Goal: Task Accomplishment & Management: Complete application form

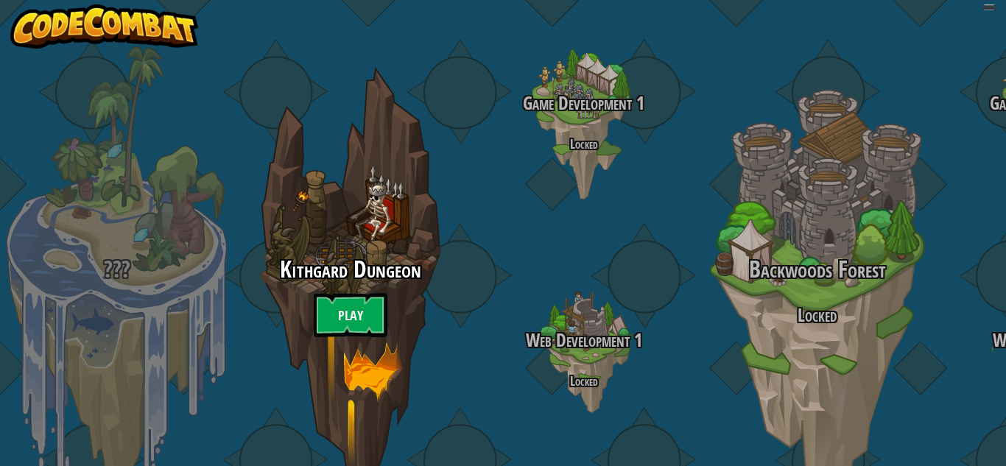
select select "es-ES"
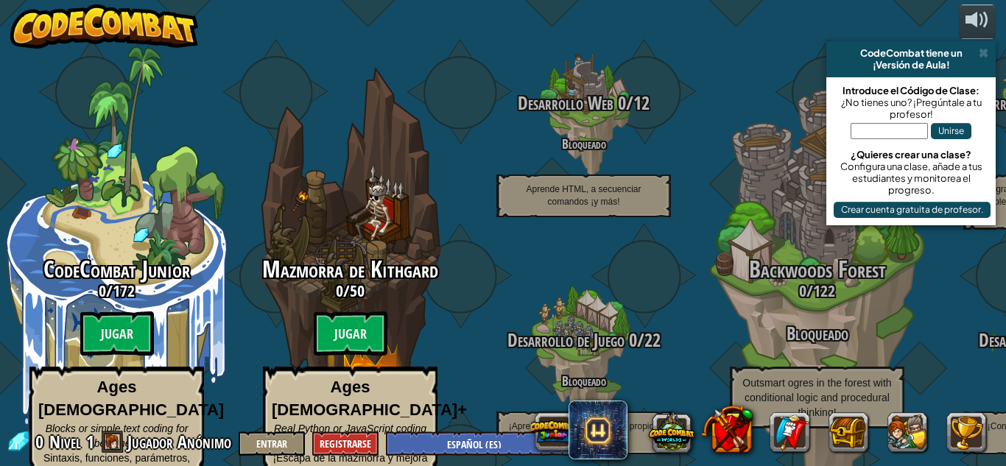
select select "es-ES"
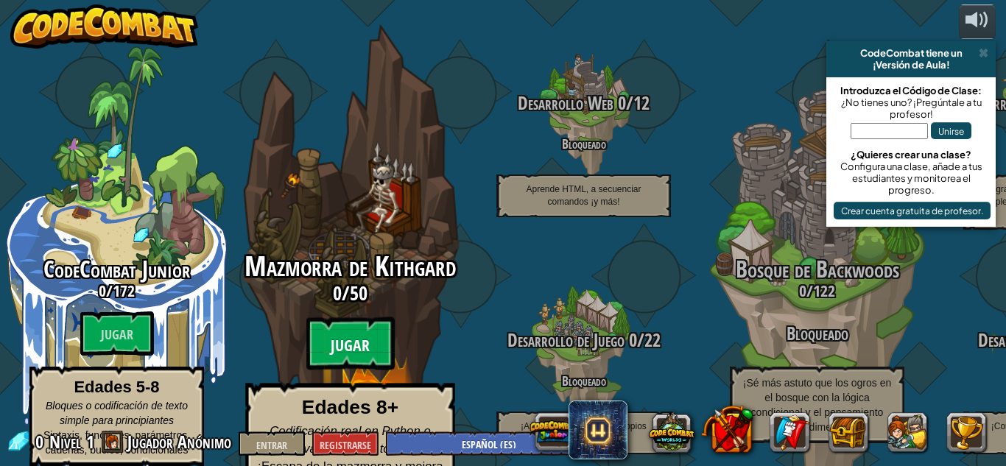
click at [362, 335] on font "Jugar" at bounding box center [350, 346] width 39 height 22
select select "es-ES"
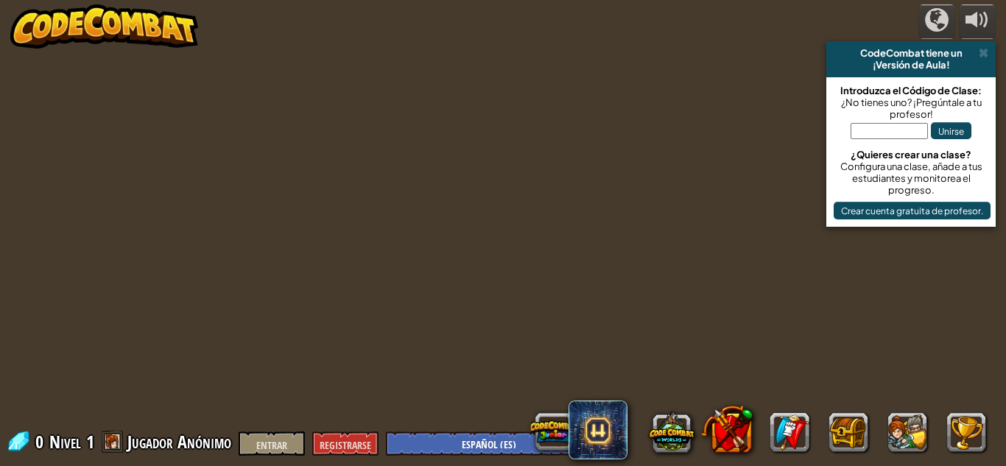
select select "es-ES"
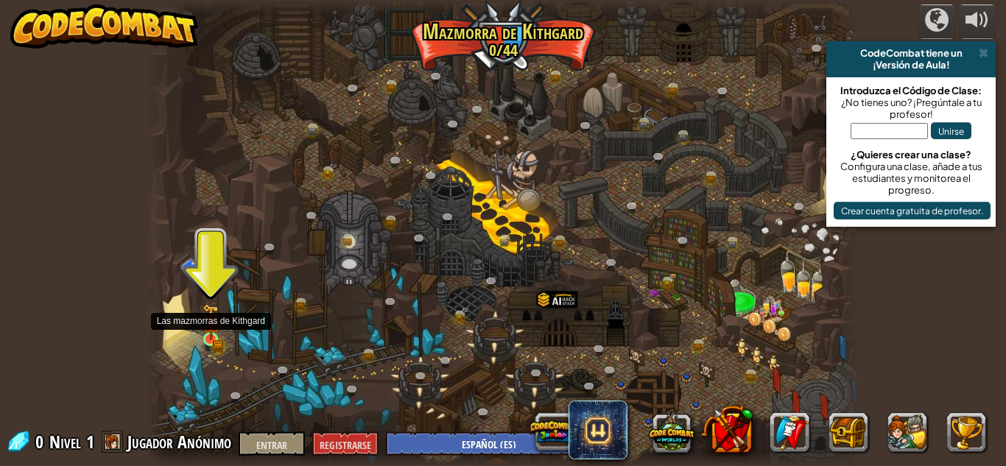
click at [208, 336] on img at bounding box center [211, 322] width 17 height 37
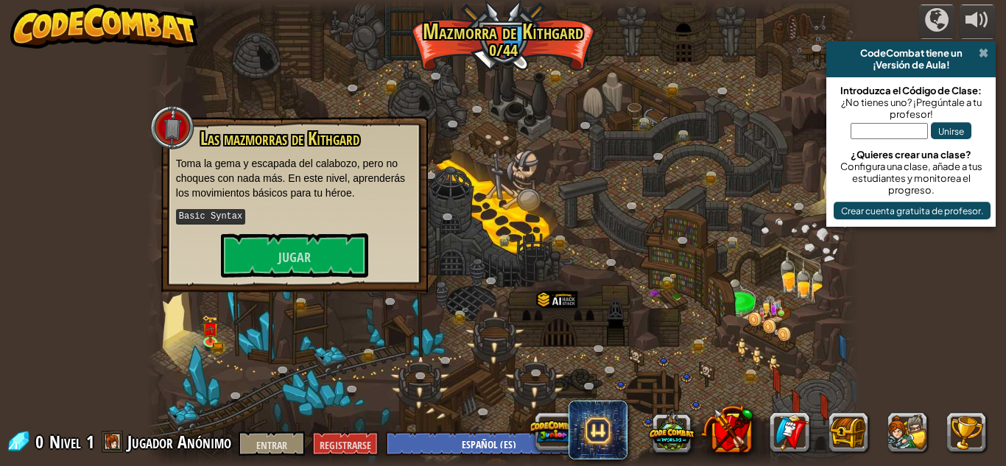
click at [988, 55] on span at bounding box center [984, 53] width 10 height 12
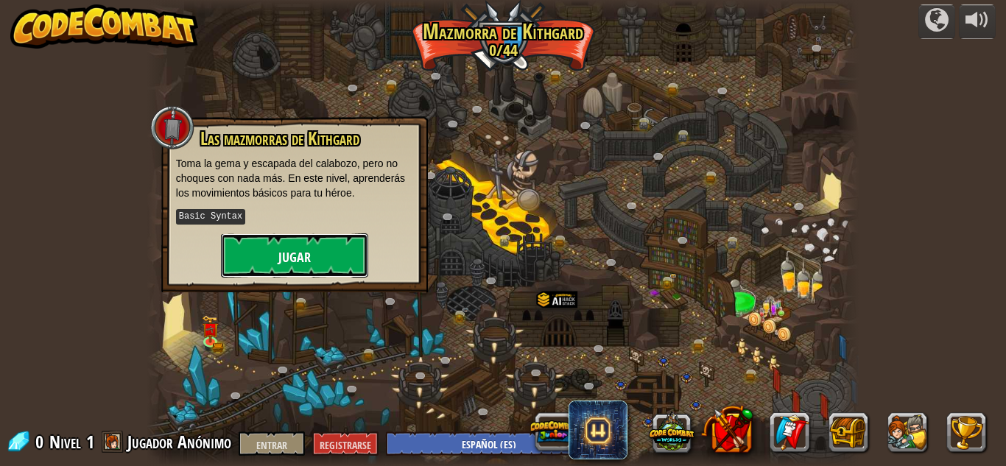
click at [302, 258] on font "Jugar" at bounding box center [294, 257] width 32 height 18
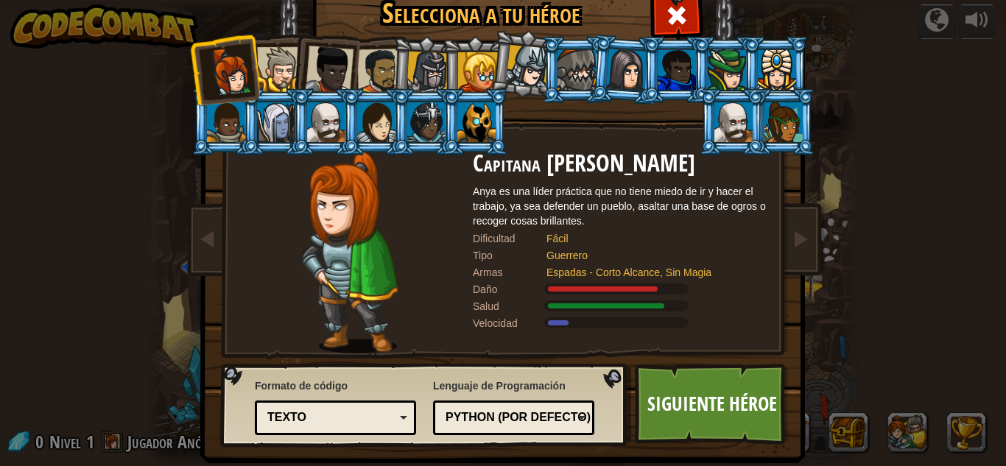
click at [281, 113] on div at bounding box center [276, 122] width 38 height 40
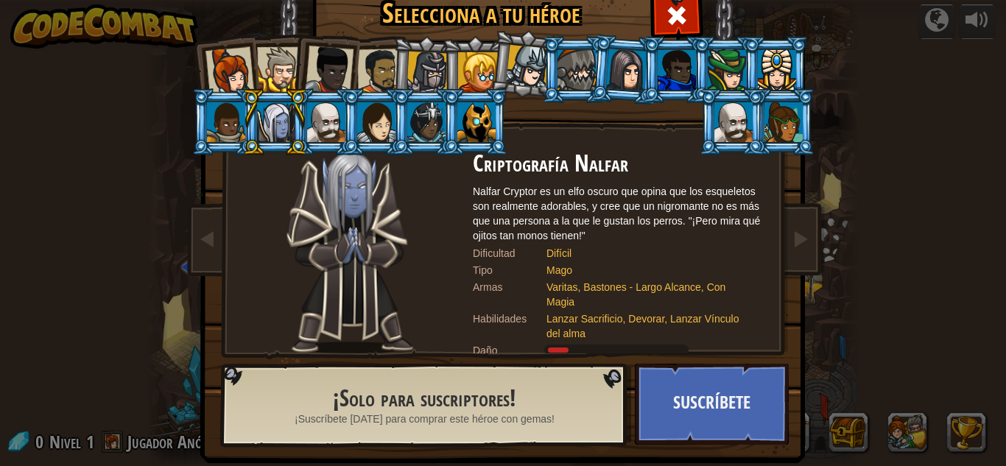
click at [376, 114] on div at bounding box center [376, 122] width 38 height 40
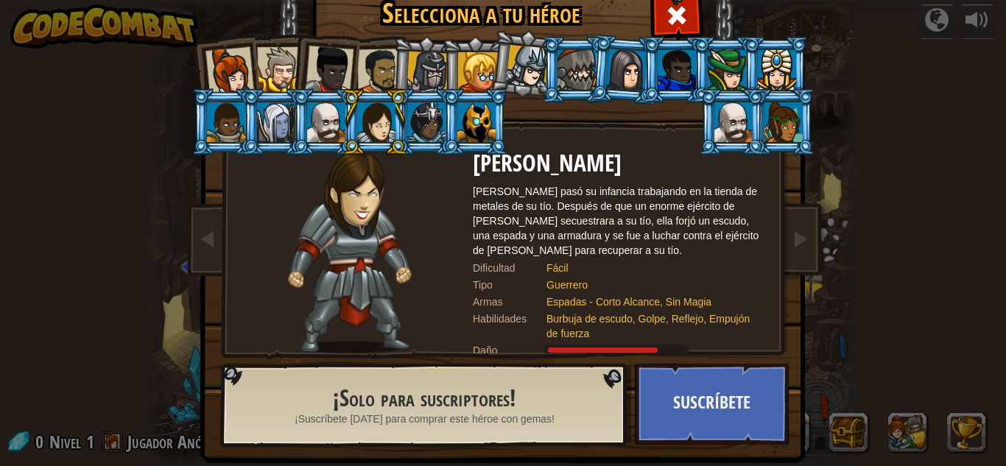
click at [788, 119] on div at bounding box center [784, 122] width 38 height 40
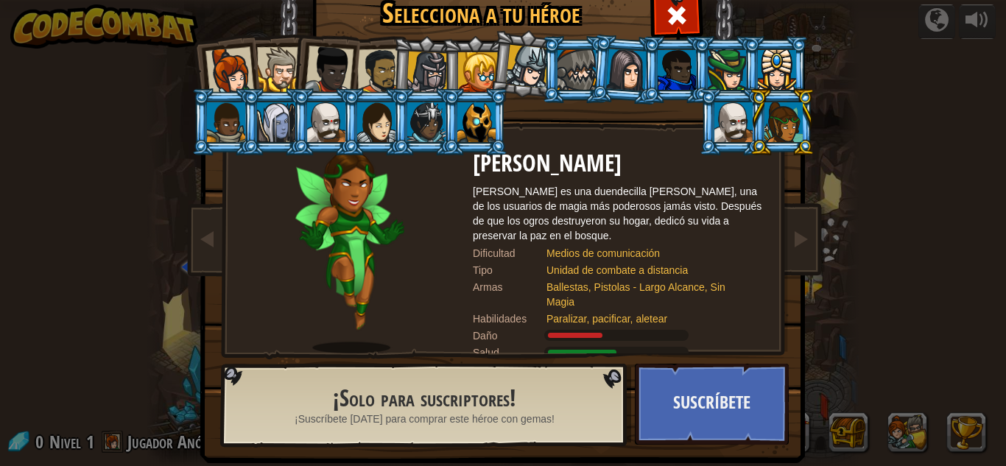
click at [206, 57] on div at bounding box center [230, 71] width 49 height 49
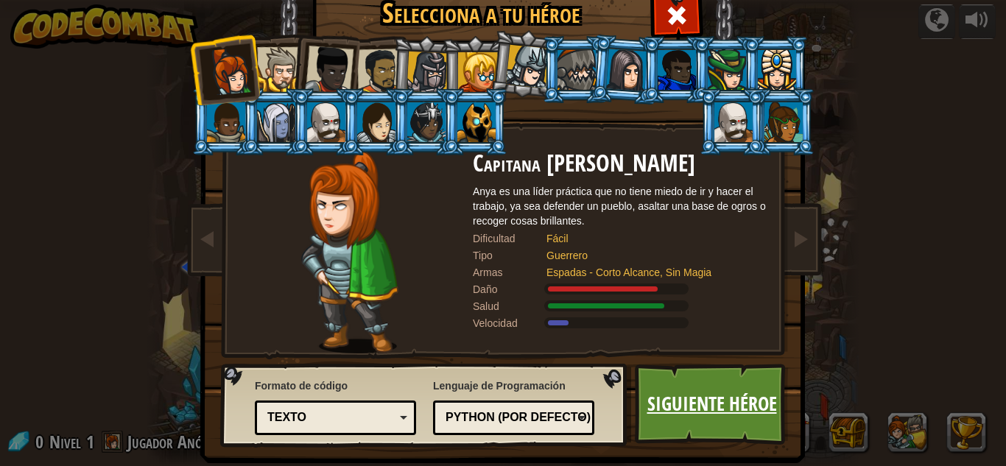
click at [688, 404] on font "Siguiente héroe" at bounding box center [713, 403] width 130 height 27
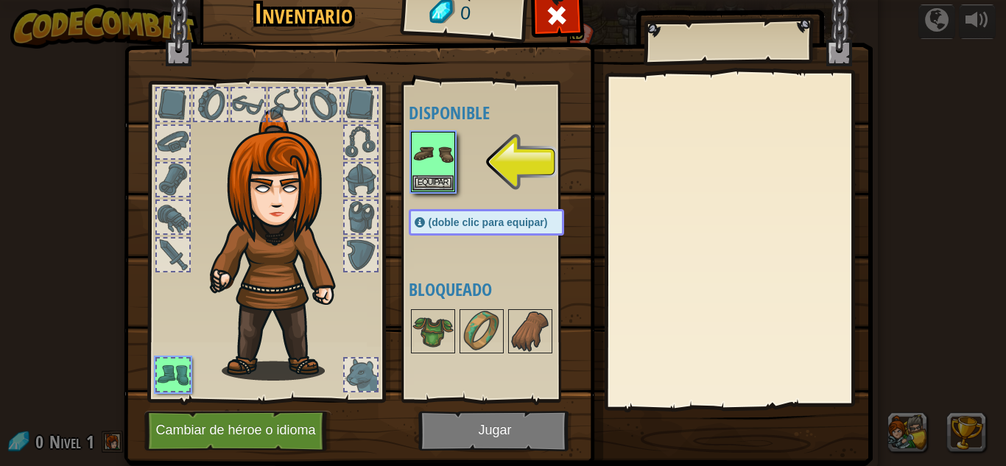
click at [345, 164] on div at bounding box center [361, 180] width 32 height 32
click at [347, 141] on div at bounding box center [361, 142] width 32 height 32
drag, startPoint x: 169, startPoint y: 116, endPoint x: 147, endPoint y: 167, distance: 56.1
click at [164, 129] on div at bounding box center [265, 238] width 243 height 332
click at [147, 170] on div at bounding box center [265, 238] width 243 height 332
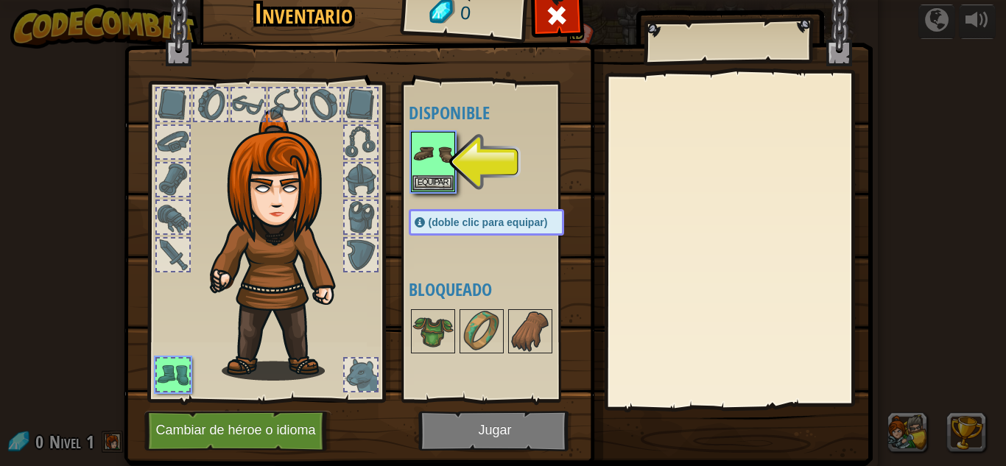
drag, startPoint x: 166, startPoint y: 195, endPoint x: 165, endPoint y: 203, distance: 8.1
click at [165, 202] on div at bounding box center [265, 238] width 243 height 332
click at [168, 222] on div at bounding box center [173, 217] width 32 height 32
click at [174, 249] on div at bounding box center [173, 255] width 32 height 32
click at [422, 161] on img at bounding box center [433, 153] width 41 height 41
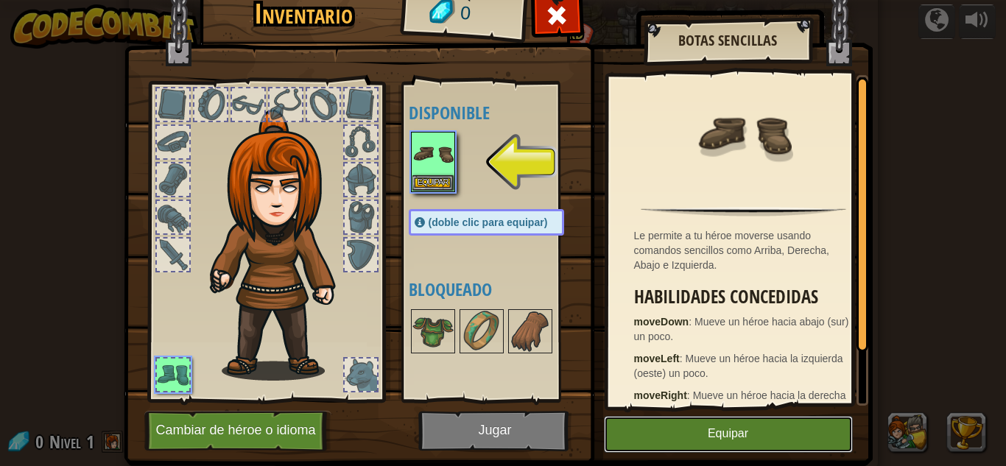
click at [733, 444] on button "Equipar" at bounding box center [728, 434] width 249 height 37
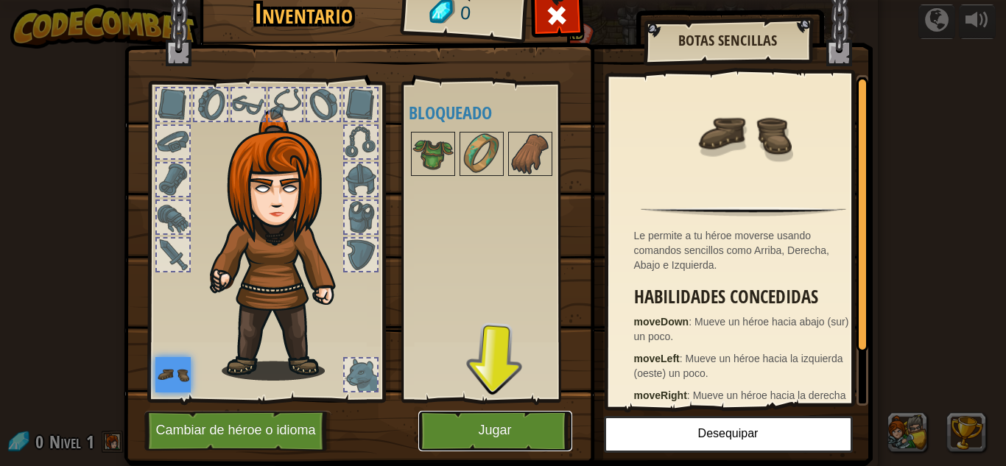
click at [510, 438] on button "Jugar" at bounding box center [495, 431] width 154 height 41
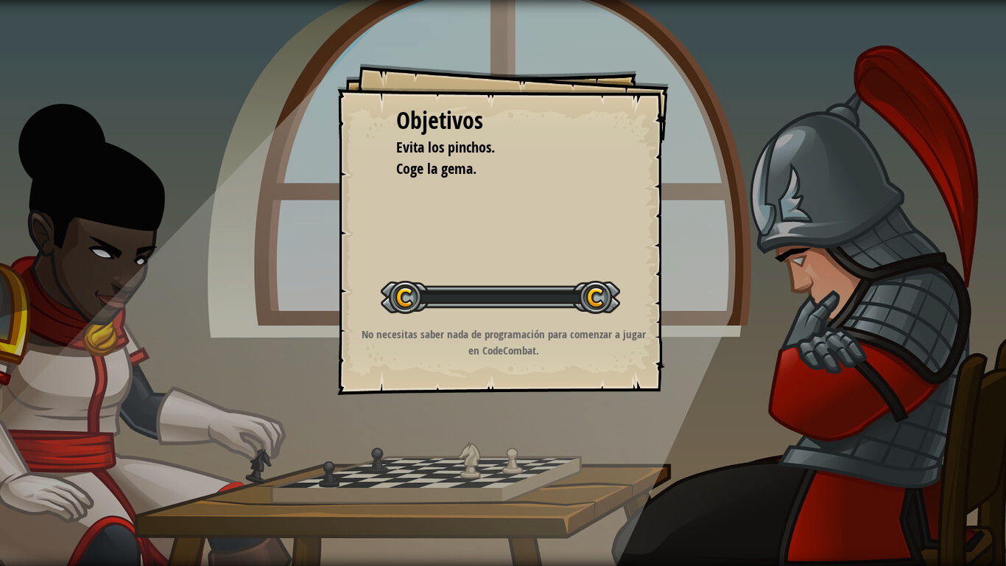
click at [509, 466] on div "Objetivos Evita los pinchos. Coge la gema. Iniciar Nivel Error al cargar desde …" at bounding box center [503, 283] width 1006 height 566
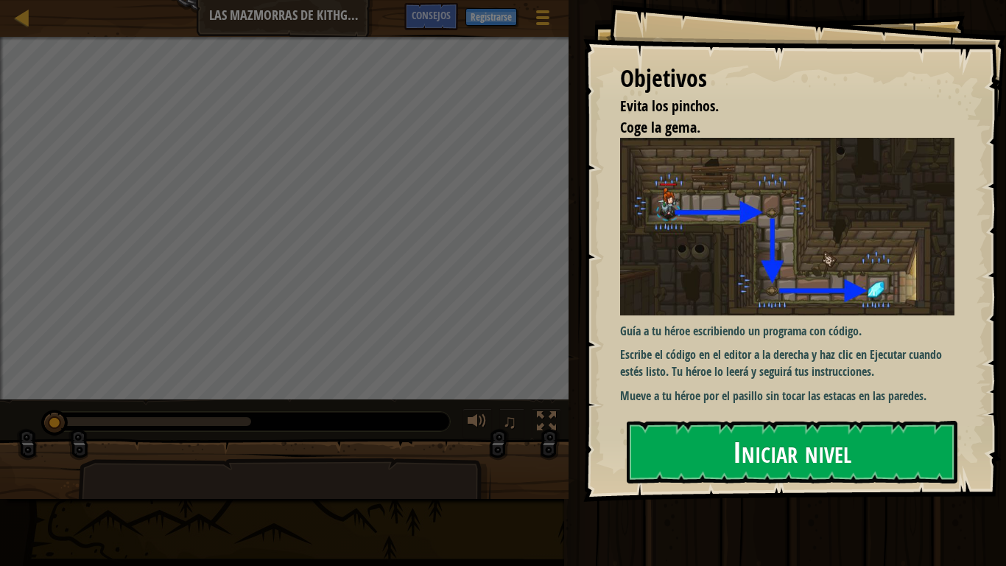
click at [778, 449] on font "Iniciar nivel" at bounding box center [792, 452] width 119 height 40
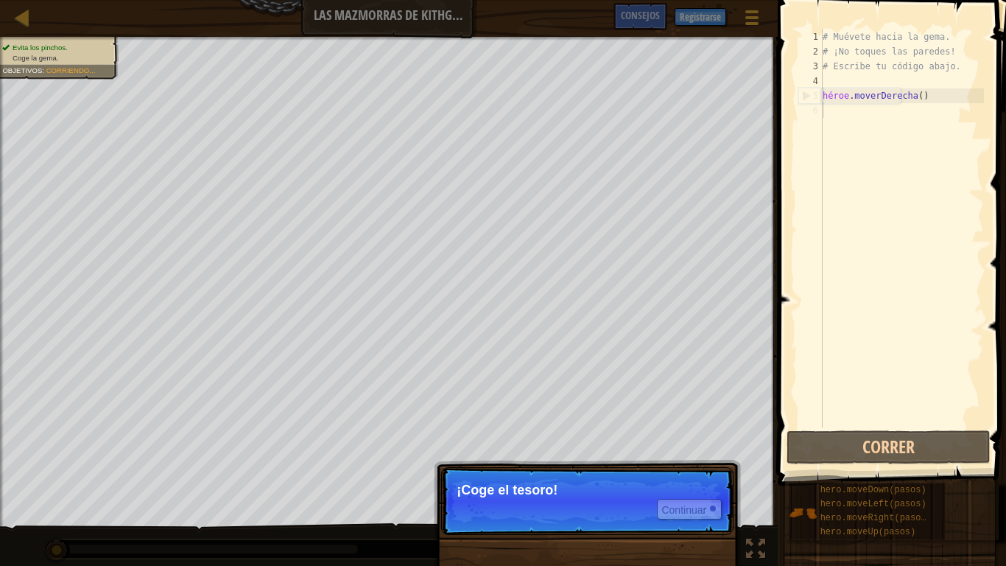
type textarea "hero.moveRight()"
type textarea "# Escribe tu código abajo."
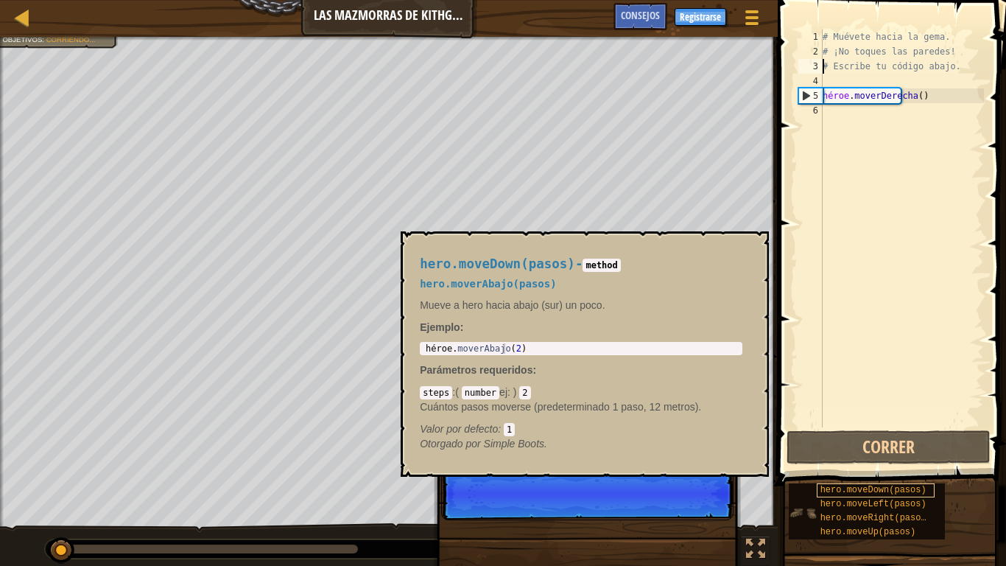
scroll to position [7, 1]
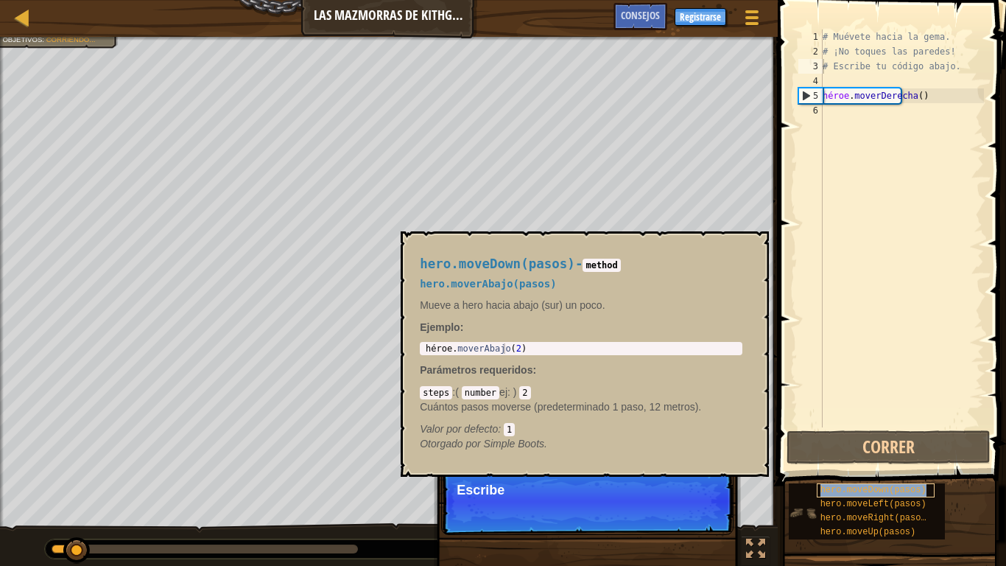
click at [853, 466] on font "hero.moveDown(pasos)" at bounding box center [874, 490] width 106 height 10
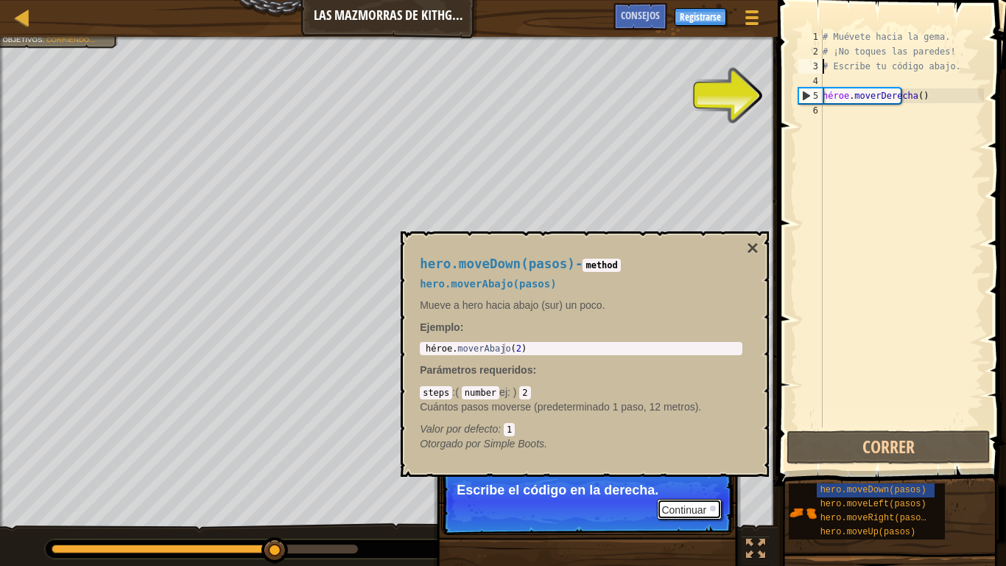
click at [699, 466] on font "Continuar" at bounding box center [684, 510] width 45 height 12
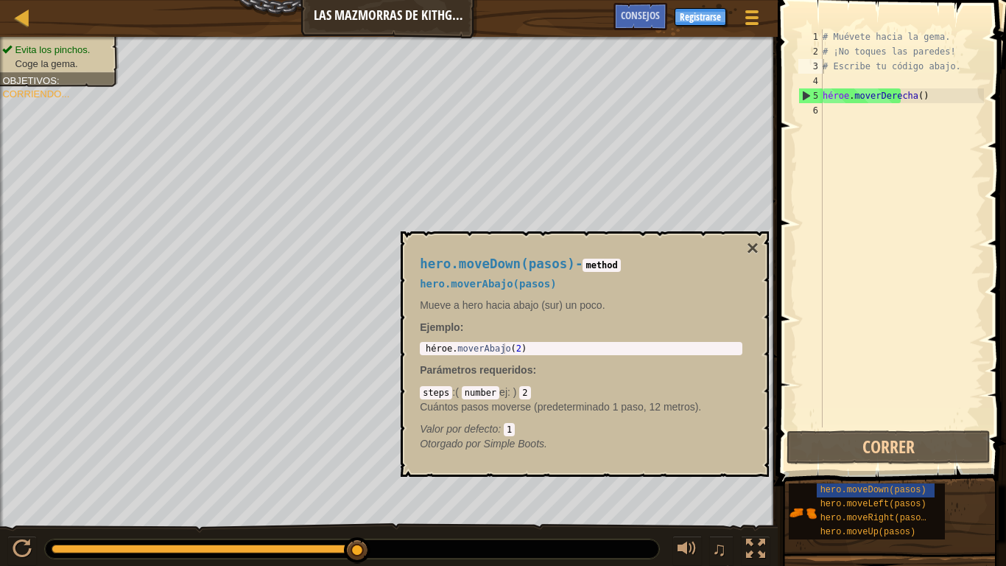
click at [743, 250] on div "hero.moveDown(pasos) - method hero.moverAbajo(pasos) Mueve a hero hacia abajo (…" at bounding box center [581, 354] width 343 height 222
click at [761, 247] on div "hero.moveDown(pasos) - method hero.moverAbajo(pasos) Mueve a hero hacia abajo (…" at bounding box center [585, 353] width 368 height 245
click at [754, 243] on font "×" at bounding box center [753, 247] width 12 height 23
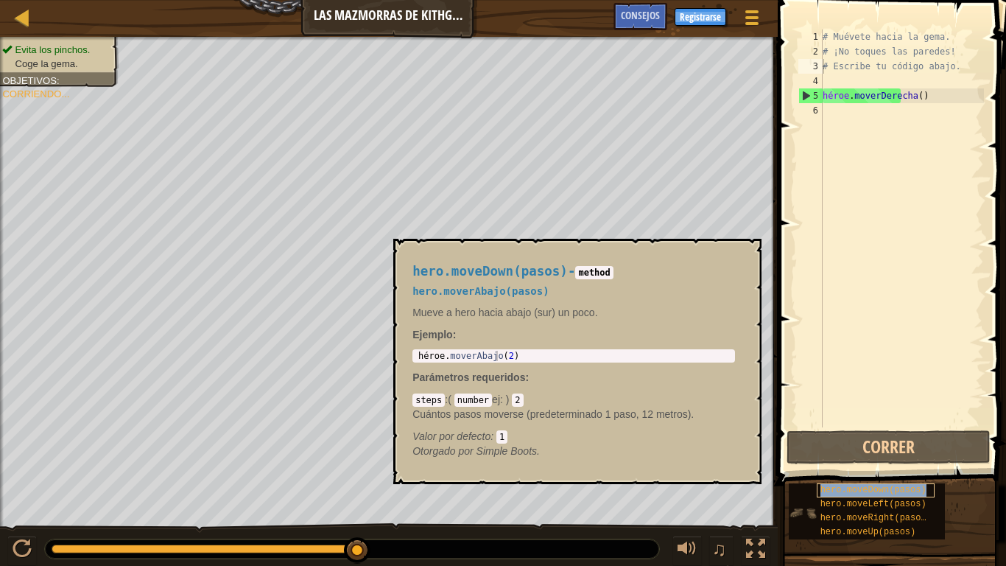
click at [865, 466] on font "hero.moveDown(pasos)" at bounding box center [874, 490] width 106 height 10
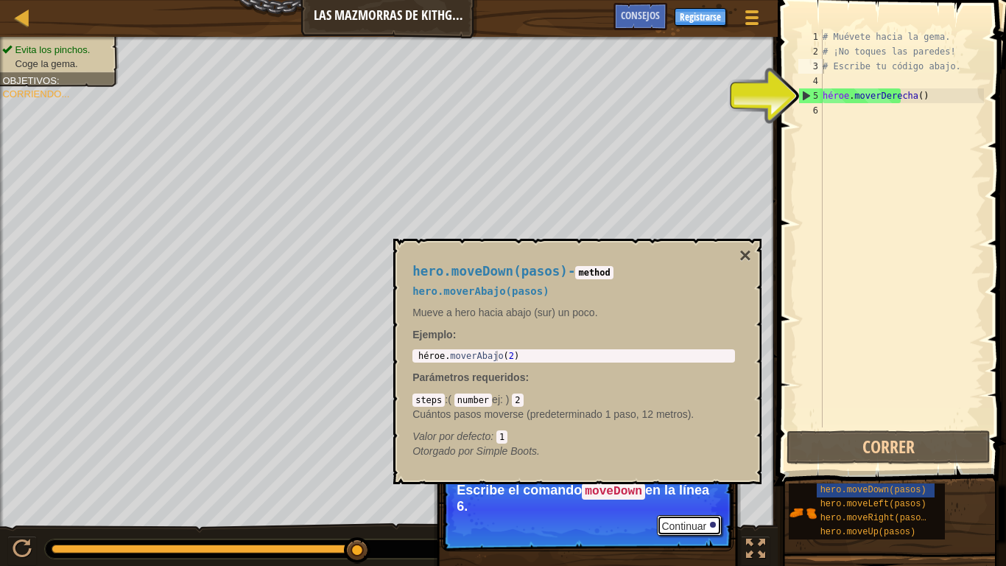
click at [673, 466] on button "Continuar" at bounding box center [689, 525] width 65 height 21
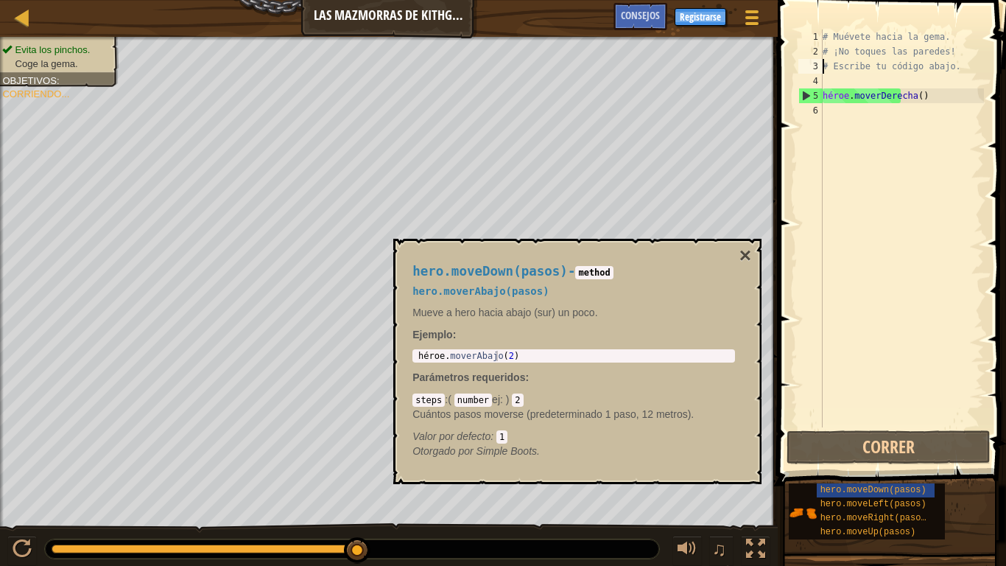
click at [895, 157] on div "# Muévete hacia la gema. # ¡No toques las paredes! # Escribe tu código abajo. h…" at bounding box center [902, 242] width 164 height 427
click at [852, 452] on button "Correr" at bounding box center [889, 447] width 204 height 34
click at [749, 254] on font "×" at bounding box center [746, 255] width 12 height 23
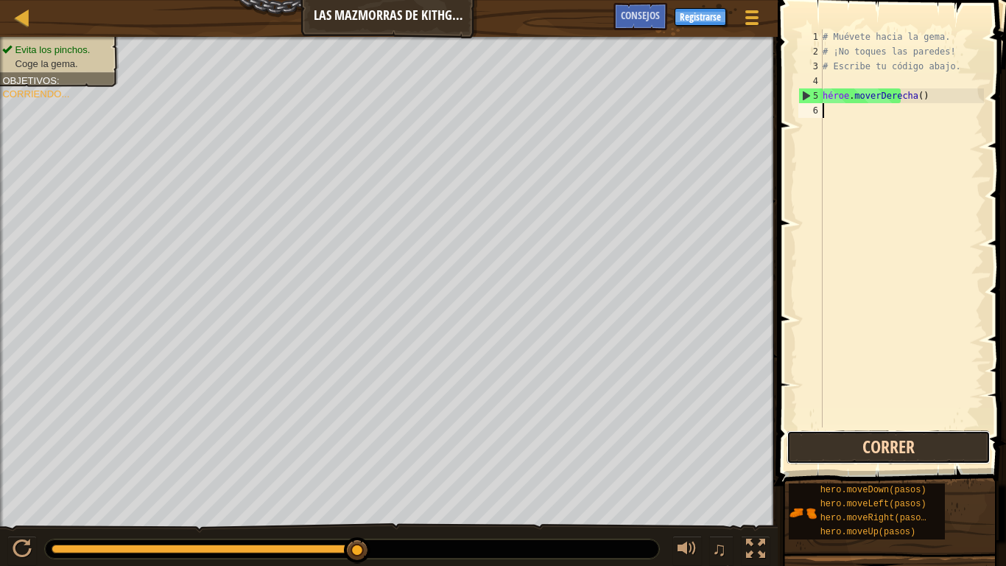
click at [885, 442] on button "Correr" at bounding box center [889, 447] width 204 height 34
type textarea "hero.moveRight()"
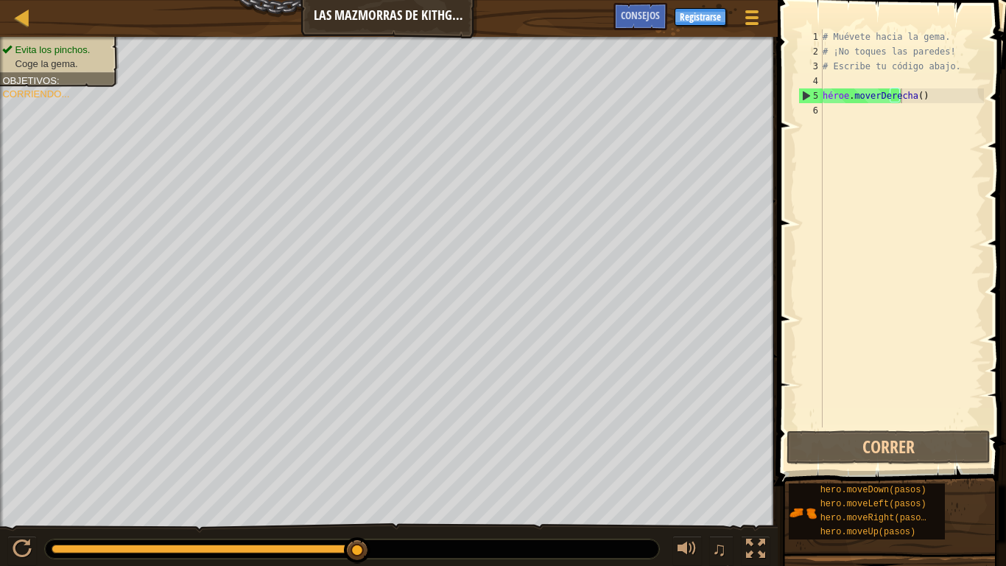
drag, startPoint x: 52, startPoint y: 555, endPoint x: 55, endPoint y: 544, distance: 10.5
click at [55, 466] on div at bounding box center [352, 548] width 614 height 19
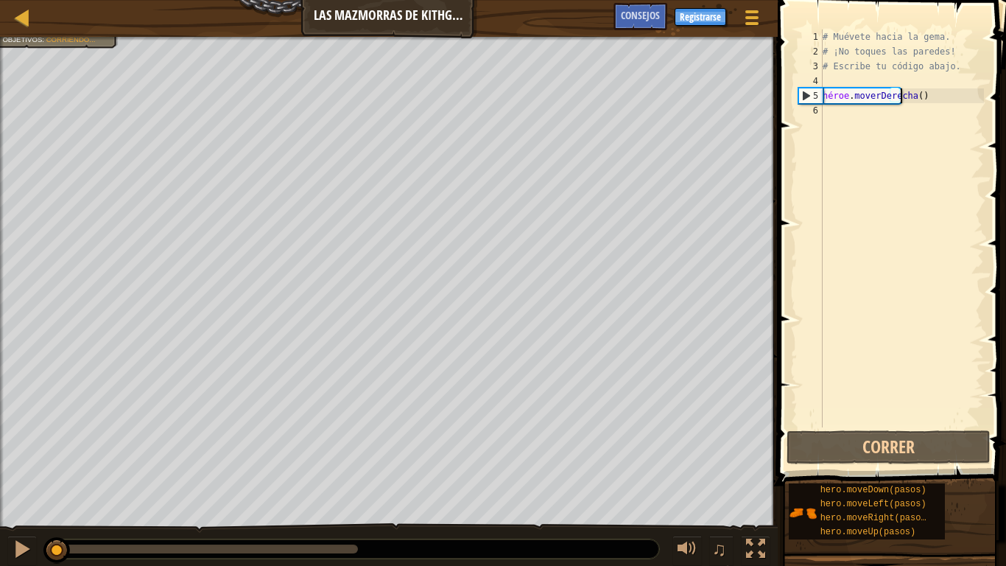
click at [55, 466] on div at bounding box center [55, 548] width 6 height 9
drag, startPoint x: 55, startPoint y: 544, endPoint x: 30, endPoint y: 550, distance: 25.0
click at [18, 466] on div at bounding box center [22, 548] width 19 height 19
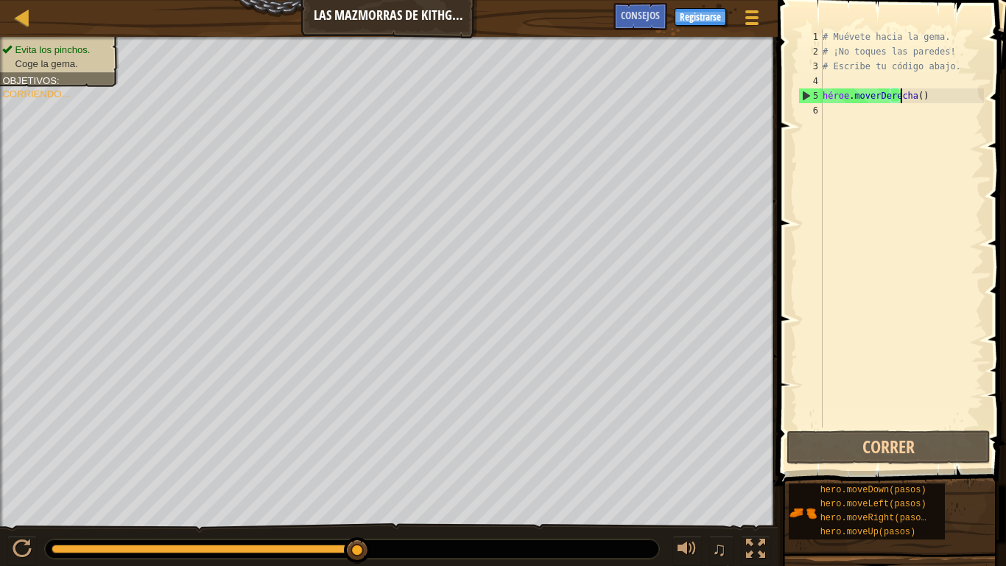
drag, startPoint x: 141, startPoint y: 549, endPoint x: 502, endPoint y: 530, distance: 361.5
click at [502, 466] on div "♫" at bounding box center [389, 545] width 778 height 44
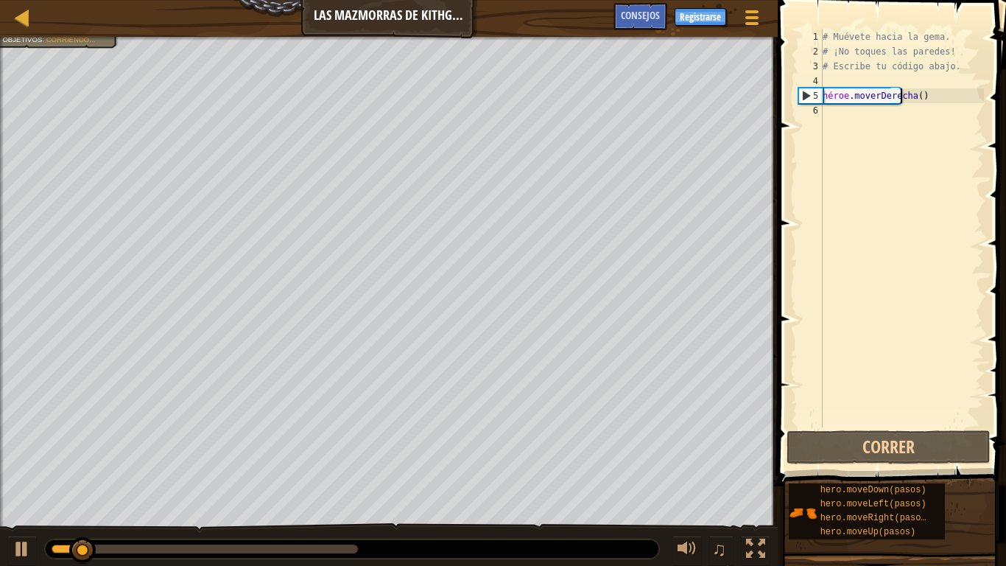
drag, startPoint x: 413, startPoint y: 536, endPoint x: 430, endPoint y: 542, distance: 17.9
click at [415, 466] on div "♫" at bounding box center [389, 545] width 778 height 44
drag, startPoint x: 467, startPoint y: 542, endPoint x: 564, endPoint y: 547, distance: 96.6
click at [479, 466] on div at bounding box center [352, 548] width 614 height 19
click at [28, 16] on div at bounding box center [22, 17] width 18 height 18
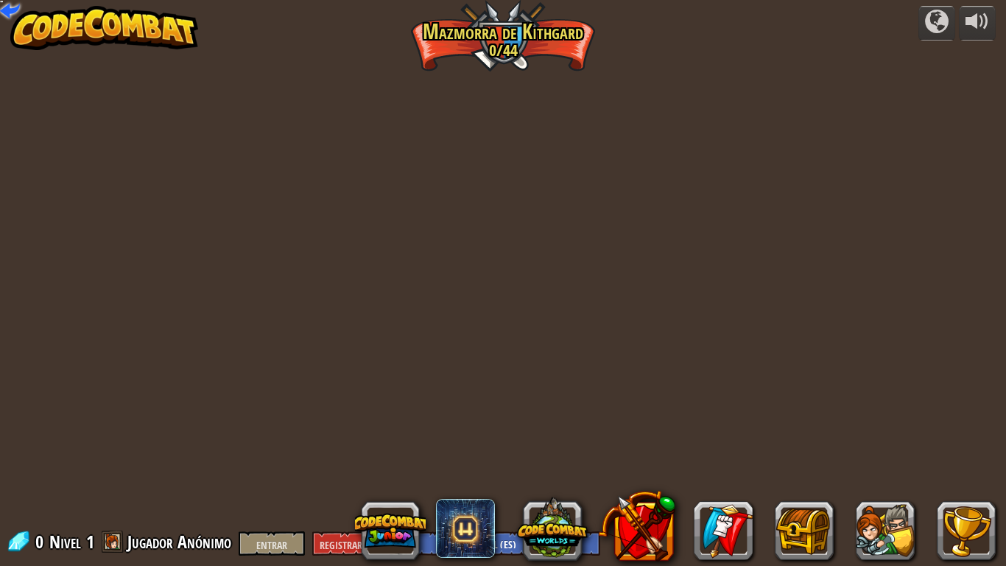
select select "es-ES"
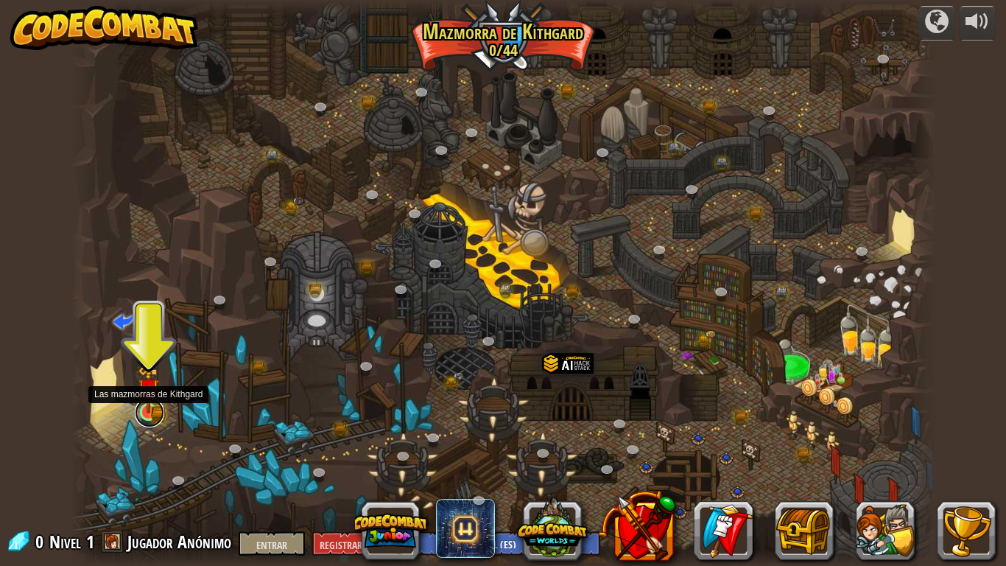
click at [146, 417] on link at bounding box center [149, 412] width 29 height 29
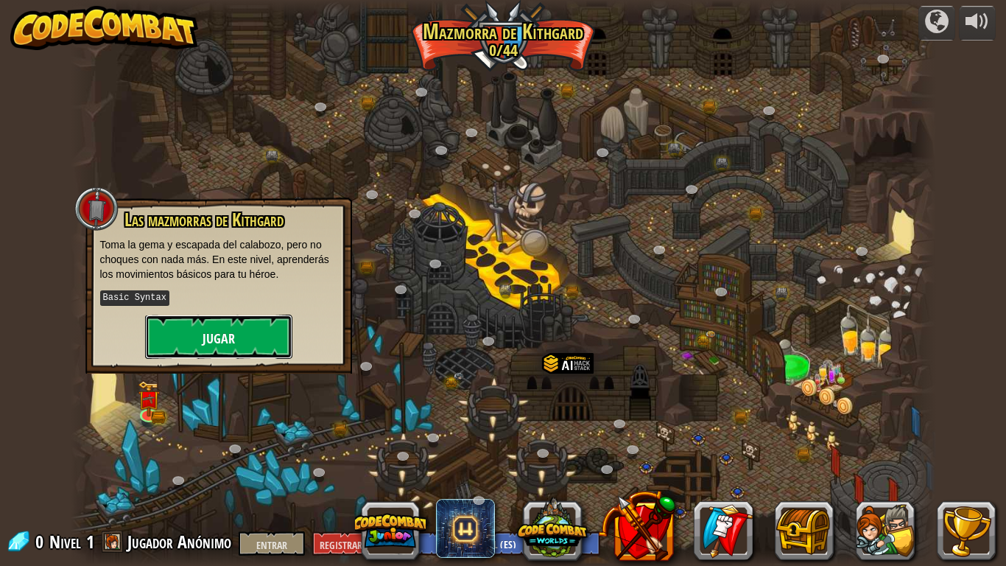
click at [256, 322] on button "Jugar" at bounding box center [218, 337] width 147 height 44
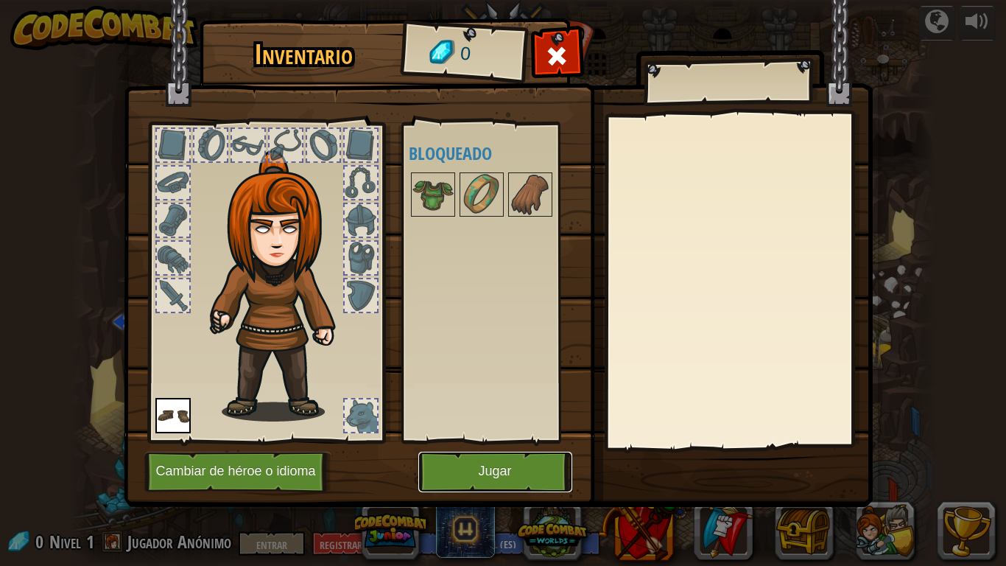
click at [478, 466] on font "Jugar" at bounding box center [494, 471] width 33 height 15
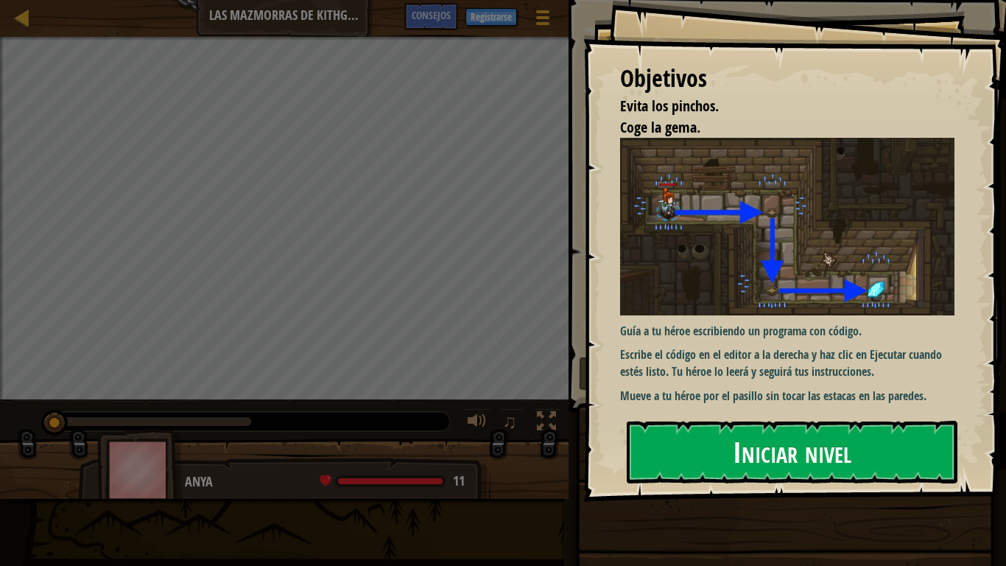
click at [773, 450] on font "Iniciar nivel" at bounding box center [792, 452] width 119 height 40
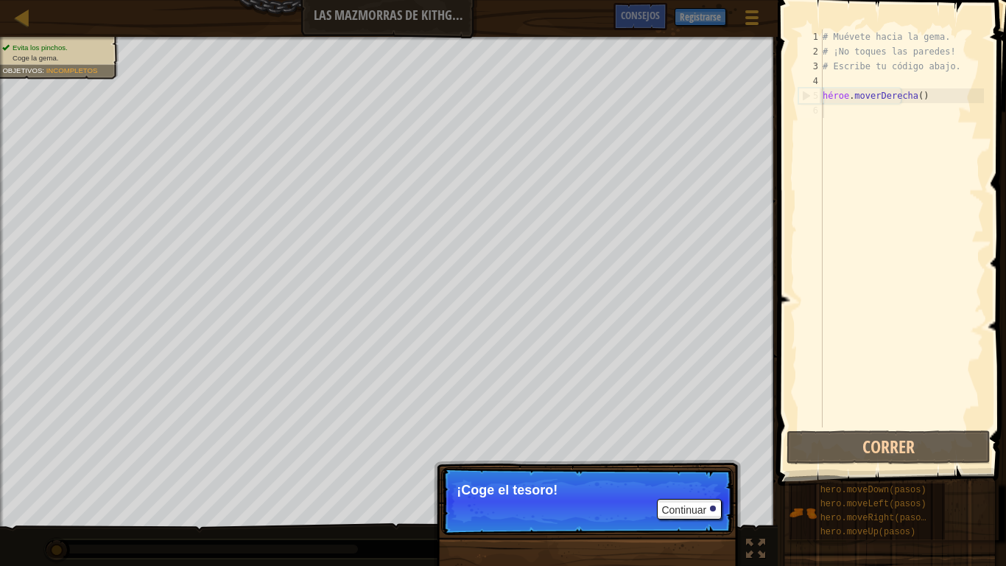
click at [575, 466] on p "Continuar ¡Coge el tesoro!" at bounding box center [587, 501] width 292 height 68
click at [715, 466] on button "Continuar" at bounding box center [689, 509] width 65 height 21
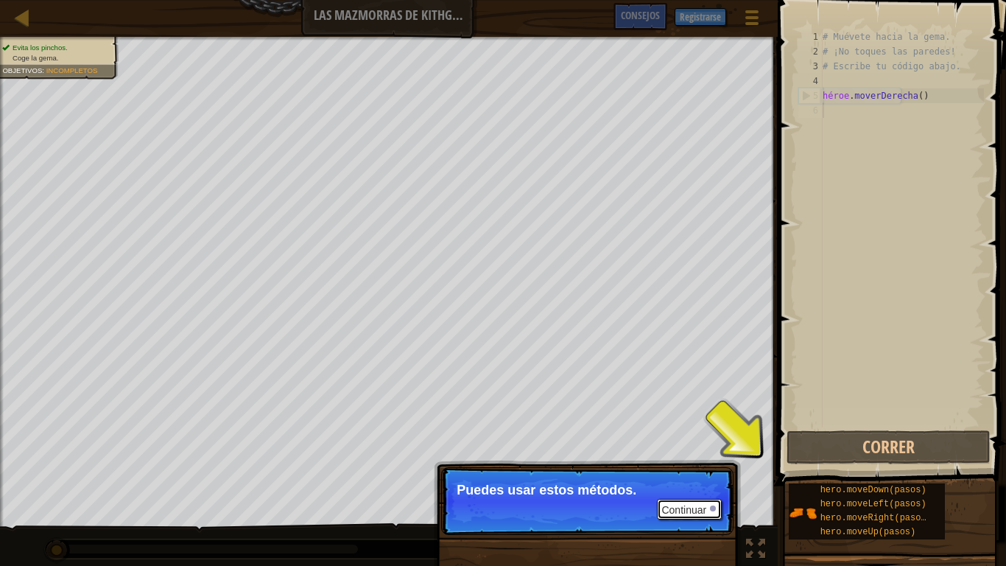
click at [679, 466] on font "Continuar" at bounding box center [684, 510] width 45 height 12
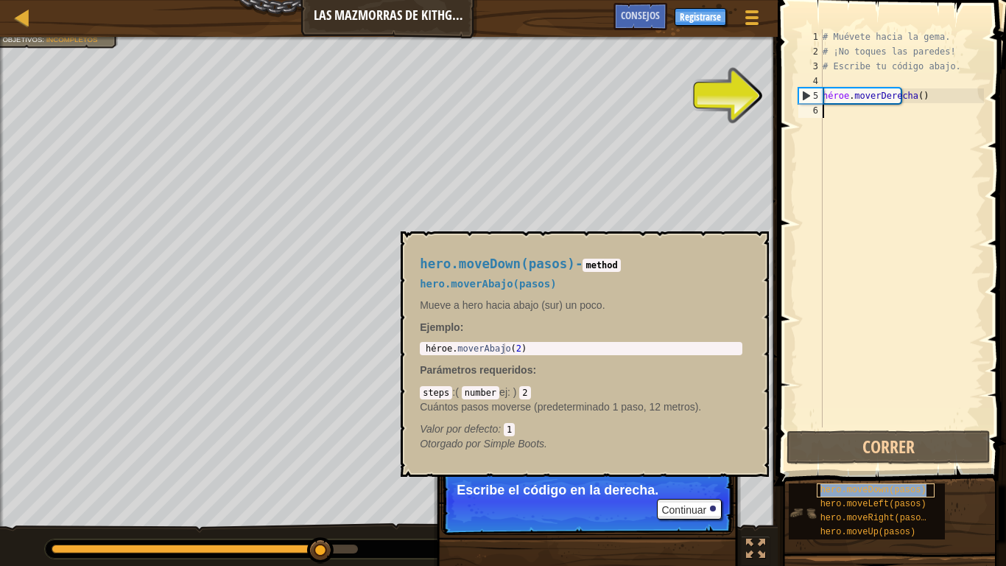
click at [859, 466] on font "hero.moveDown(pasos)" at bounding box center [874, 490] width 106 height 10
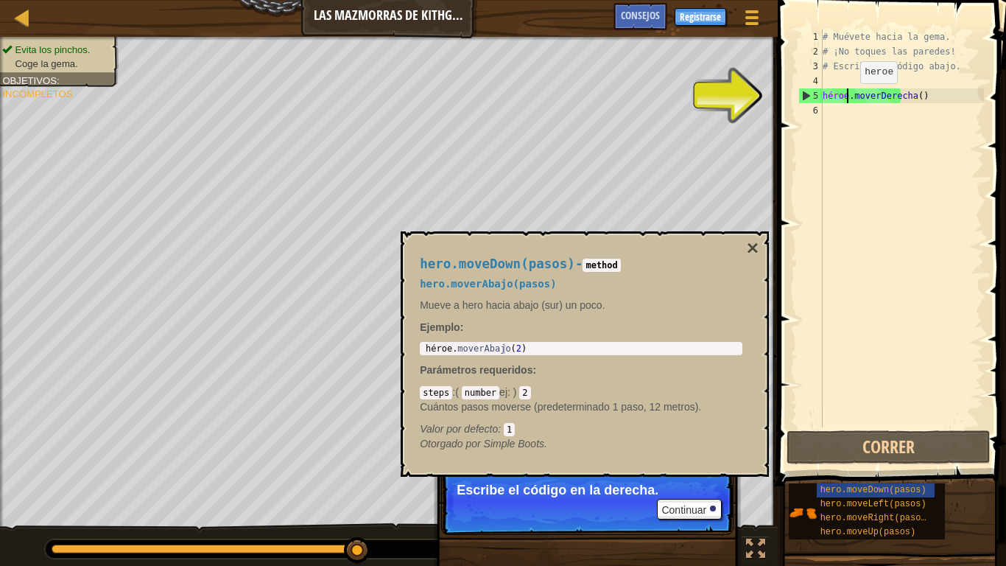
click at [848, 98] on div "# Muévete hacia la gema. # ¡No toques las paredes! # Escribe tu código abajo. h…" at bounding box center [902, 242] width 164 height 427
click at [875, 93] on div "# Muévete hacia la gema. # ¡No toques las paredes! # Escribe tu código abajo. h…" at bounding box center [902, 242] width 164 height 427
click at [900, 99] on div "# Muévete hacia la gema. # ¡No toques las paredes! # Escribe tu código abajo. h…" at bounding box center [902, 242] width 164 height 427
drag, startPoint x: 928, startPoint y: 93, endPoint x: 936, endPoint y: 96, distance: 7.9
click at [929, 93] on div "# Muévete hacia la gema. # ¡No toques las paredes! # Escribe tu código abajo. h…" at bounding box center [902, 242] width 164 height 427
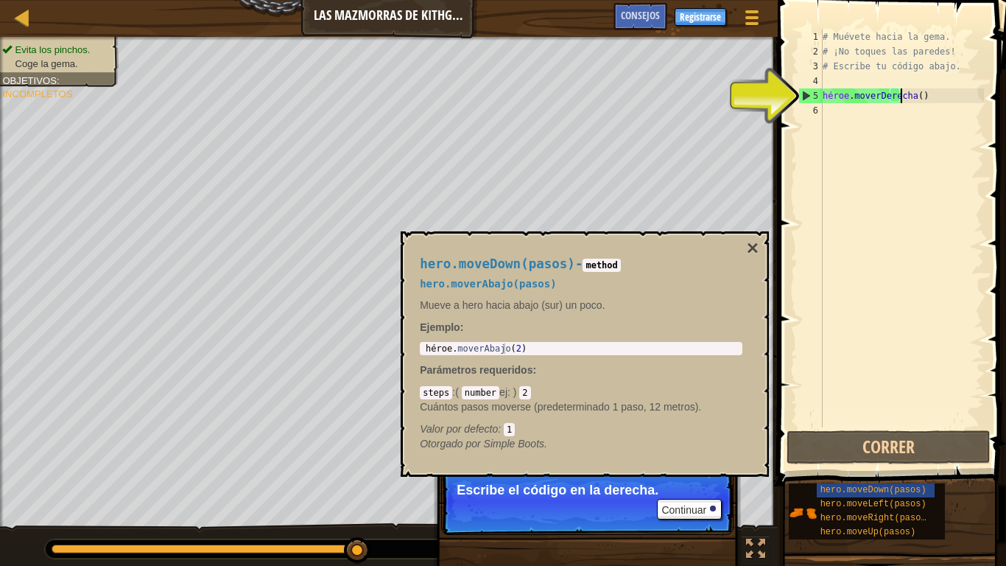
click at [935, 97] on div "# Muévete hacia la gema. # ¡No toques las paredes! # Escribe tu código abajo. h…" at bounding box center [902, 242] width 164 height 427
drag, startPoint x: 935, startPoint y: 97, endPoint x: 928, endPoint y: 95, distance: 7.5
click at [931, 98] on div "# Muévete hacia la gema. # ¡No toques las paredes! # Escribe tu código abajo. h…" at bounding box center [902, 242] width 164 height 427
click at [926, 95] on div "# Muévete hacia la gema. # ¡No toques las paredes! # Escribe tu código abajo. h…" at bounding box center [902, 228] width 164 height 398
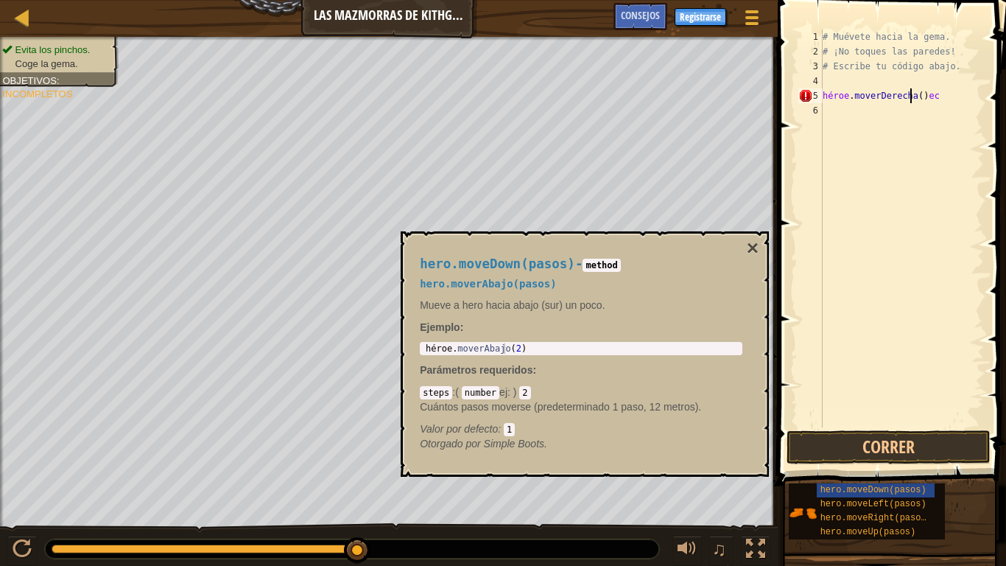
scroll to position [7, 6]
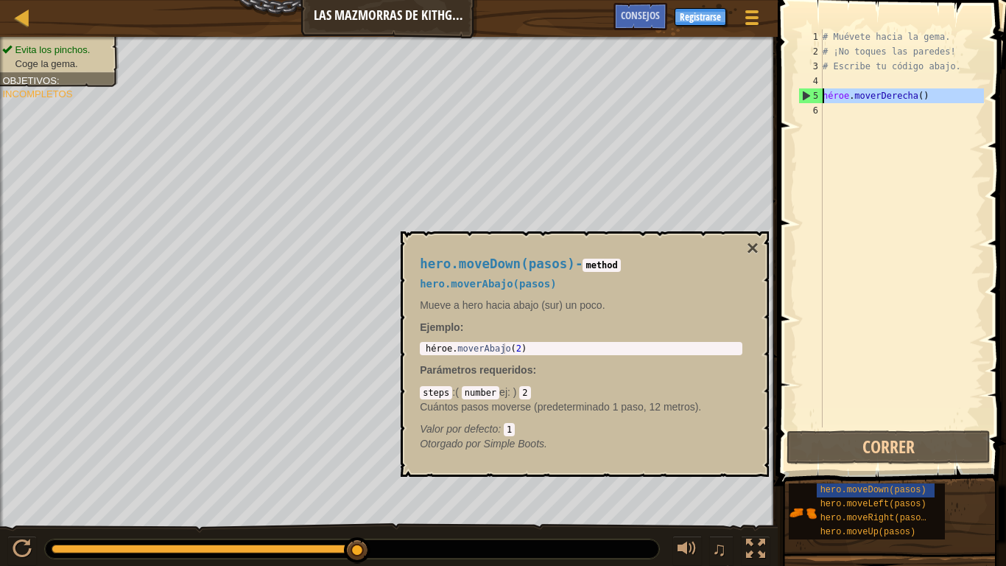
click at [805, 94] on div "5" at bounding box center [811, 95] width 24 height 15
type textarea "hero.moveRight()"
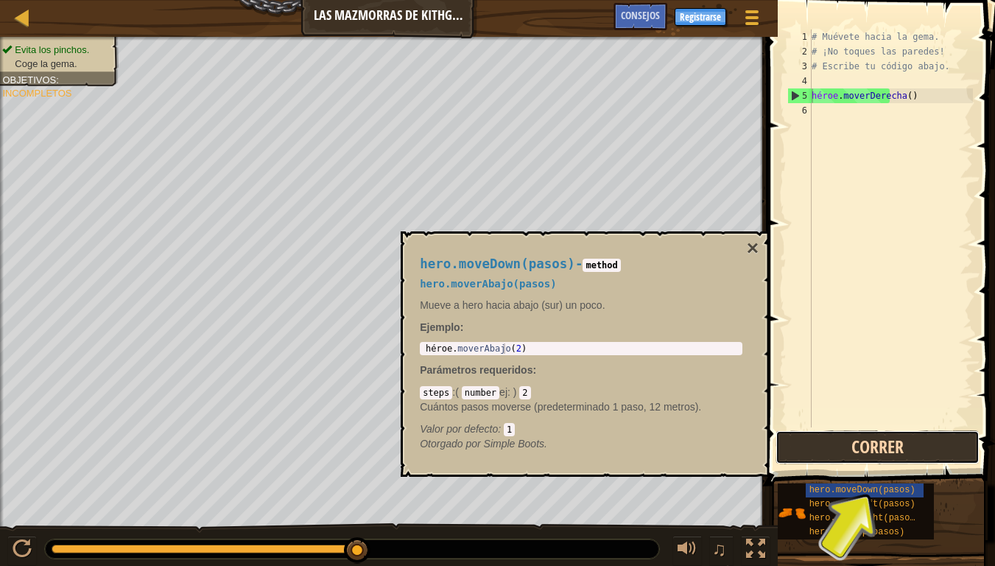
click at [893, 452] on button "Correr" at bounding box center [878, 447] width 204 height 34
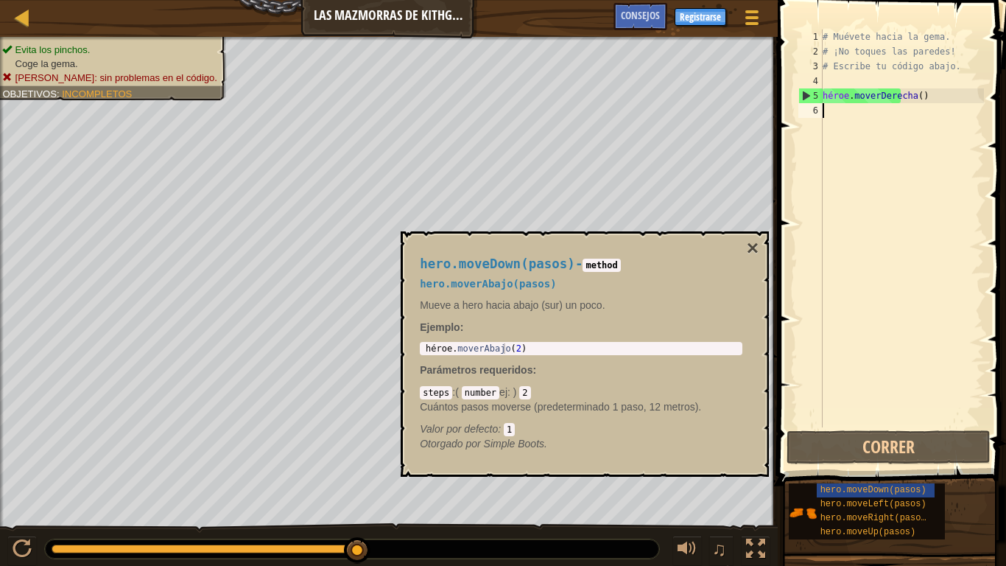
click at [818, 109] on div "6" at bounding box center [811, 110] width 24 height 15
click at [821, 441] on button "Correr" at bounding box center [889, 447] width 204 height 34
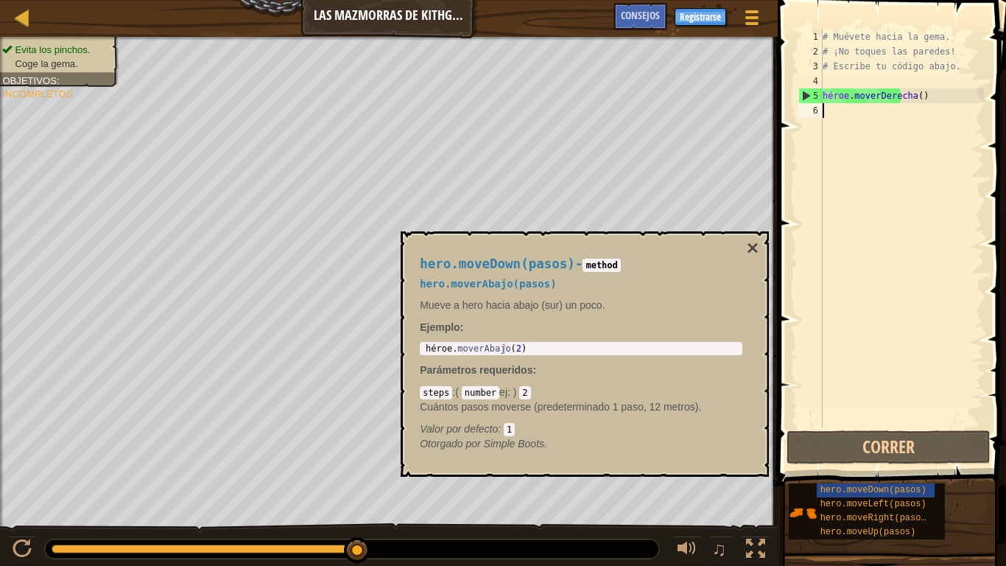
click at [817, 108] on font "6" at bounding box center [815, 110] width 5 height 10
click at [812, 110] on div "6" at bounding box center [811, 110] width 24 height 15
type textarea "hero.moveRight()"
click at [812, 110] on div "6" at bounding box center [811, 110] width 24 height 15
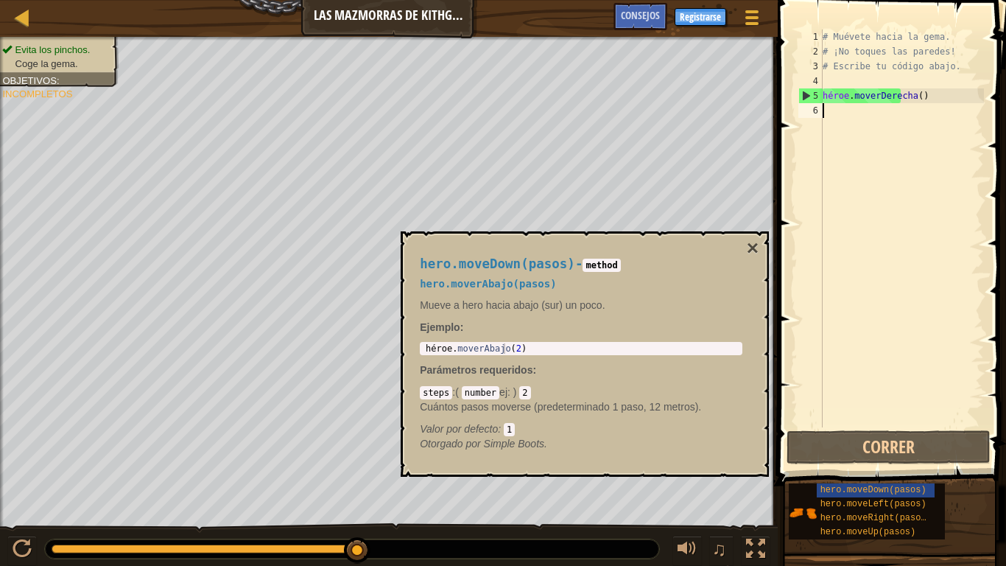
click at [812, 110] on div "6" at bounding box center [811, 110] width 24 height 15
click at [859, 99] on div "# Muévete hacia la gema. # ¡No toques las paredes! # Escribe tu código abajo. h…" at bounding box center [902, 242] width 164 height 427
type textarea "hero.moveRight()"
drag, startPoint x: 890, startPoint y: 99, endPoint x: 930, endPoint y: 92, distance: 40.5
click at [894, 99] on div "# Muévete hacia la gema. # ¡No toques las paredes! # Escribe tu código abajo. h…" at bounding box center [902, 242] width 164 height 427
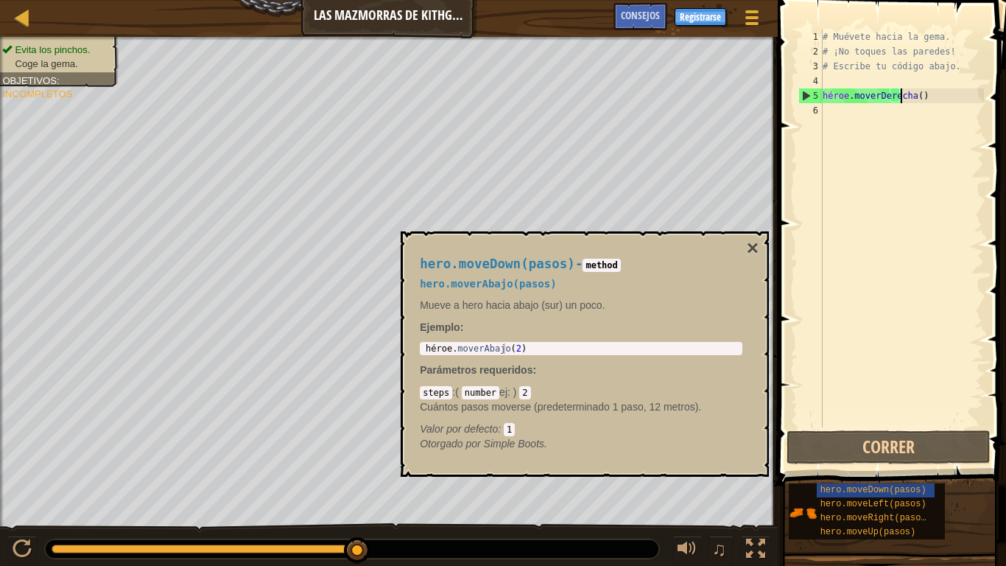
click at [931, 92] on div "# Muévete hacia la gema. # ¡No toques las paredes! # Escribe tu código abajo. h…" at bounding box center [902, 242] width 164 height 427
click at [825, 457] on button "Correr" at bounding box center [889, 447] width 204 height 34
click at [936, 108] on div "# Muévete hacia la gema. # ¡No toques las paredes! # Escribe tu código abajo. h…" at bounding box center [902, 242] width 164 height 427
click at [944, 104] on div "# Muévete hacia la gema. # ¡No toques las paredes! # Escribe tu código abajo. h…" at bounding box center [902, 242] width 164 height 427
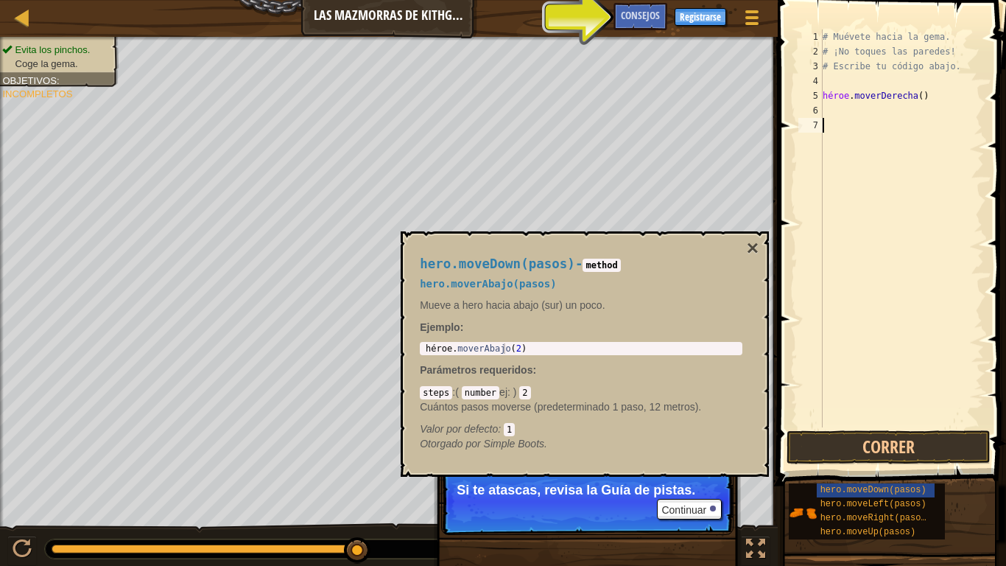
click at [744, 239] on div "hero.moveDown(pasos) - method hero.moverAbajo(pasos) Mueve a hero hacia abajo (…" at bounding box center [585, 353] width 368 height 245
click at [751, 251] on font "×" at bounding box center [753, 247] width 12 height 23
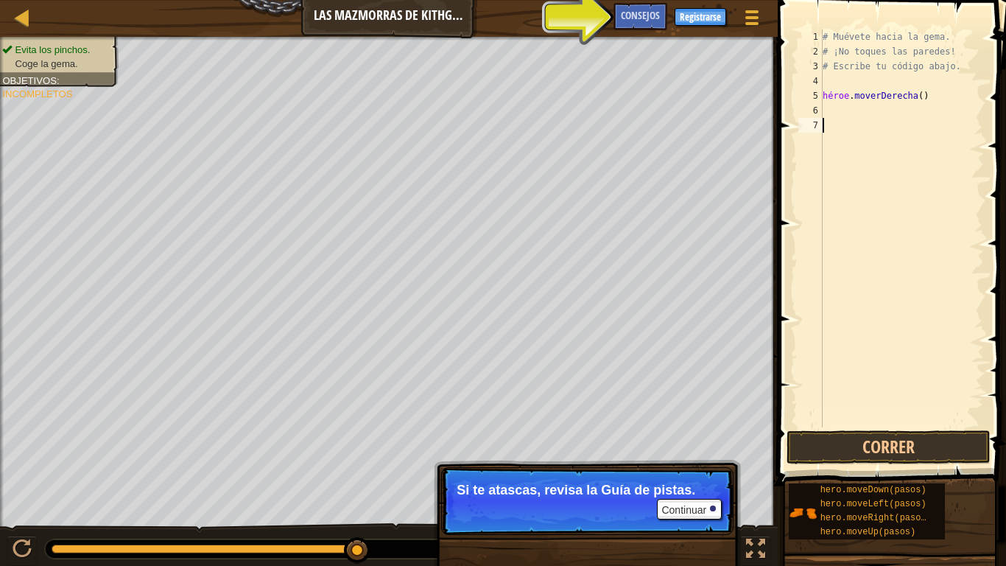
click at [875, 129] on div "# Muévete hacia la gema. # ¡No toques las paredes! # Escribe tu código abajo. h…" at bounding box center [902, 242] width 164 height 427
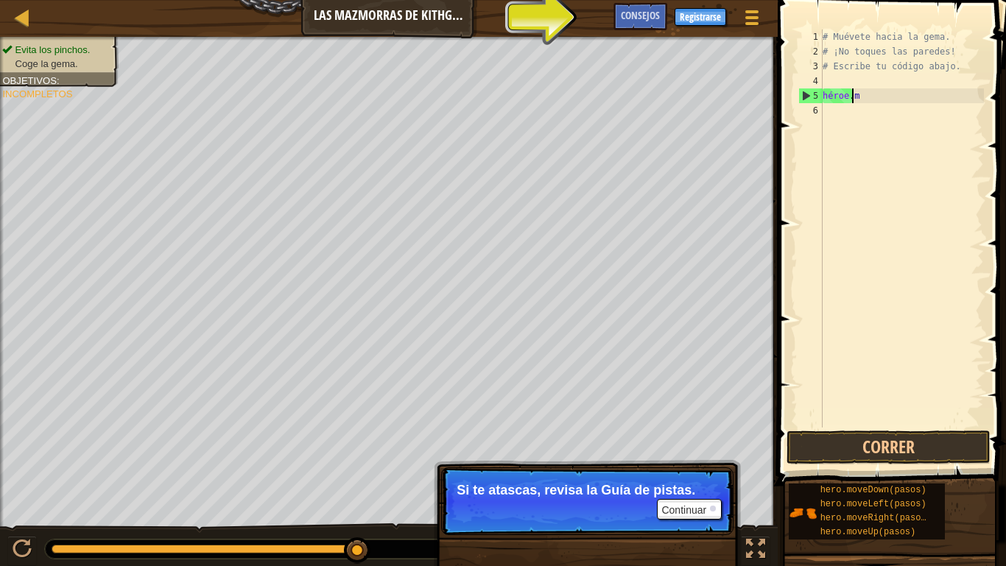
type textarea "hero."
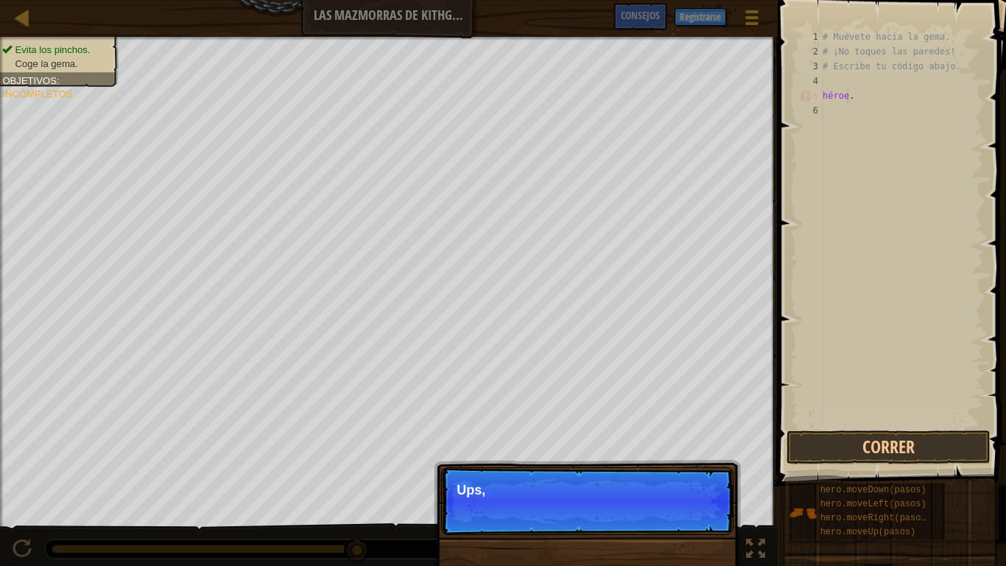
click at [886, 112] on div "# Muévete hacia la gema. # ¡No toques las paredes! # Escribe tu código abajo. h…" at bounding box center [902, 242] width 164 height 427
click at [883, 103] on div "# Muévete hacia la gema. # ¡No toques las paredes! # Escribe tu código abajo. h…" at bounding box center [902, 242] width 164 height 427
click at [878, 95] on div "# Muévete hacia la gema. # ¡No toques las paredes! # Escribe tu código abajo. h…" at bounding box center [902, 242] width 164 height 427
type textarea "hero."
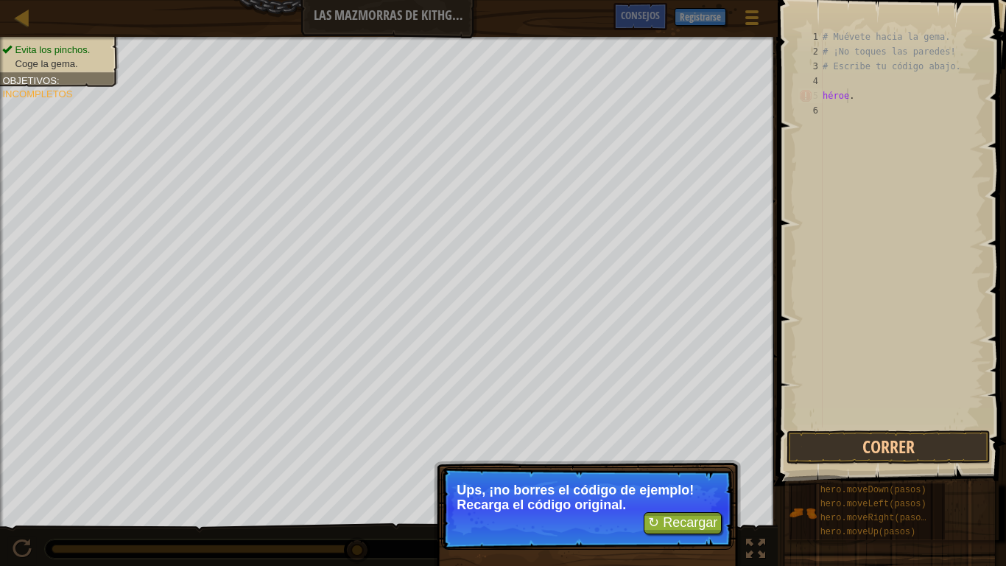
click at [616, 466] on p "↻ Recargar Ups, ¡no borres el código de ejemplo! Recarga el código original." at bounding box center [587, 508] width 292 height 83
click at [663, 466] on font "↻ Recargar" at bounding box center [682, 522] width 69 height 15
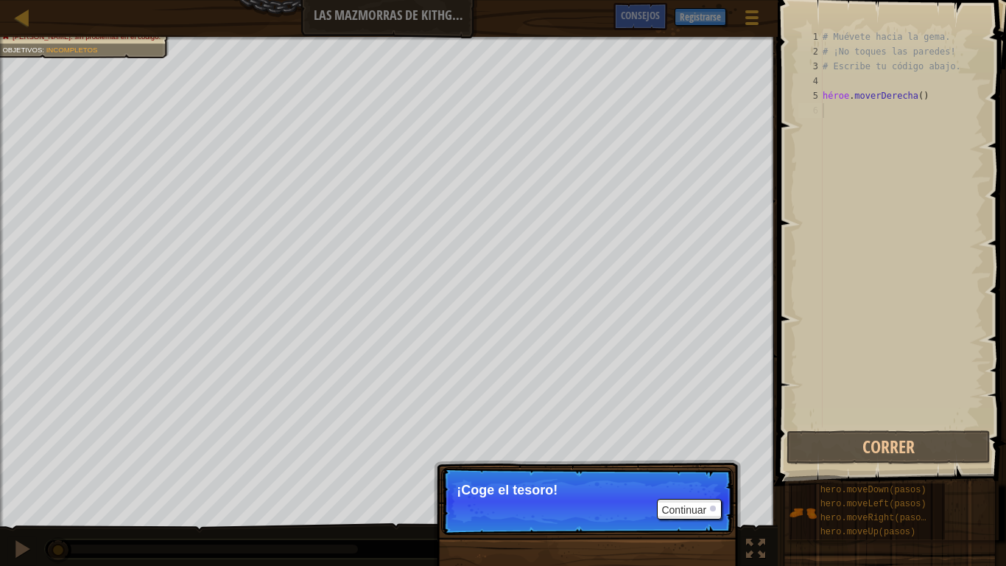
click at [698, 466] on p "¡Coge el tesoro!" at bounding box center [588, 490] width 262 height 15
click at [701, 466] on font "Continuar" at bounding box center [684, 510] width 45 height 12
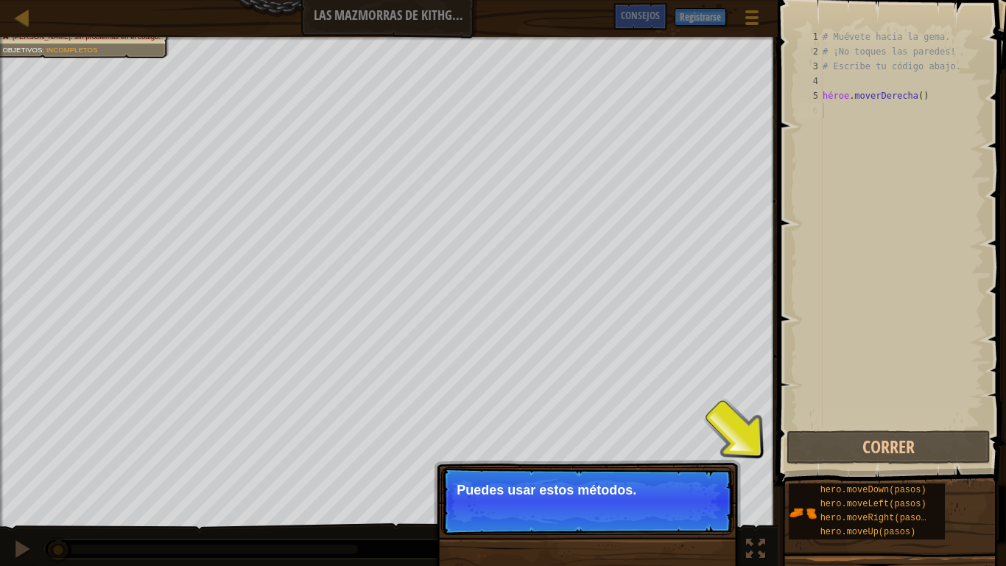
click at [687, 466] on p "Continuar Puedes usar estos métodos." at bounding box center [587, 501] width 292 height 68
click at [690, 466] on font "Continuar" at bounding box center [684, 510] width 45 height 12
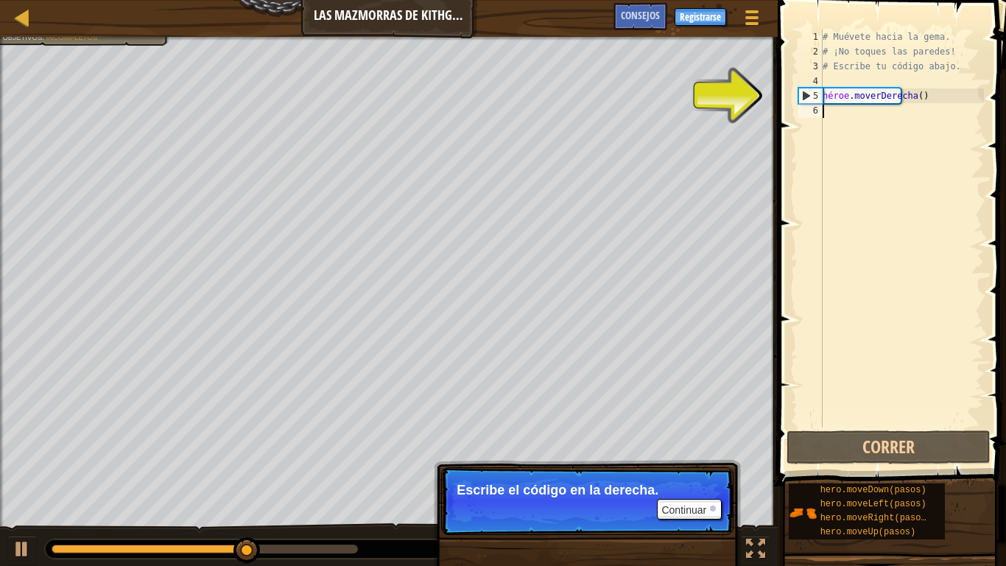
click at [678, 466] on p "Continuar Escribe el código en la derecha." at bounding box center [587, 501] width 292 height 68
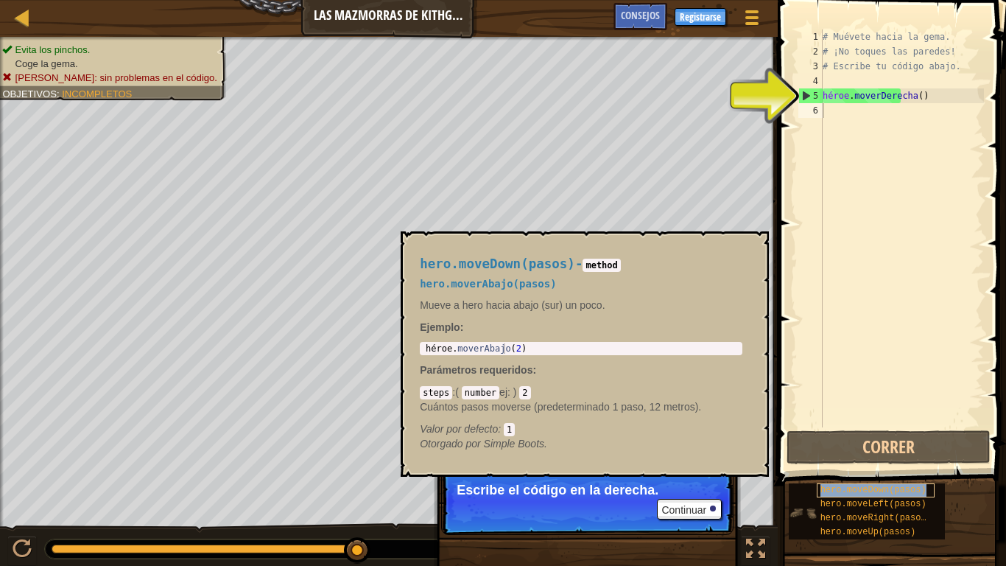
click at [871, 466] on font "hero.moveDown(pasos)" at bounding box center [874, 490] width 106 height 10
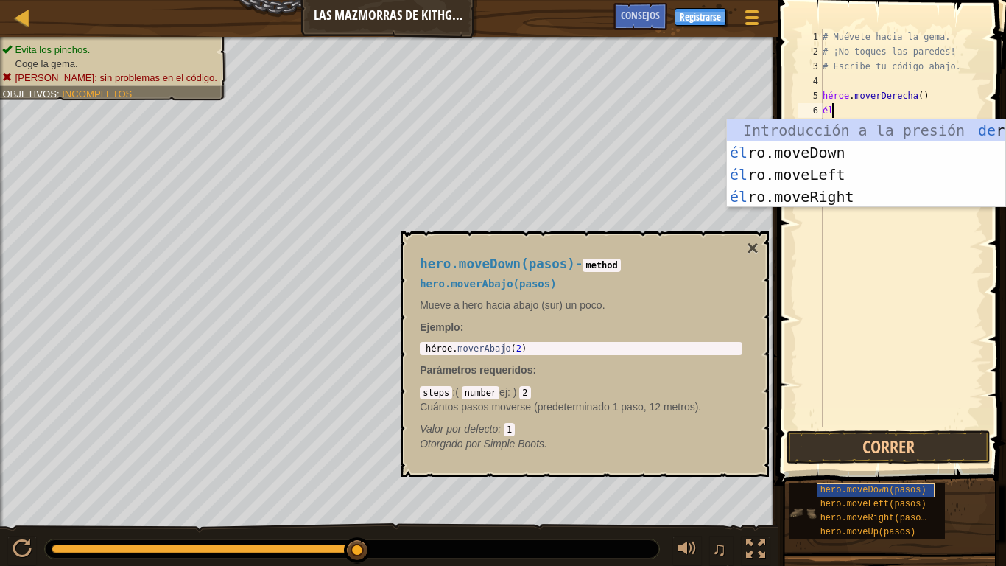
type textarea "h"
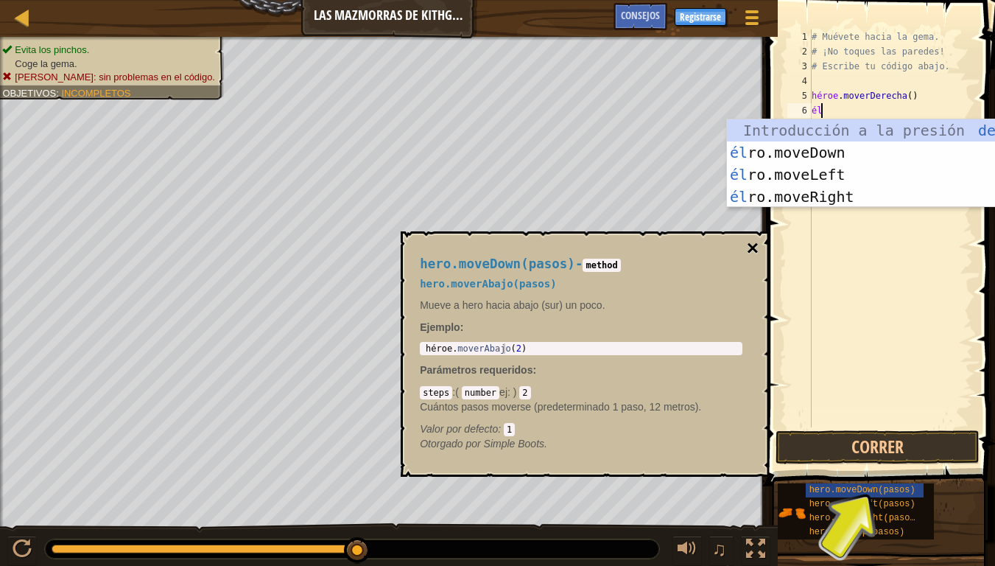
type textarea "he"
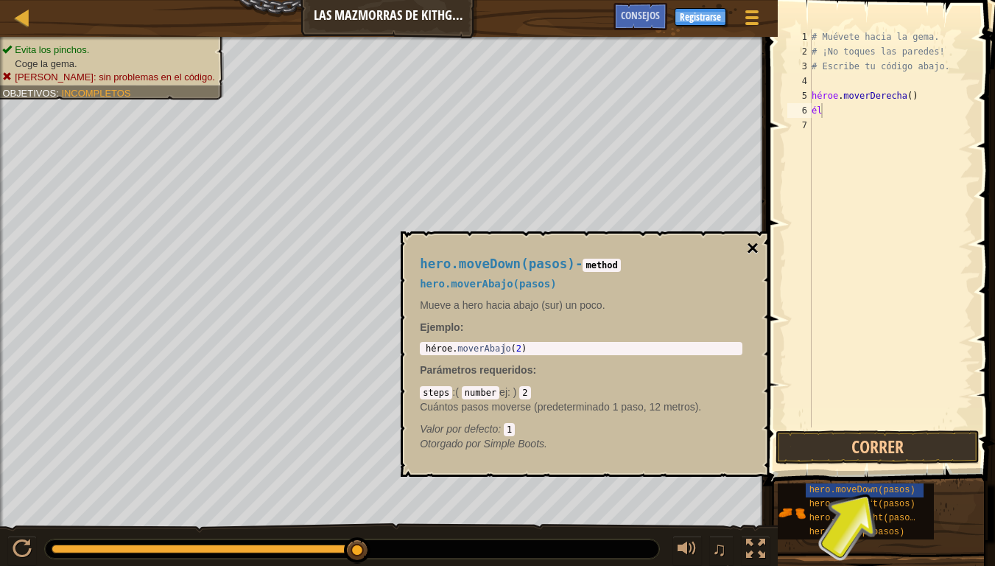
click at [752, 245] on font "×" at bounding box center [753, 247] width 12 height 23
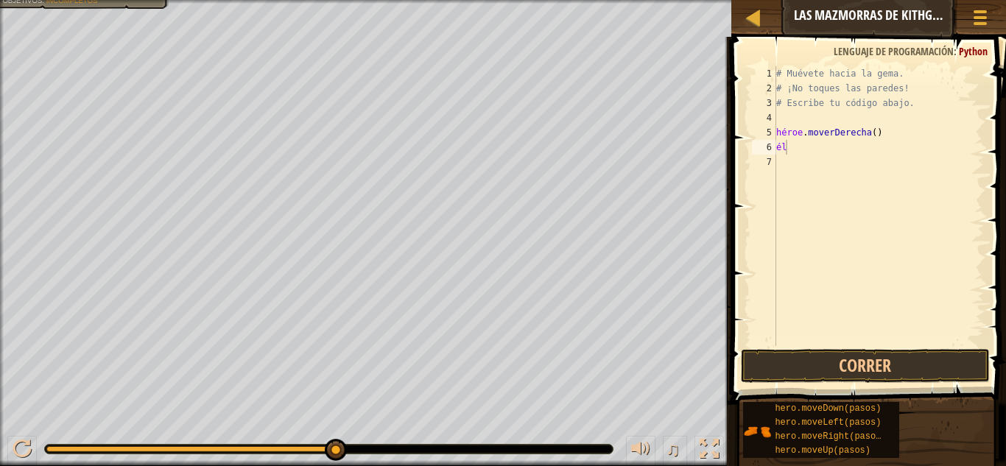
select select "es-ES"
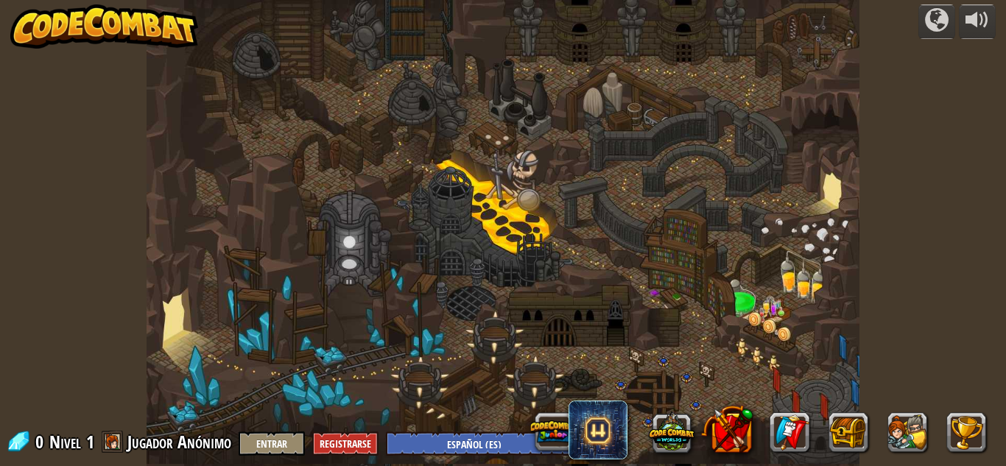
select select "es-ES"
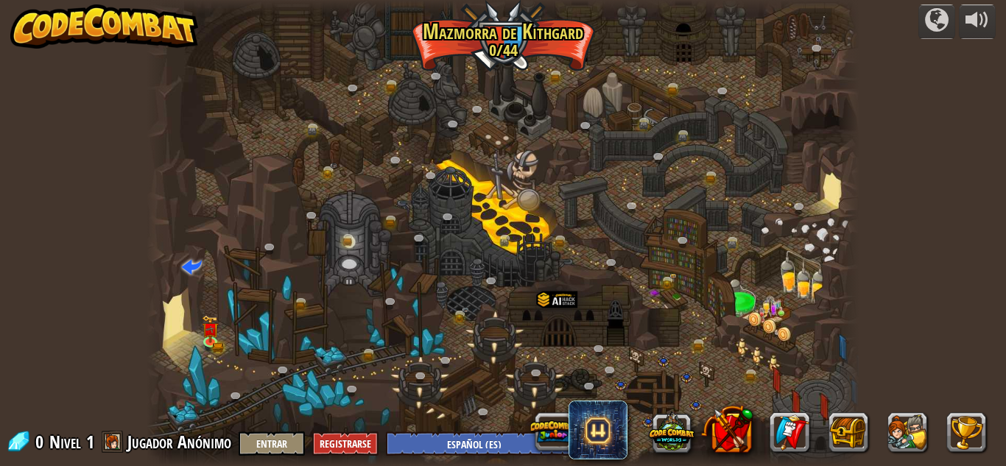
select select "es-ES"
click at [196, 346] on div at bounding box center [503, 233] width 713 height 466
click at [214, 336] on img at bounding box center [211, 322] width 17 height 37
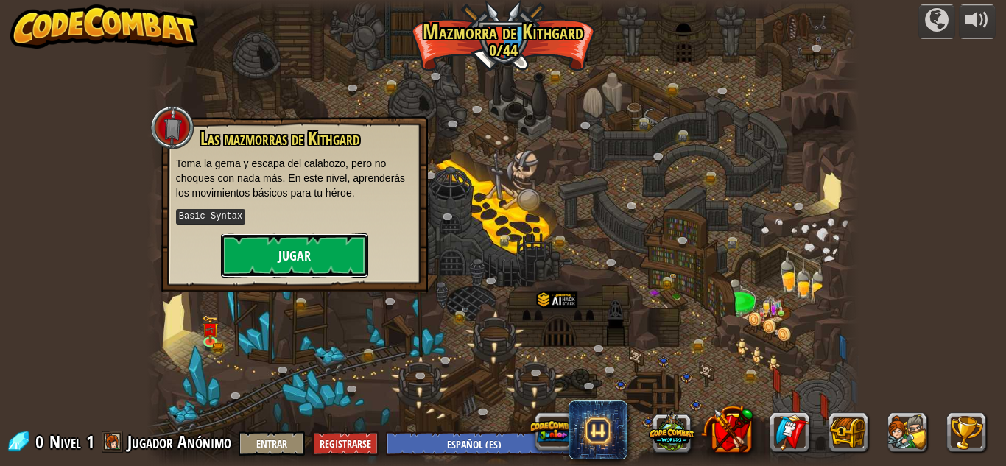
click at [273, 252] on button "Jugar" at bounding box center [294, 256] width 147 height 44
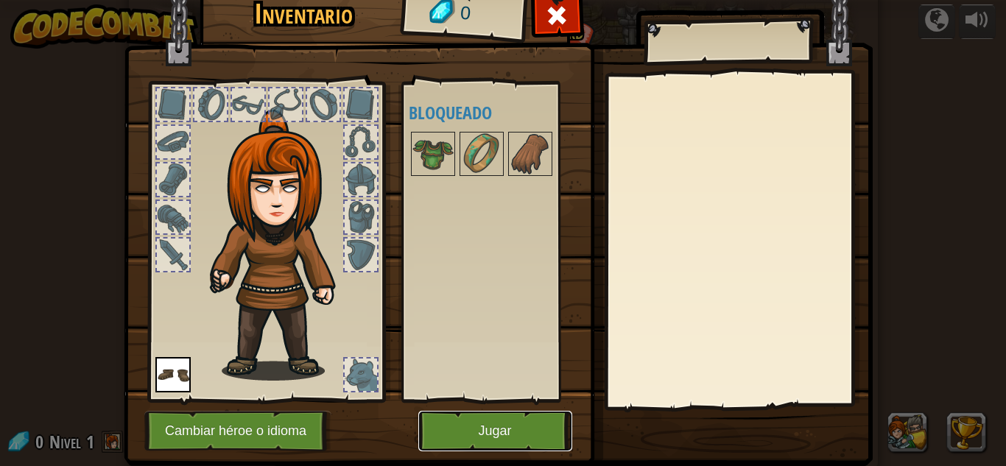
click at [463, 427] on button "Jugar" at bounding box center [495, 431] width 154 height 41
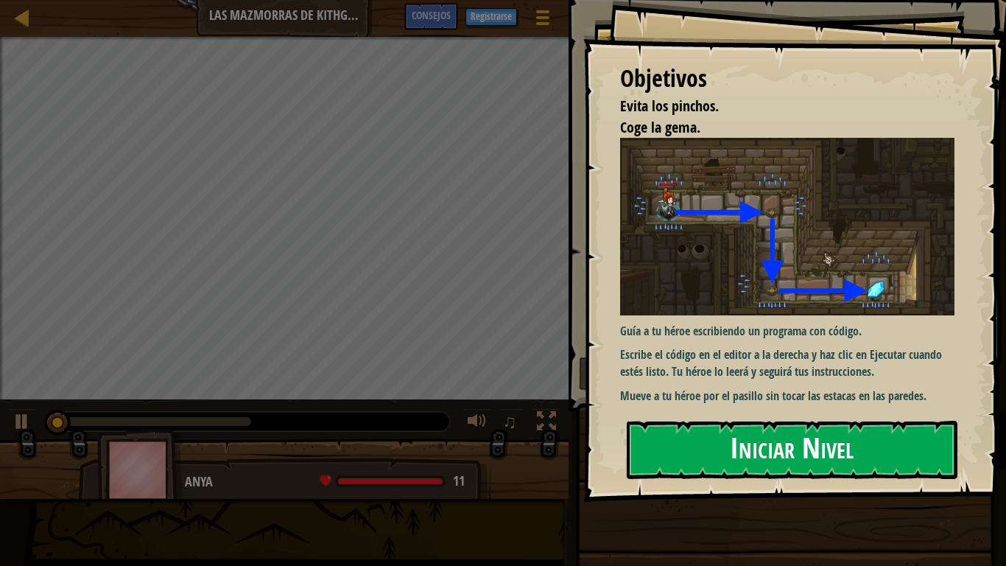
click at [788, 421] on button "Iniciar Nivel" at bounding box center [792, 450] width 331 height 58
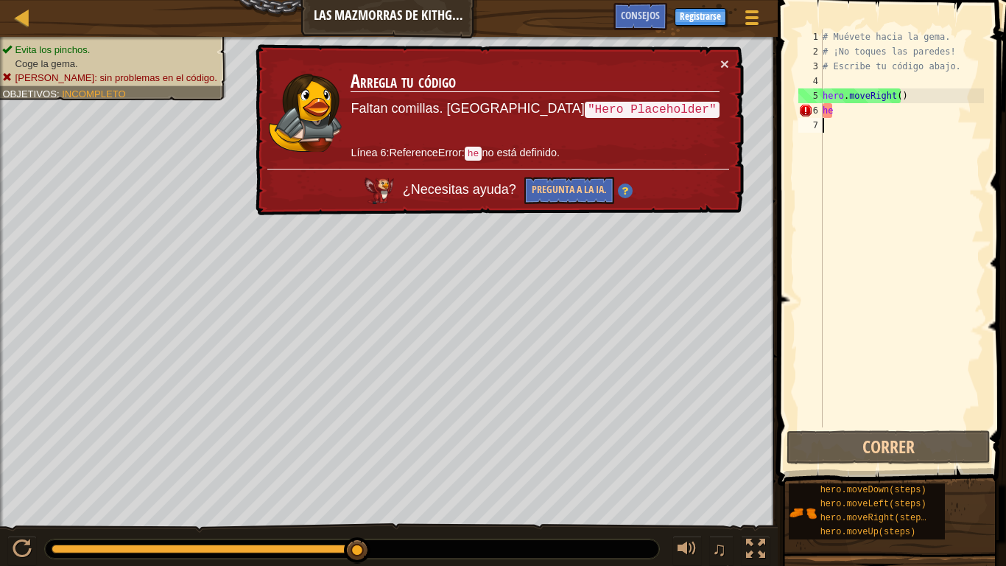
click at [726, 74] on div "× Arregla tu código Faltan comillas. Prueba "Hero Placeholder" Línea 6:Referenc…" at bounding box center [498, 130] width 491 height 172
click at [723, 69] on button "×" at bounding box center [725, 64] width 9 height 15
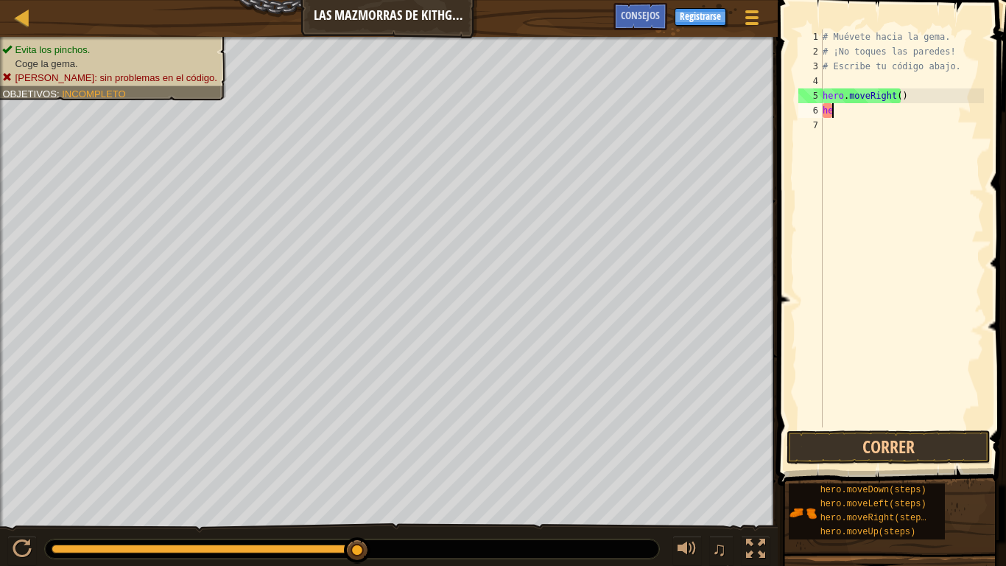
type textarea "h"
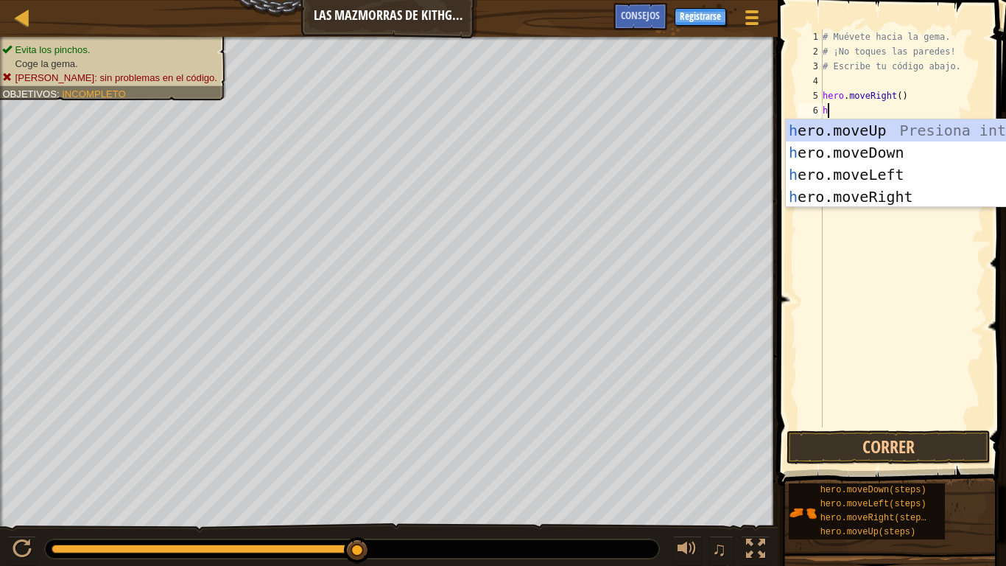
scroll to position [7, 0]
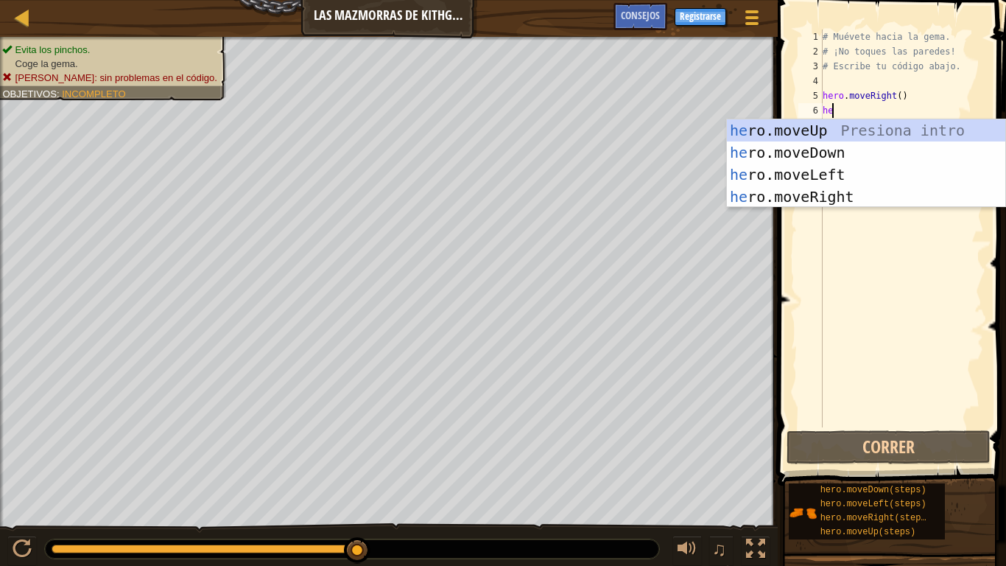
type textarea "her"
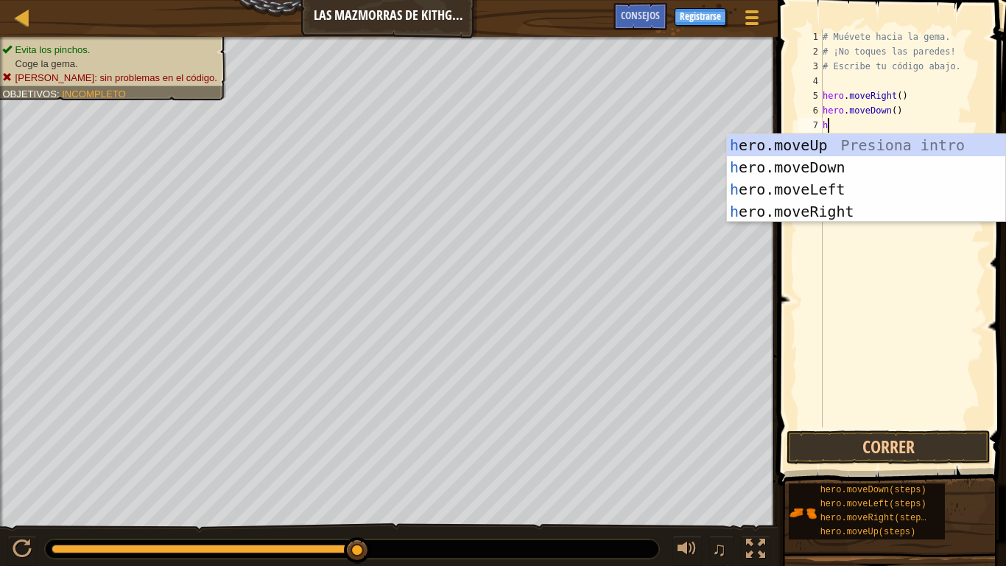
type textarea "he"
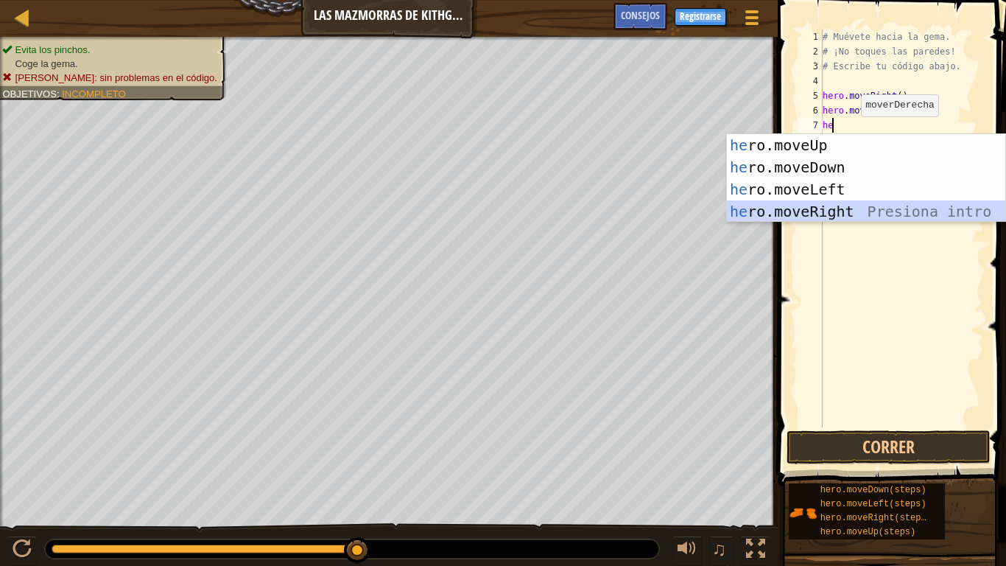
click at [840, 212] on div "he ro.moveUp Presiona intro he ro.moveDown Presiona intro he ro.moveLeft Presio…" at bounding box center [866, 200] width 278 height 133
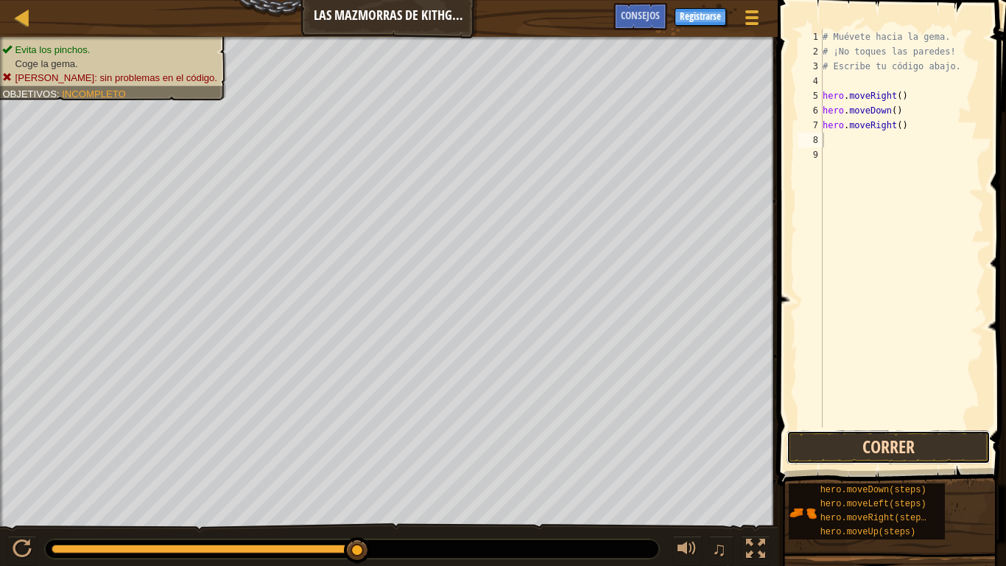
click at [844, 451] on button "Correr" at bounding box center [889, 447] width 204 height 34
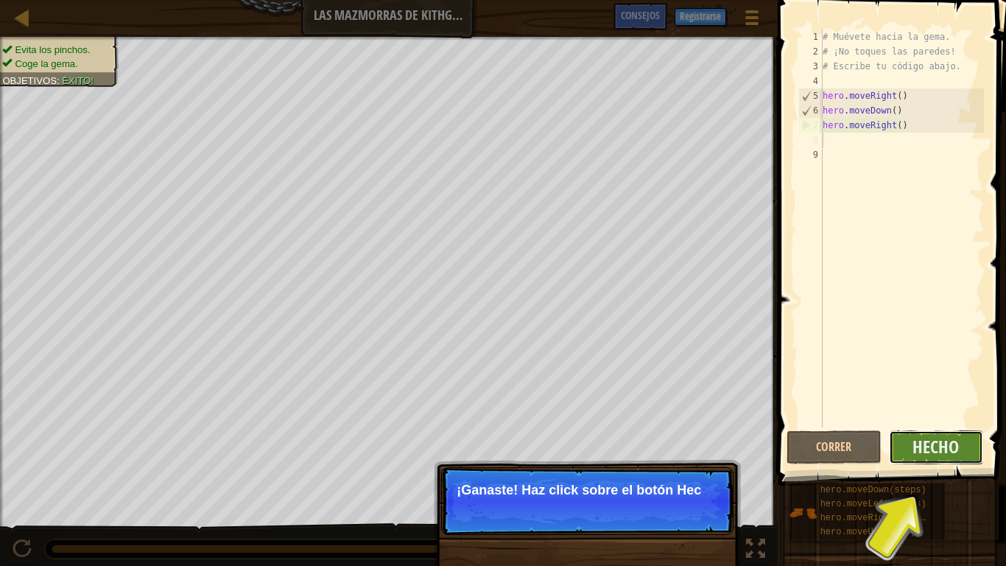
click at [961, 440] on button "Hecho" at bounding box center [936, 447] width 95 height 34
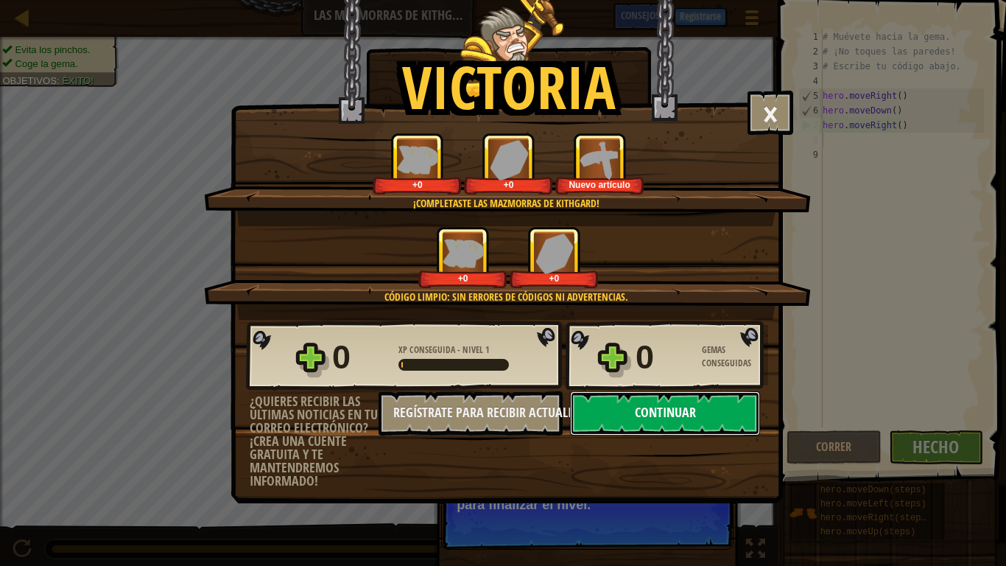
click at [589, 407] on button "Continuar" at bounding box center [665, 413] width 190 height 44
select select "es-ES"
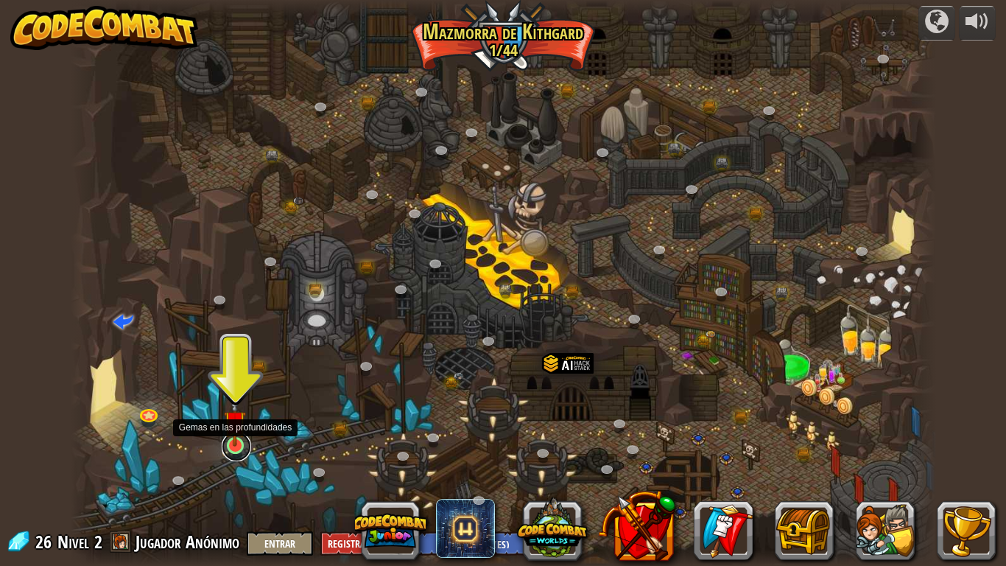
click at [232, 447] on link at bounding box center [236, 446] width 29 height 29
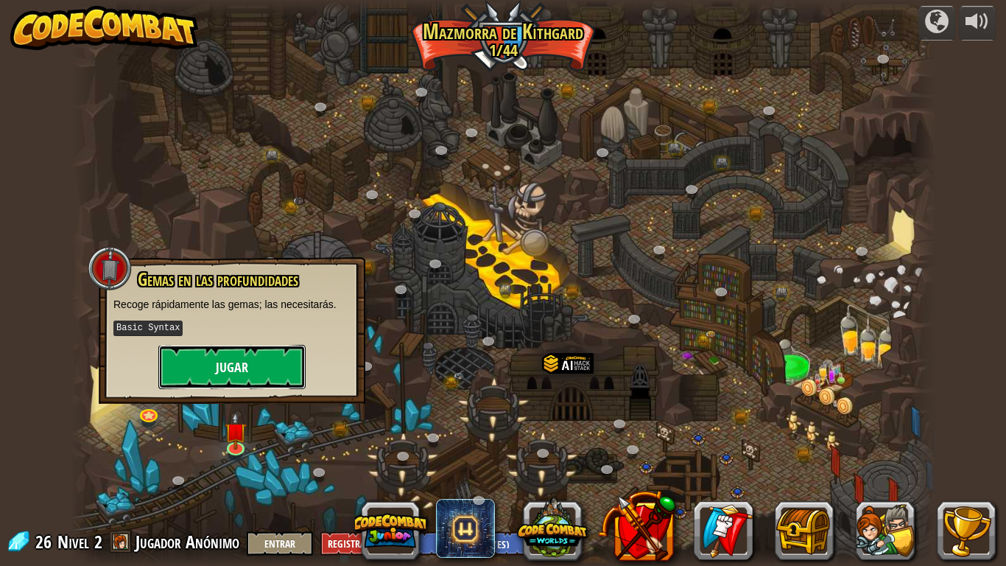
click at [225, 372] on button "Jugar" at bounding box center [231, 367] width 147 height 44
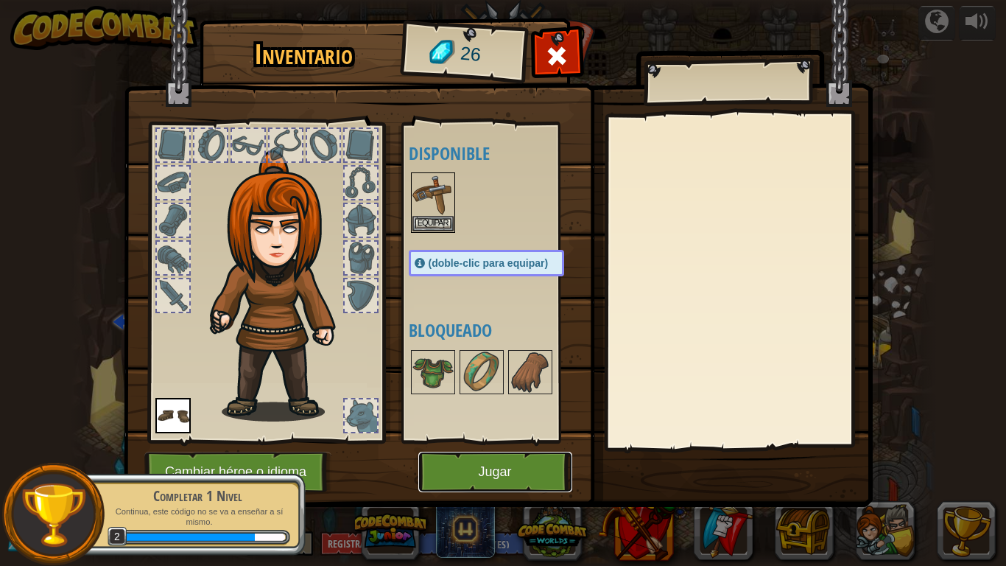
click at [472, 466] on button "Jugar" at bounding box center [495, 472] width 154 height 41
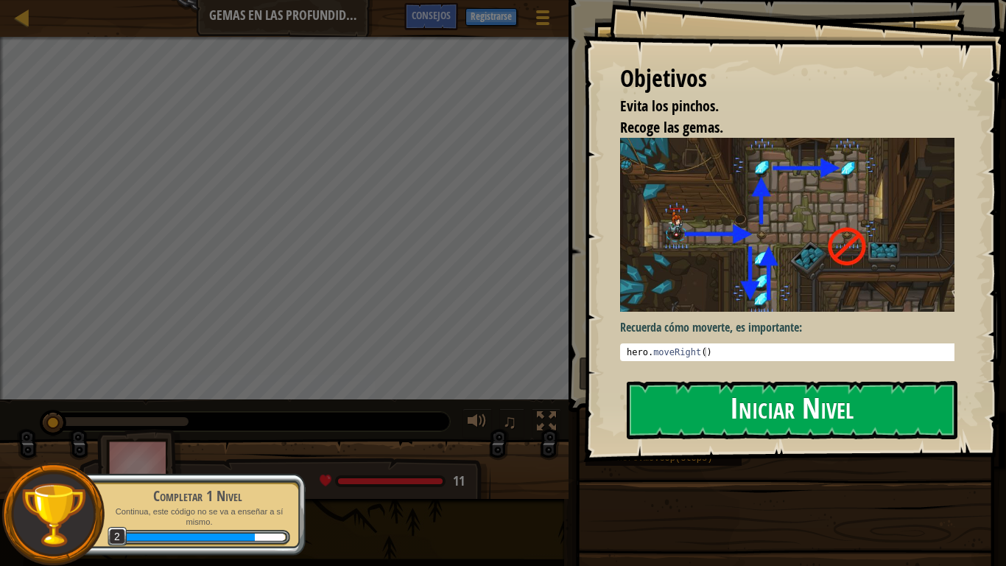
click at [687, 405] on button "Iniciar Nivel" at bounding box center [792, 410] width 331 height 58
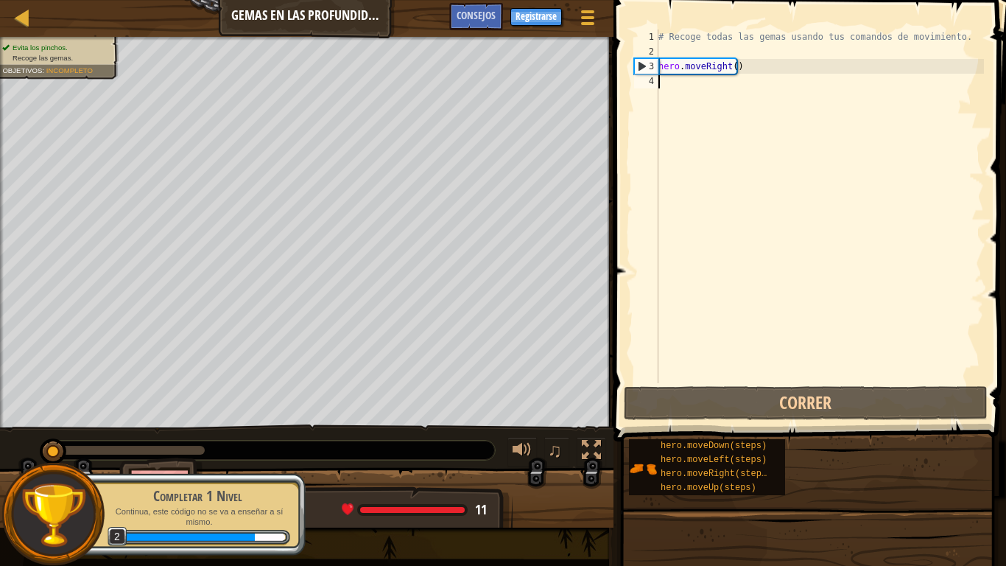
type textarea "h"
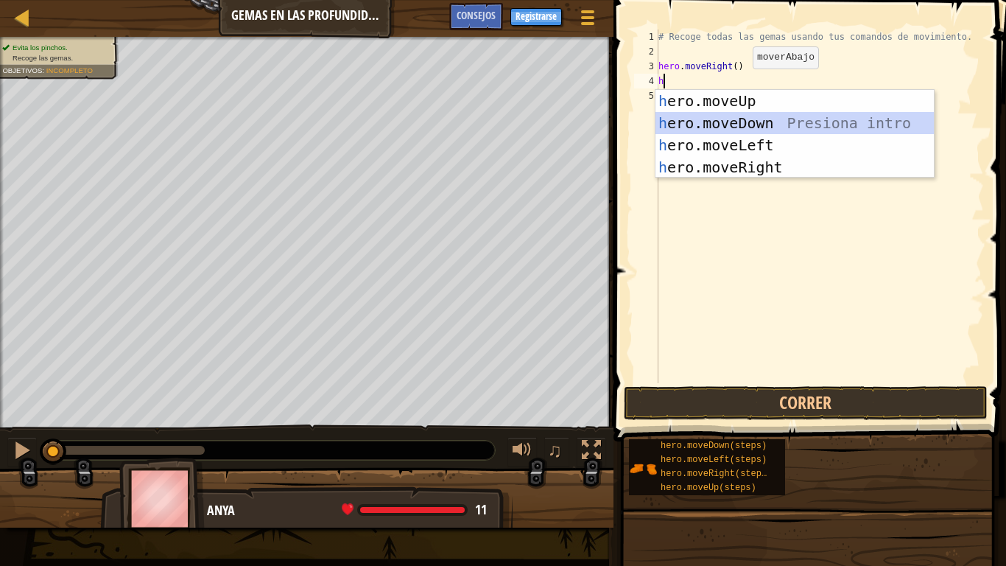
click at [737, 125] on div "h ero.moveUp Presiona intro h ero.moveDown Presiona intro h ero.moveLeft Presio…" at bounding box center [795, 156] width 278 height 133
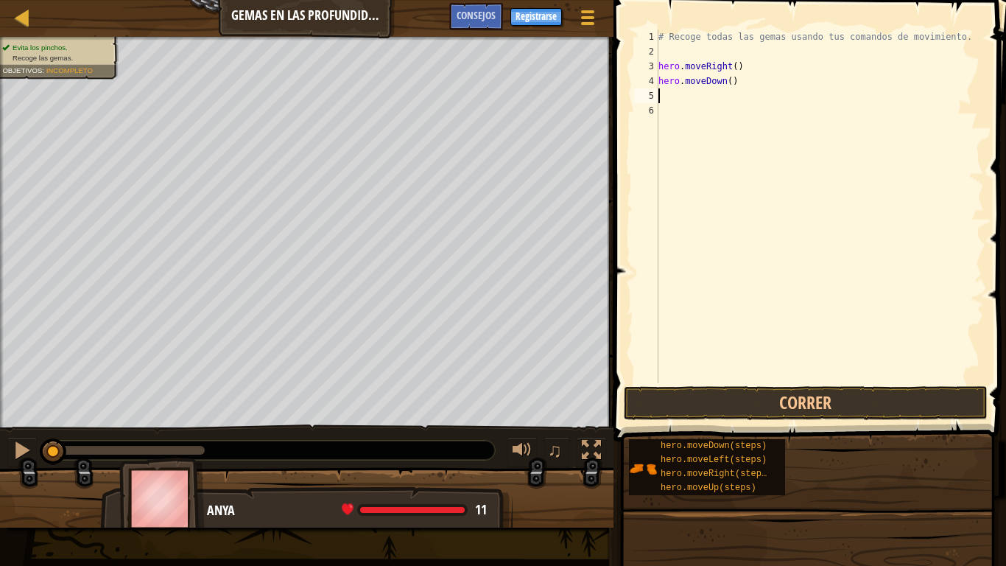
type textarea "h"
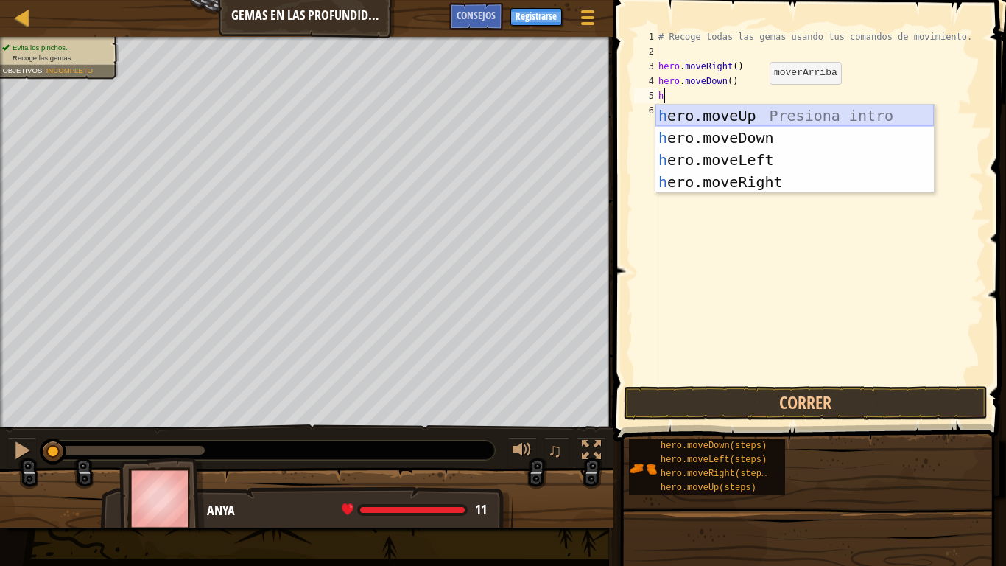
click at [754, 114] on div "h ero.moveUp Presiona intro h ero.moveDown Presiona intro h ero.moveLeft Presio…" at bounding box center [795, 171] width 278 height 133
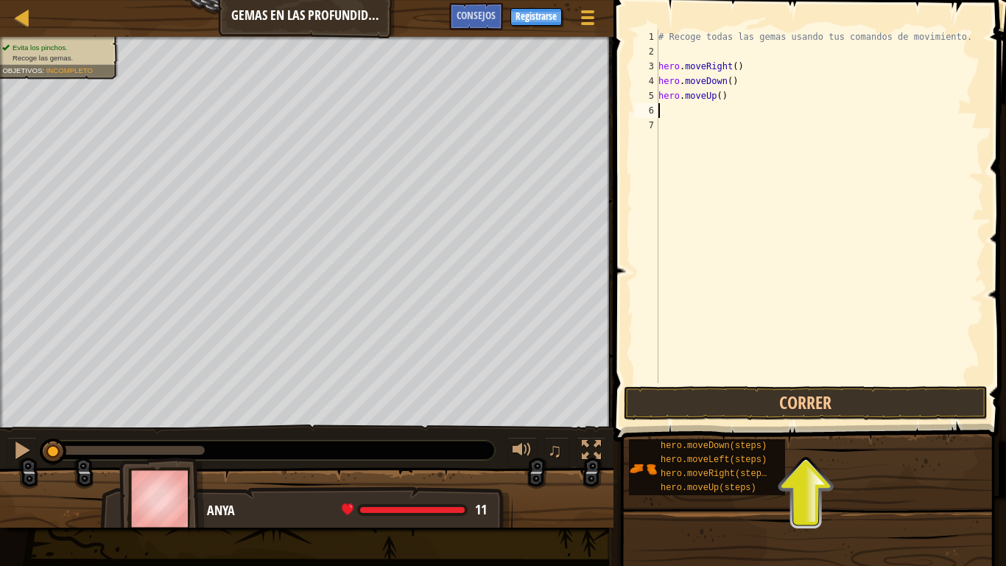
type textarea "h"
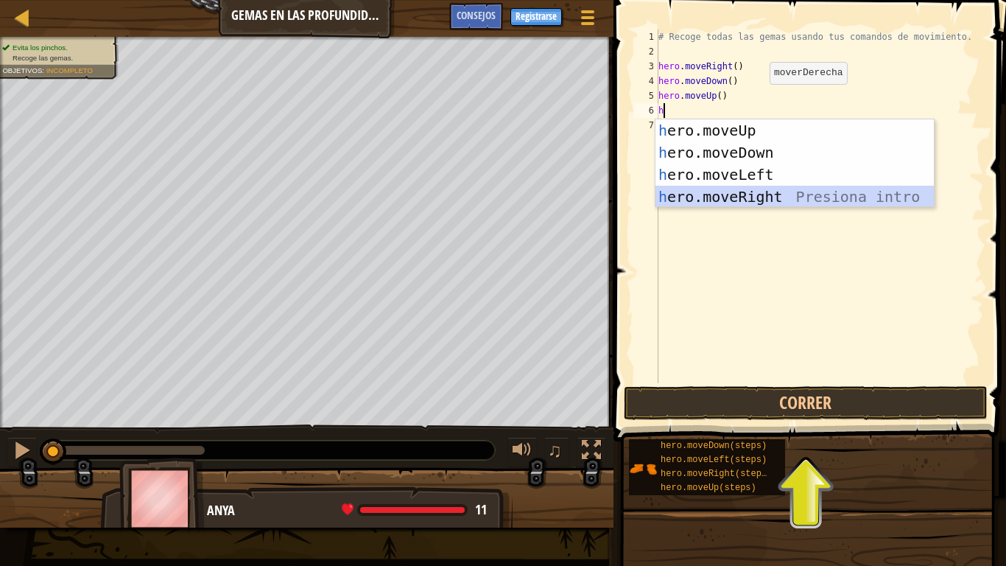
click at [740, 192] on div "h ero.moveUp Presiona intro h ero.moveDown Presiona intro h ero.moveLeft Presio…" at bounding box center [795, 185] width 278 height 133
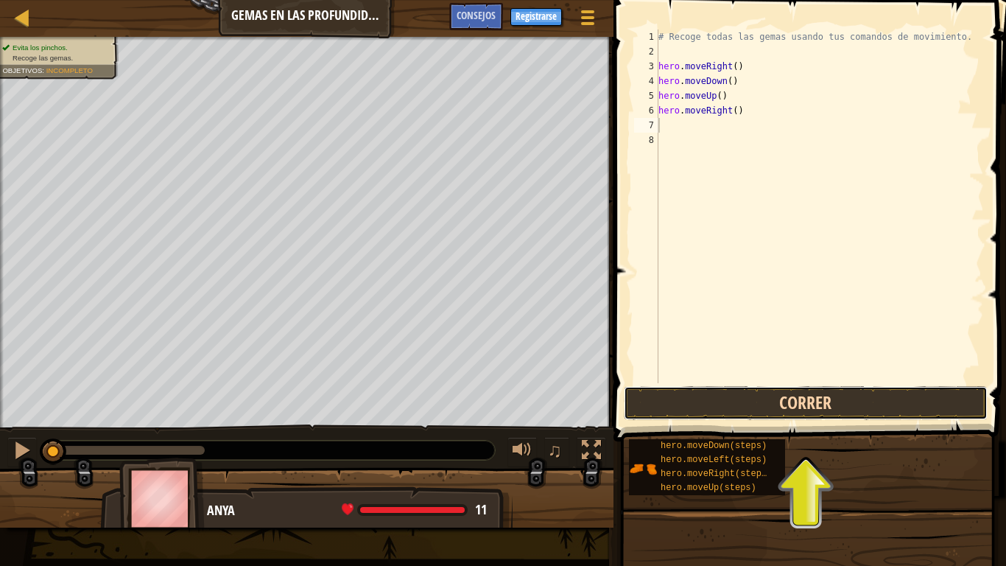
click at [762, 400] on button "Correr" at bounding box center [806, 403] width 364 height 34
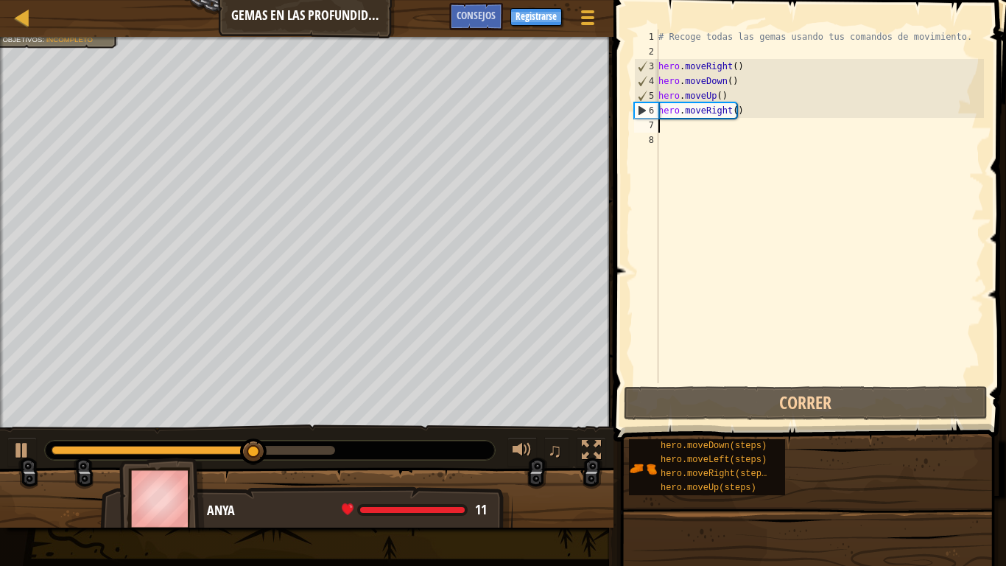
type textarea "h"
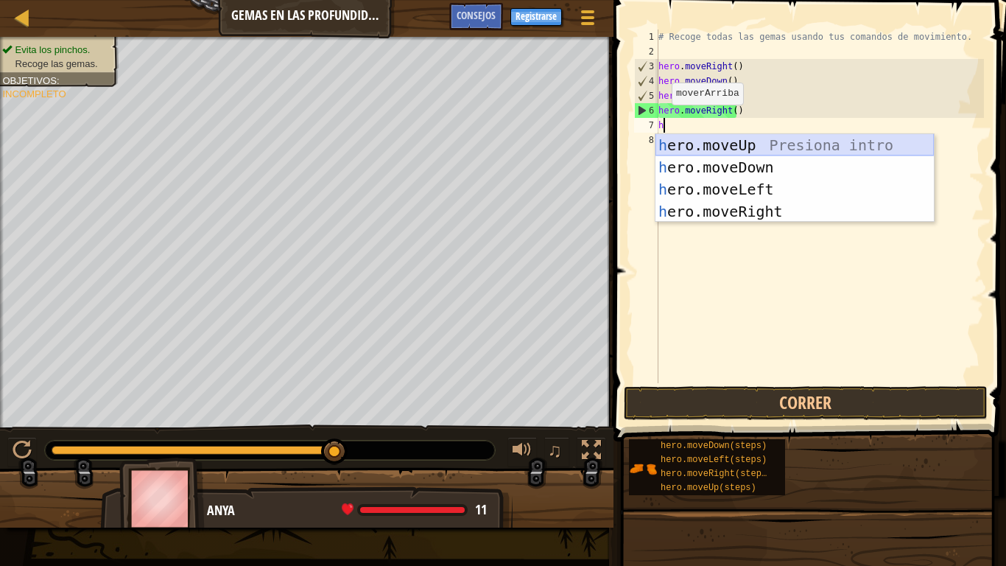
click at [721, 141] on div "h ero.moveUp Presiona intro h ero.moveDown Presiona intro h ero.moveLeft Presio…" at bounding box center [795, 200] width 278 height 133
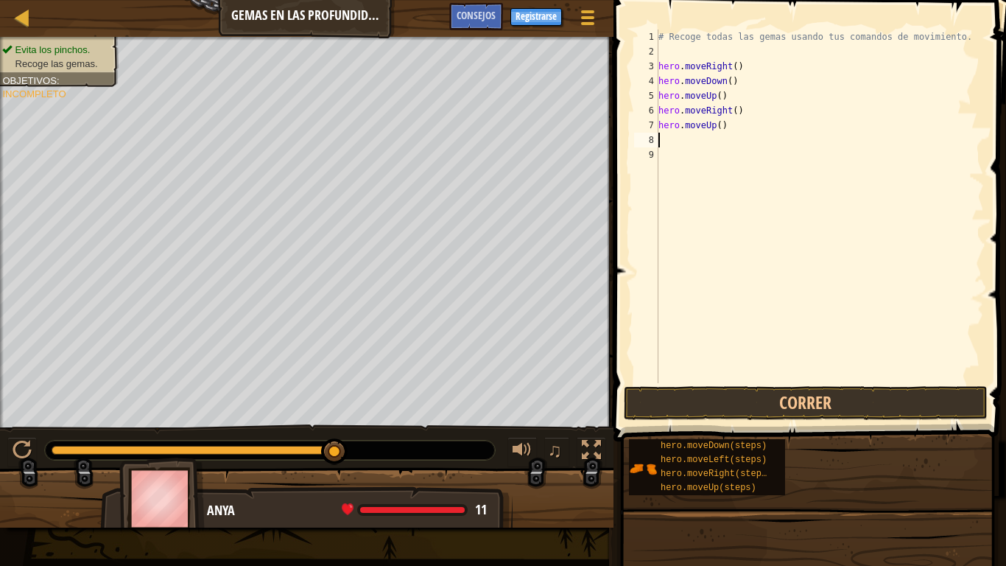
type textarea "h"
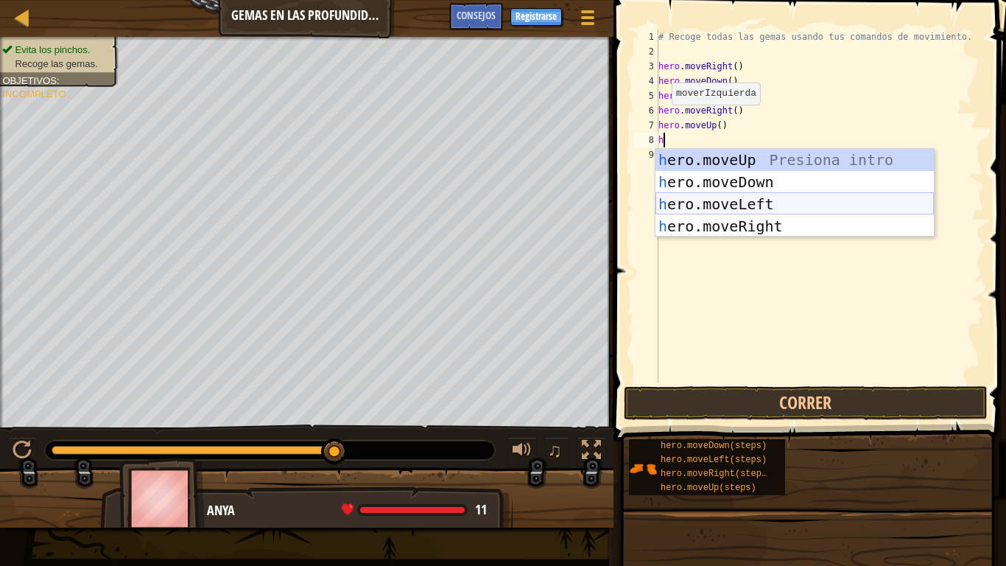
click at [746, 207] on div "h ero.moveUp Presiona intro h ero.moveDown Presiona intro h ero.moveLeft Presio…" at bounding box center [795, 215] width 278 height 133
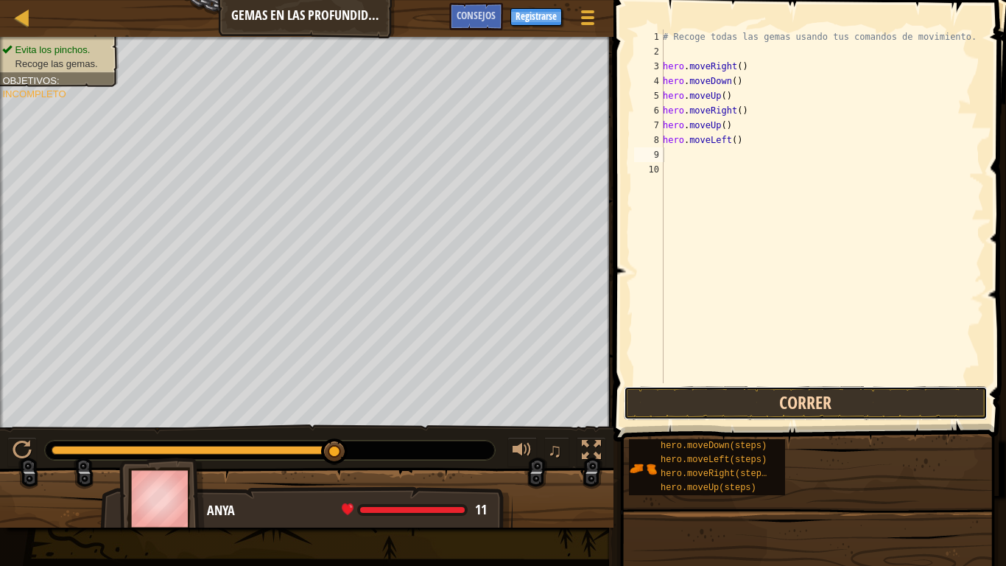
click at [812, 410] on button "Correr" at bounding box center [806, 403] width 364 height 34
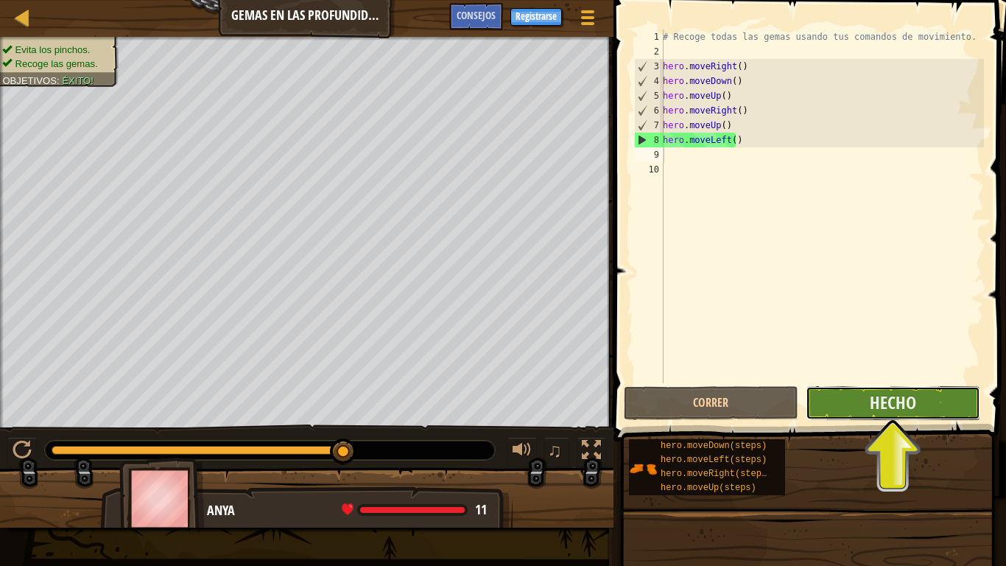
click at [845, 405] on button "Hecho" at bounding box center [893, 403] width 175 height 34
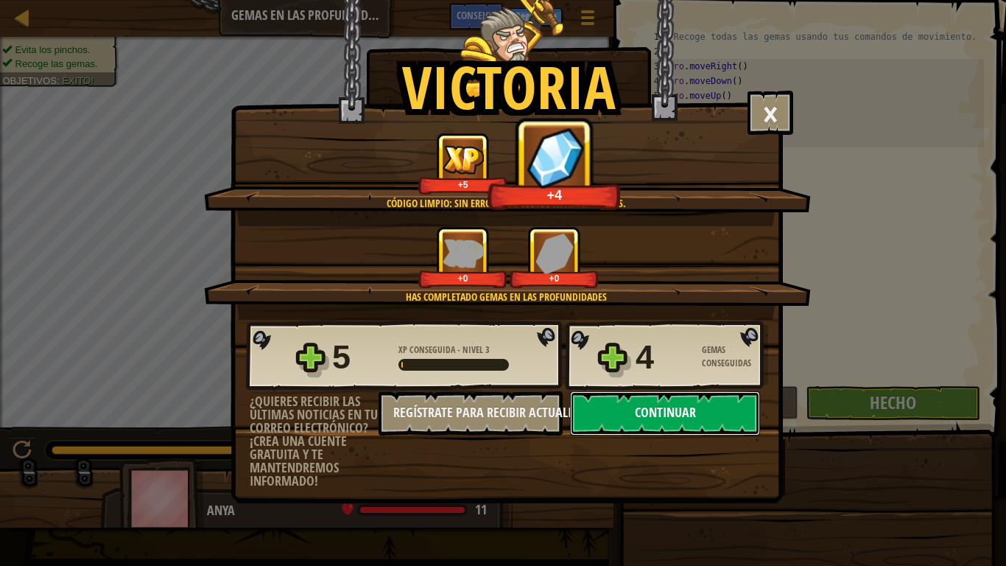
click at [619, 404] on button "Continuar" at bounding box center [665, 413] width 190 height 44
select select "es-ES"
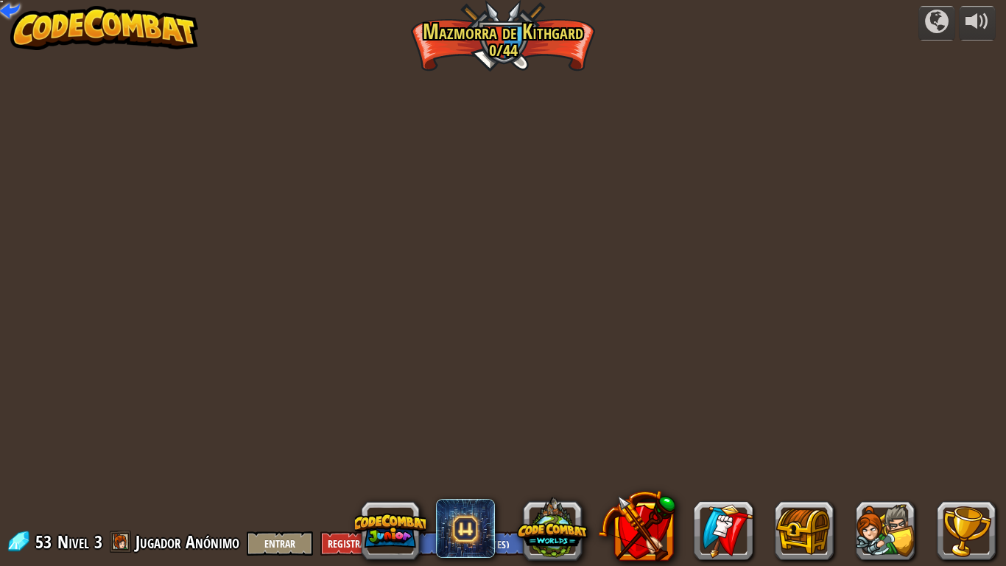
select select "es-ES"
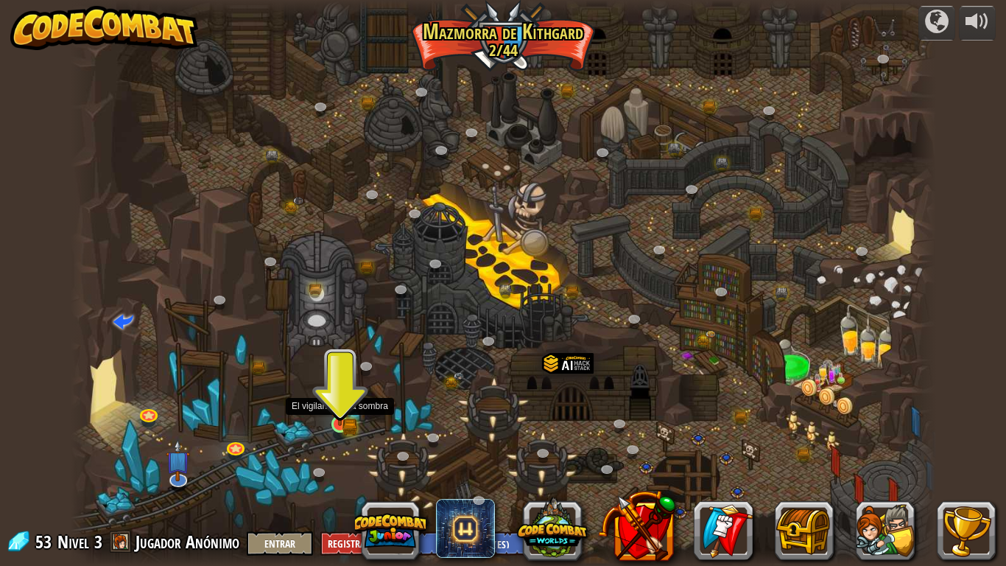
click at [334, 425] on img at bounding box center [340, 401] width 22 height 48
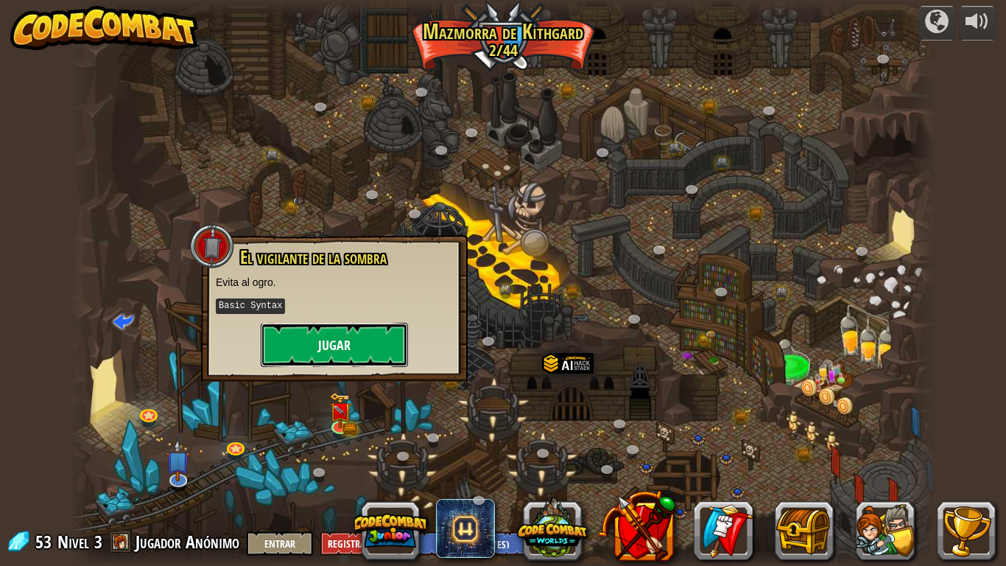
click at [348, 348] on button "Jugar" at bounding box center [334, 345] width 147 height 44
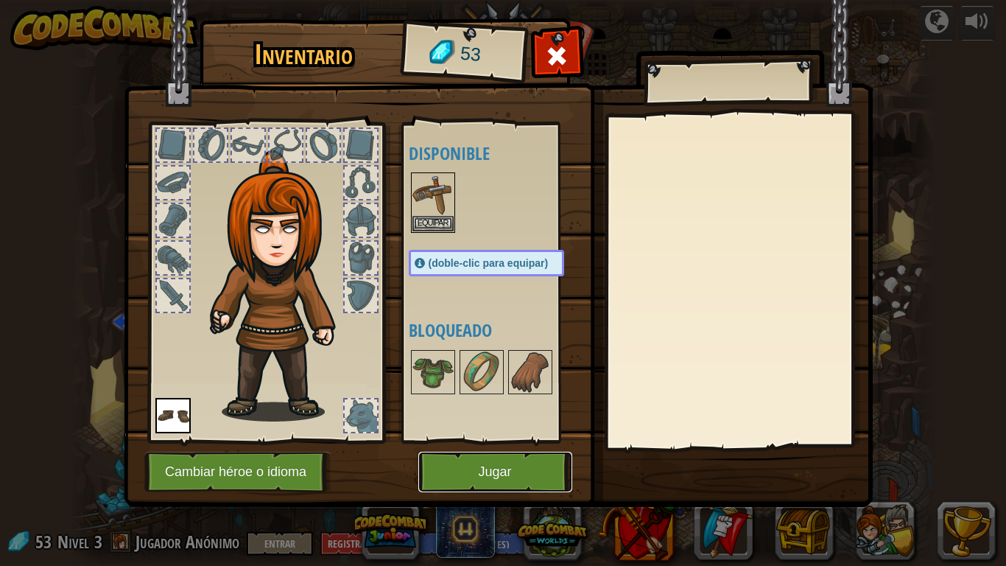
click at [440, 466] on button "Jugar" at bounding box center [495, 472] width 154 height 41
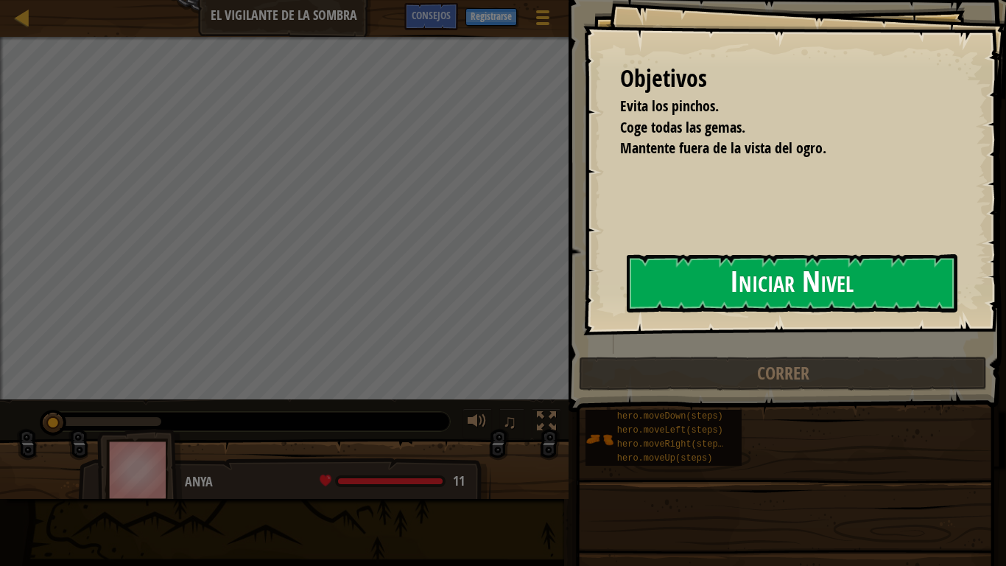
click at [656, 278] on button "Iniciar Nivel" at bounding box center [792, 283] width 331 height 58
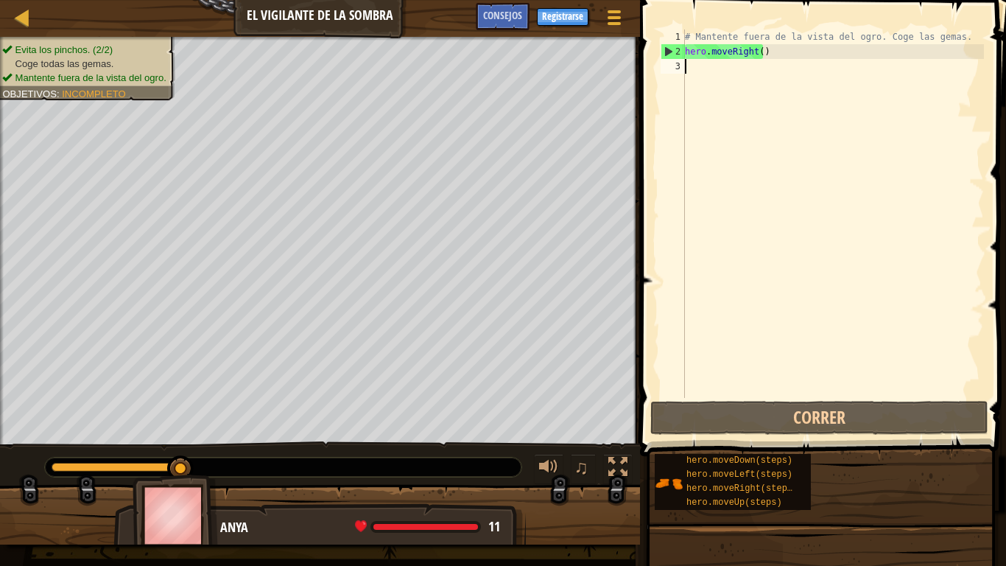
type textarea "h"
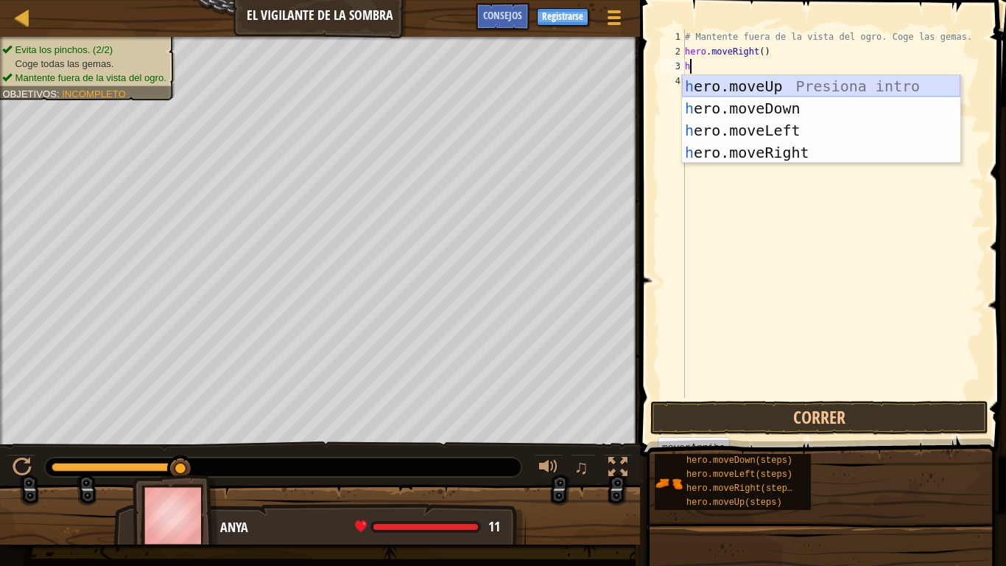
click at [739, 81] on div "h ero.moveUp Presiona intro h ero.moveDown Presiona intro h ero.moveLeft Presio…" at bounding box center [821, 141] width 278 height 133
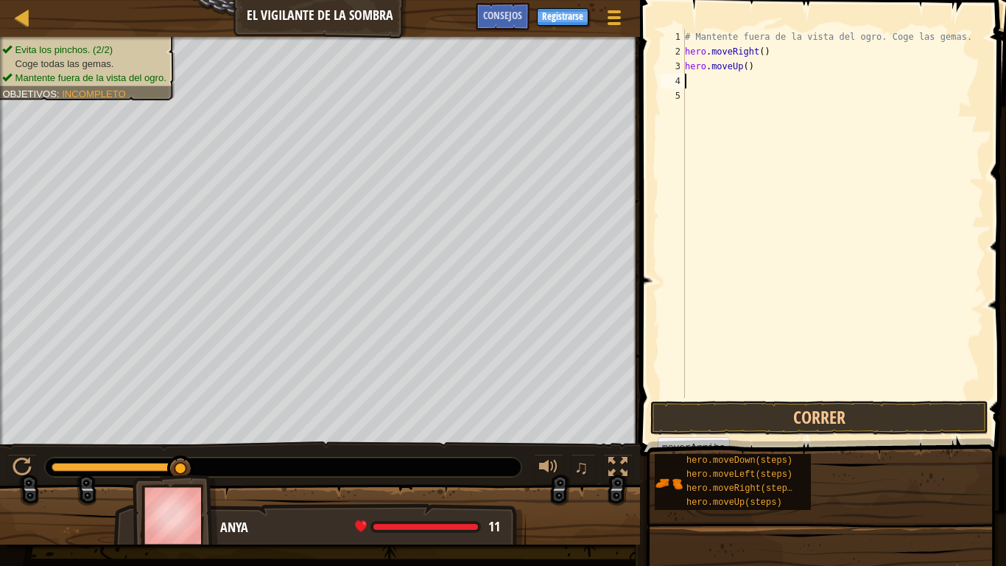
type textarea "h"
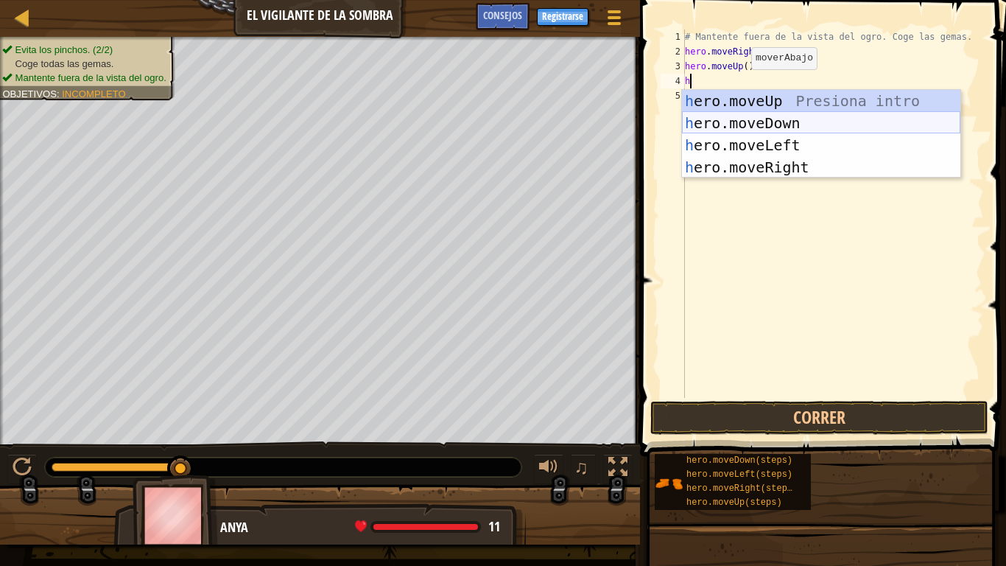
click at [771, 122] on div "h ero.moveUp Presiona intro h ero.moveDown Presiona intro h ero.moveLeft Presio…" at bounding box center [821, 156] width 278 height 133
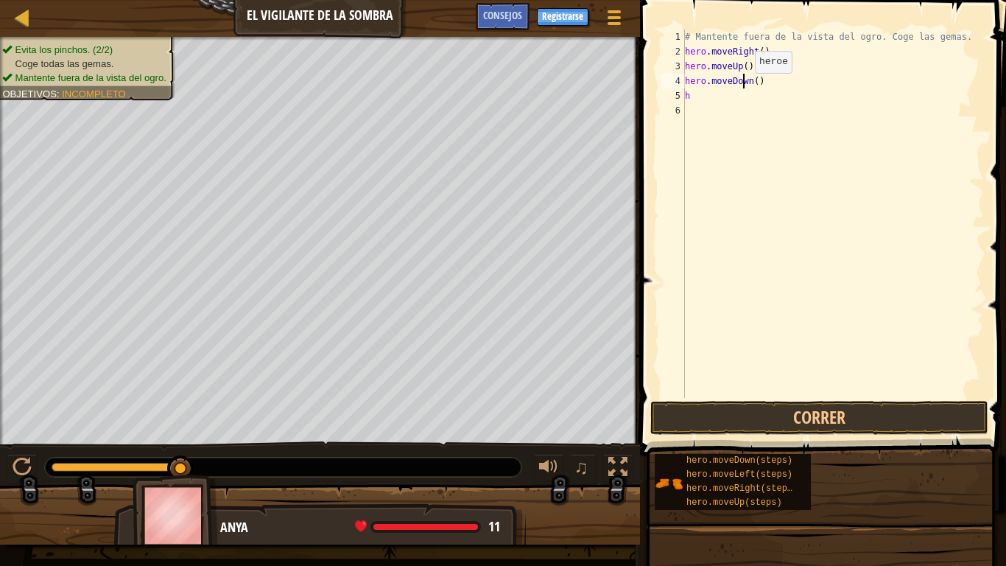
click at [743, 88] on div "# Mantente fuera de la vista del ogro. Coge las gemas. hero . moveRight ( ) her…" at bounding box center [833, 228] width 302 height 398
type textarea "hero.moveDown()"
click at [746, 81] on div "# Mantente fuera de la vista del ogro. Coge las gemas. hero . moveRight ( ) her…" at bounding box center [833, 228] width 302 height 398
click at [759, 80] on div "# Mantente fuera de la vista del ogro. Coge las gemas. hero . moveRight ( ) her…" at bounding box center [833, 228] width 302 height 398
click at [763, 114] on div "# Mantente fuera de la vista del ogro. Coge las gemas. hero . moveRight ( ) her…" at bounding box center [833, 228] width 302 height 398
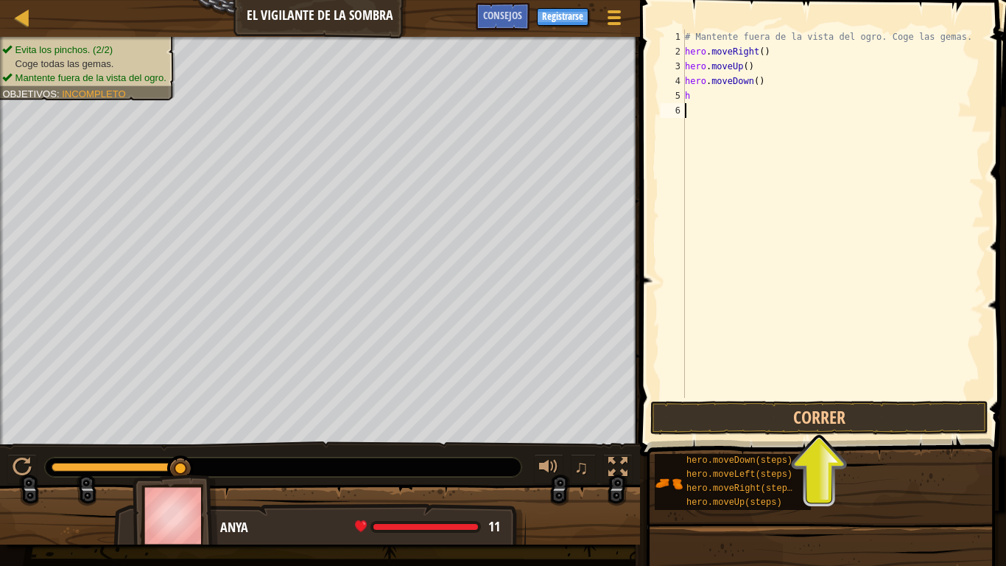
click at [749, 106] on div "# Mantente fuera de la vista del ogro. Coge las gemas. hero . moveRight ( ) her…" at bounding box center [833, 228] width 302 height 398
click at [748, 101] on div "# Mantente fuera de la vista del ogro. Coge las gemas. hero . moveRight ( ) her…" at bounding box center [833, 228] width 302 height 398
type textarea "h"
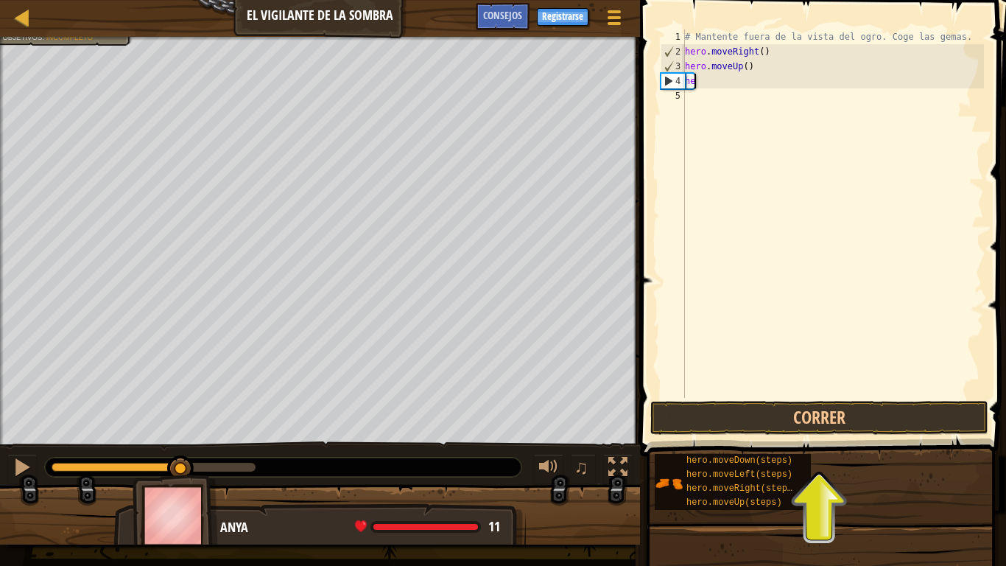
type textarea "h"
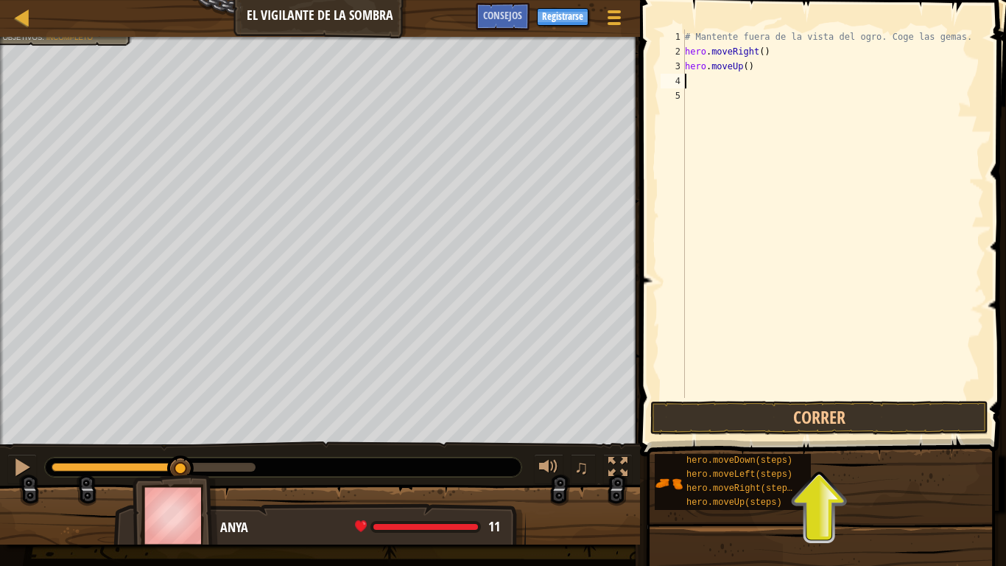
type textarea "h"
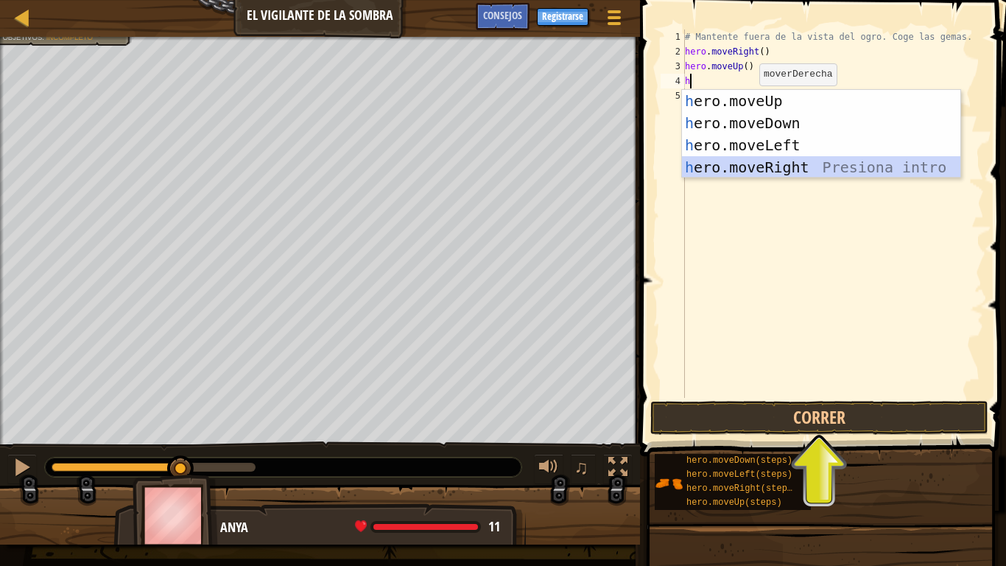
click at [786, 158] on div "h ero.moveUp Presiona intro h ero.moveDown Presiona intro h ero.moveLeft Presio…" at bounding box center [821, 156] width 278 height 133
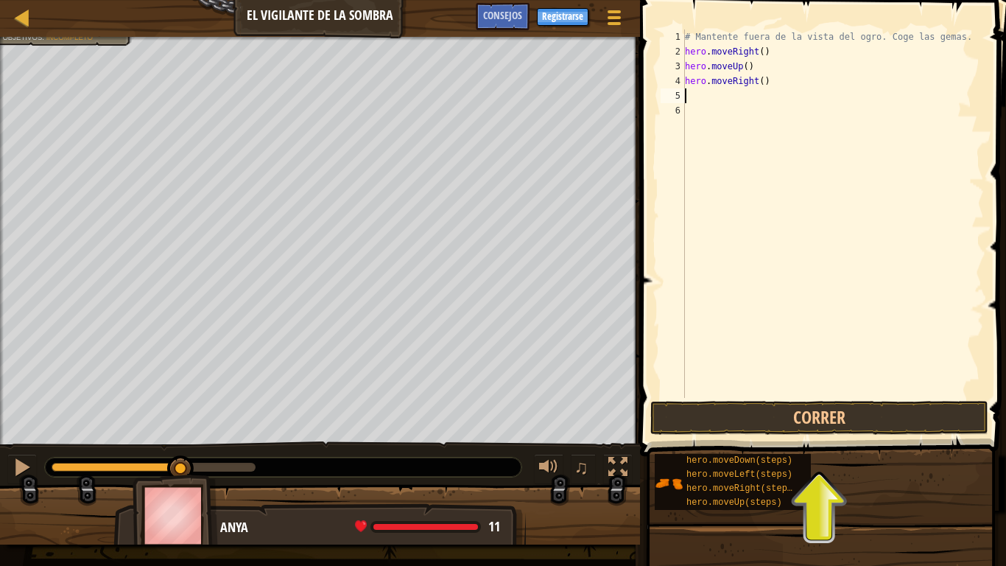
type textarea "h"
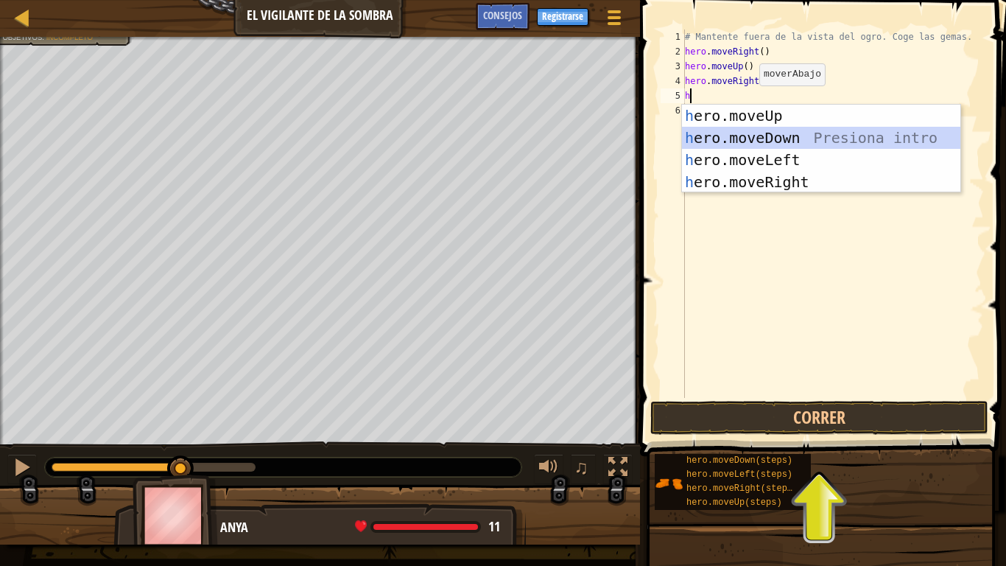
click at [765, 138] on div "h ero.moveUp Presiona intro h ero.moveDown Presiona intro h ero.moveLeft Presio…" at bounding box center [821, 171] width 278 height 133
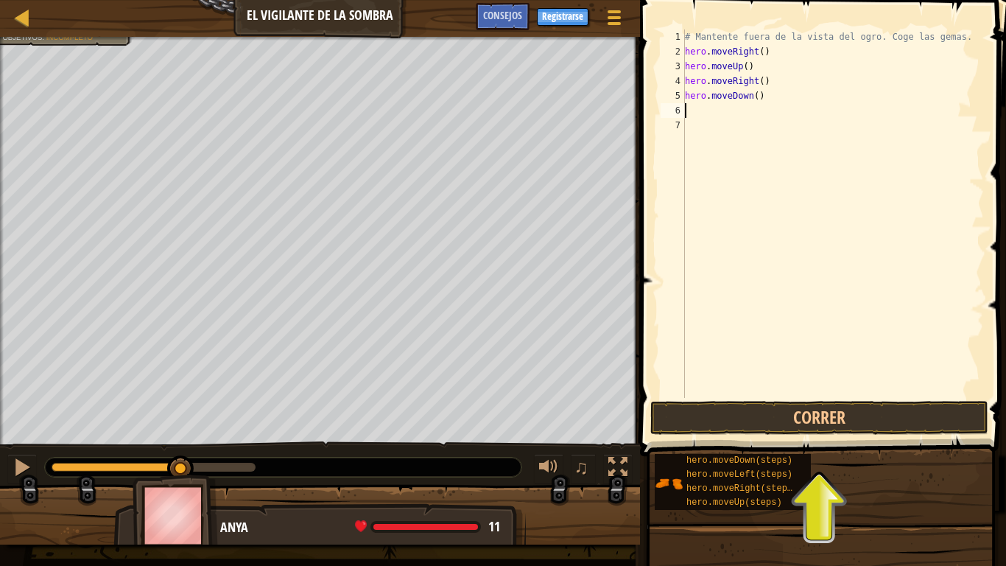
type textarea "h"
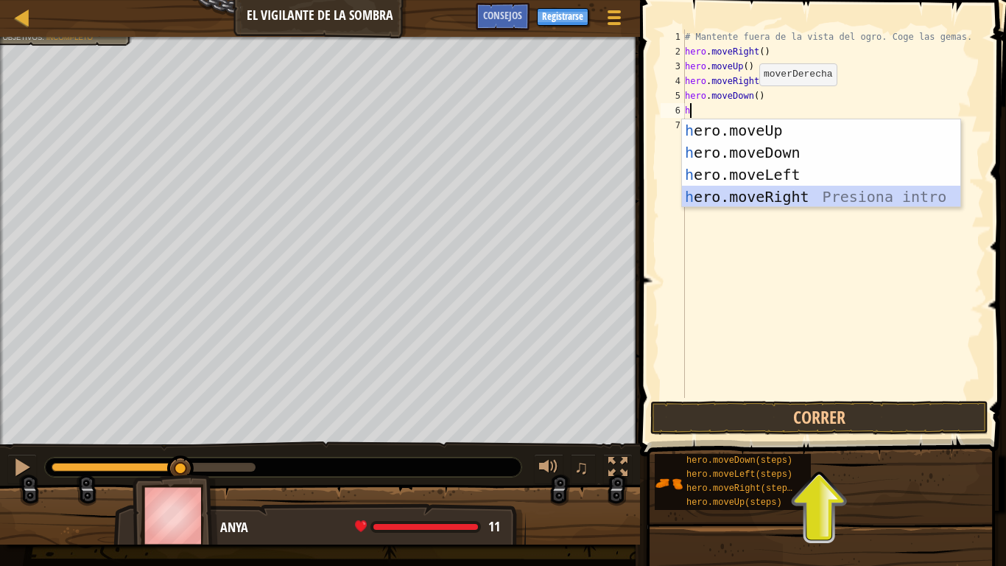
click at [774, 194] on div "h ero.moveUp Presiona intro h ero.moveDown Presiona intro h ero.moveLeft Presio…" at bounding box center [821, 185] width 278 height 133
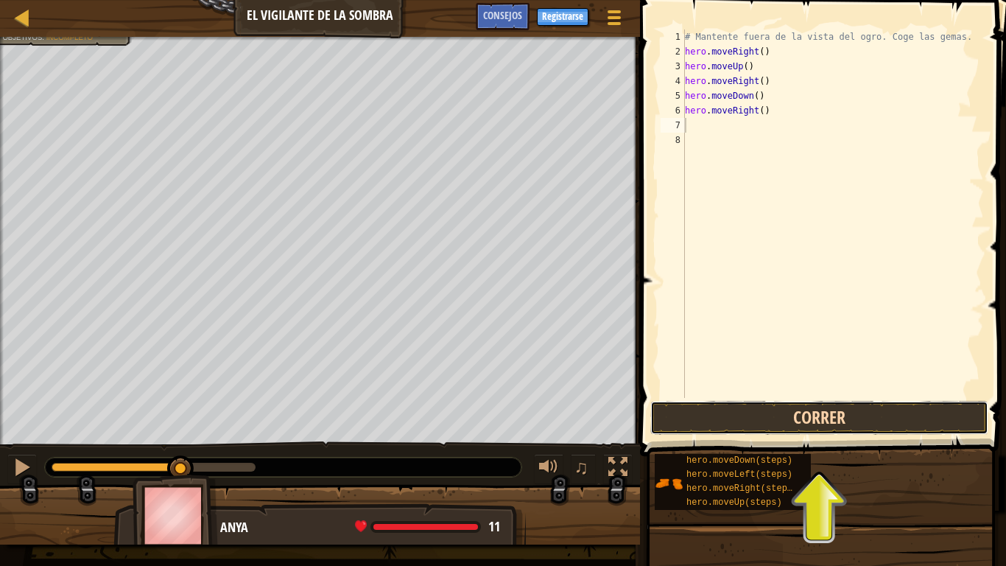
click at [779, 418] on button "Correr" at bounding box center [820, 418] width 338 height 34
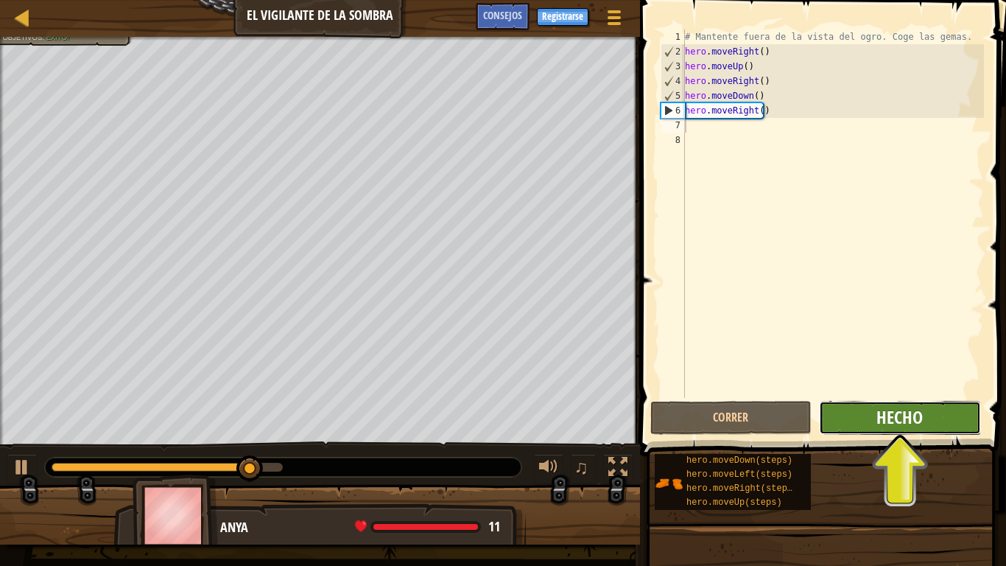
click at [889, 423] on span "Hecho" at bounding box center [900, 417] width 46 height 24
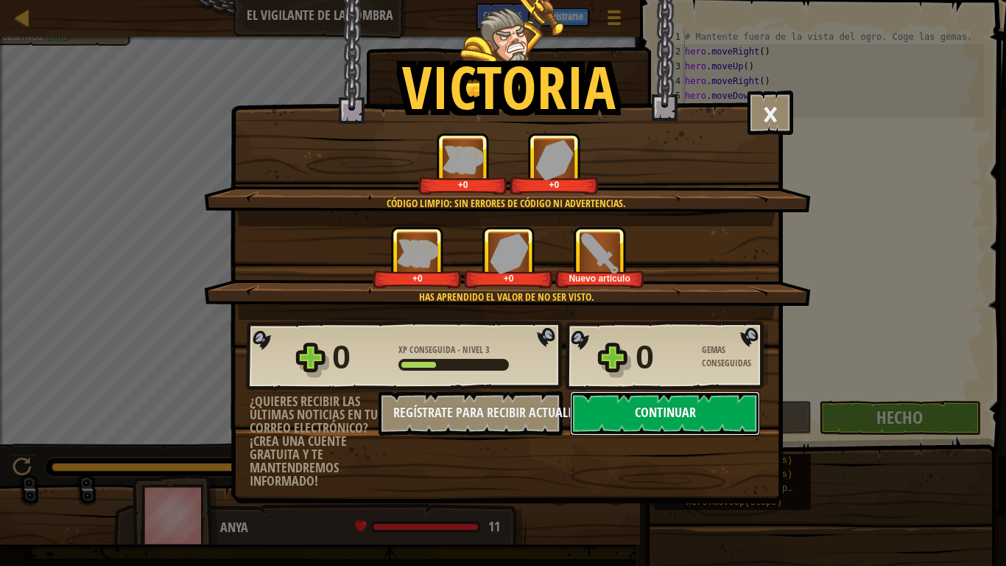
click at [693, 416] on button "Continuar" at bounding box center [665, 413] width 190 height 44
select select "es-ES"
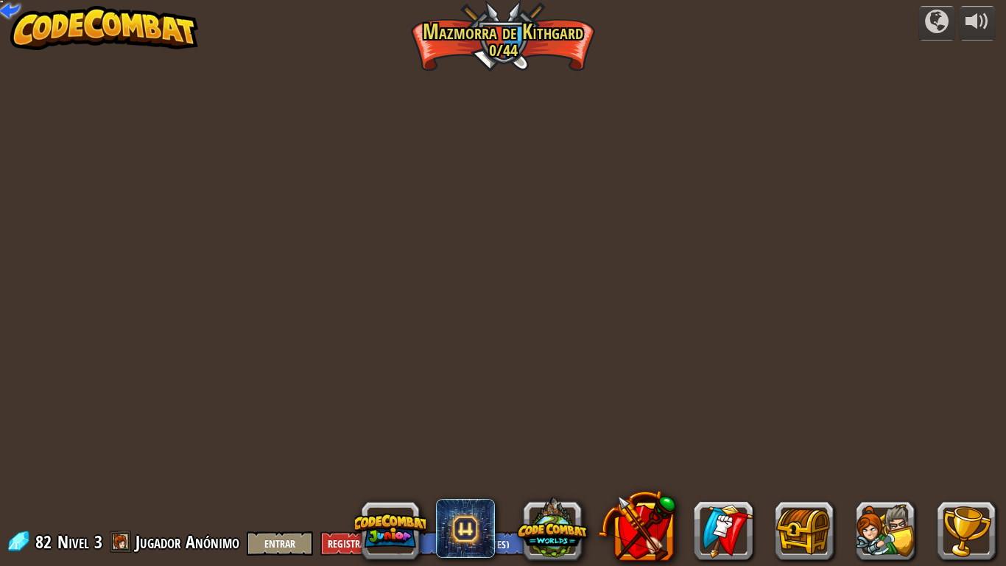
select select "es-ES"
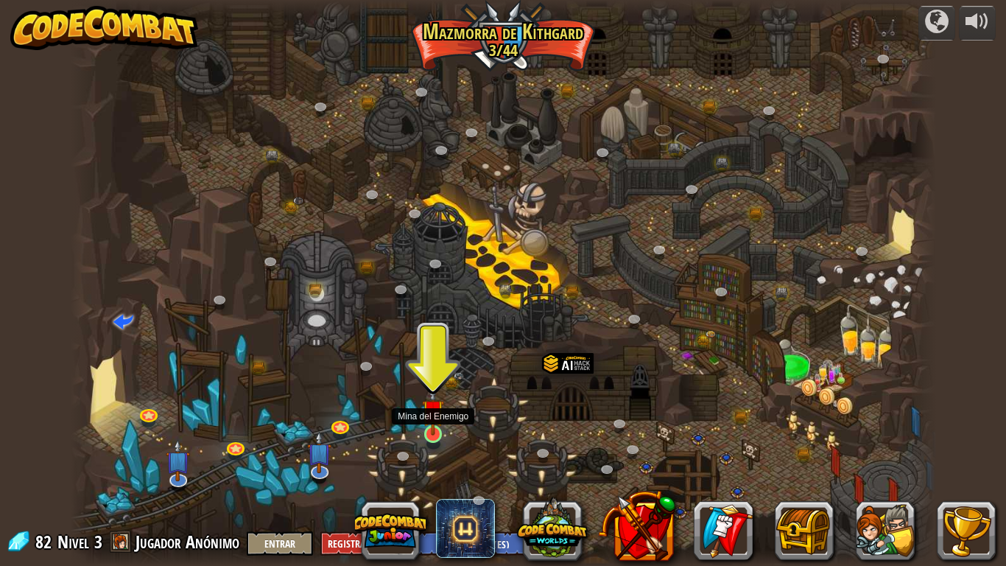
click at [429, 431] on img at bounding box center [433, 410] width 22 height 50
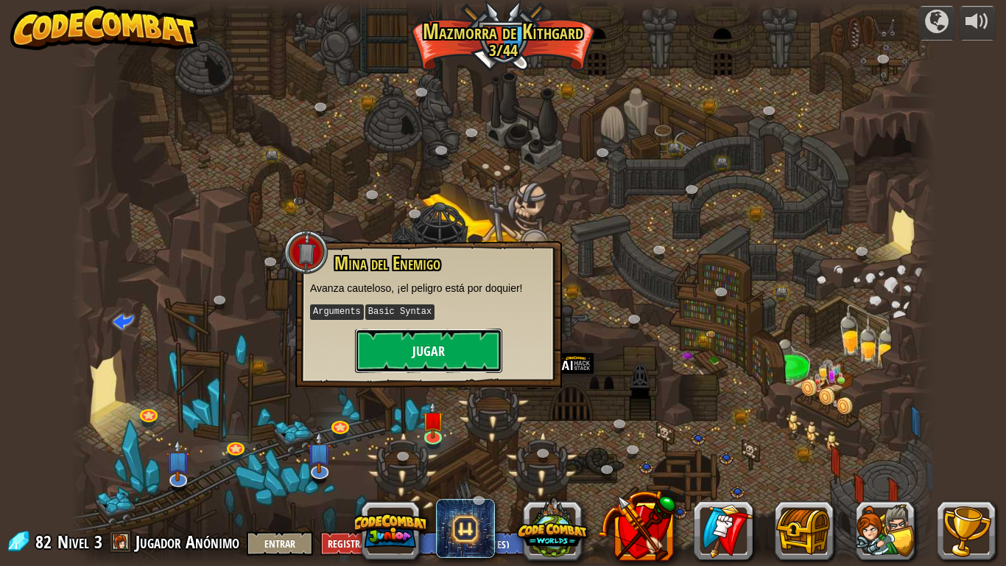
click at [434, 353] on button "Jugar" at bounding box center [428, 351] width 147 height 44
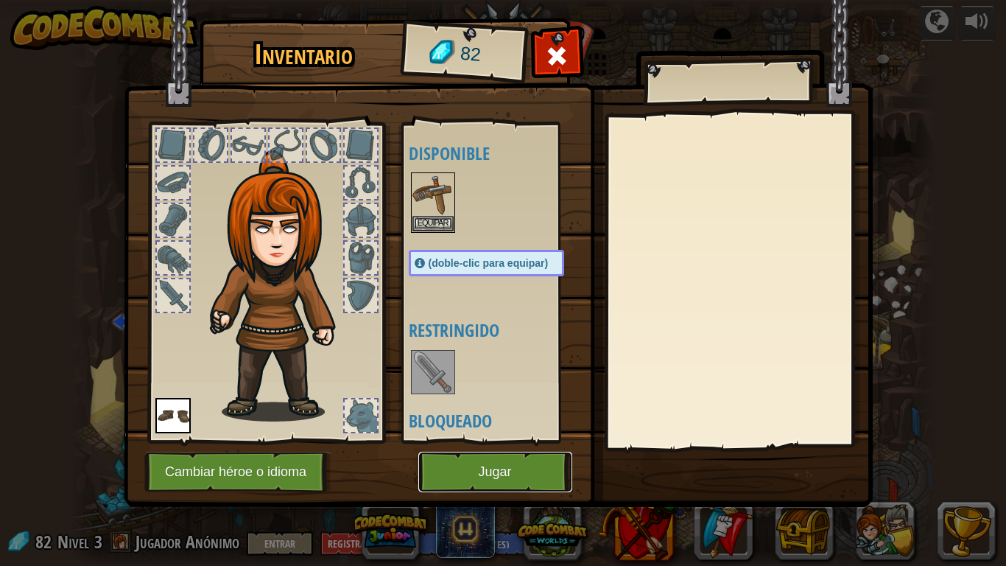
click at [458, 462] on button "Jugar" at bounding box center [495, 472] width 154 height 41
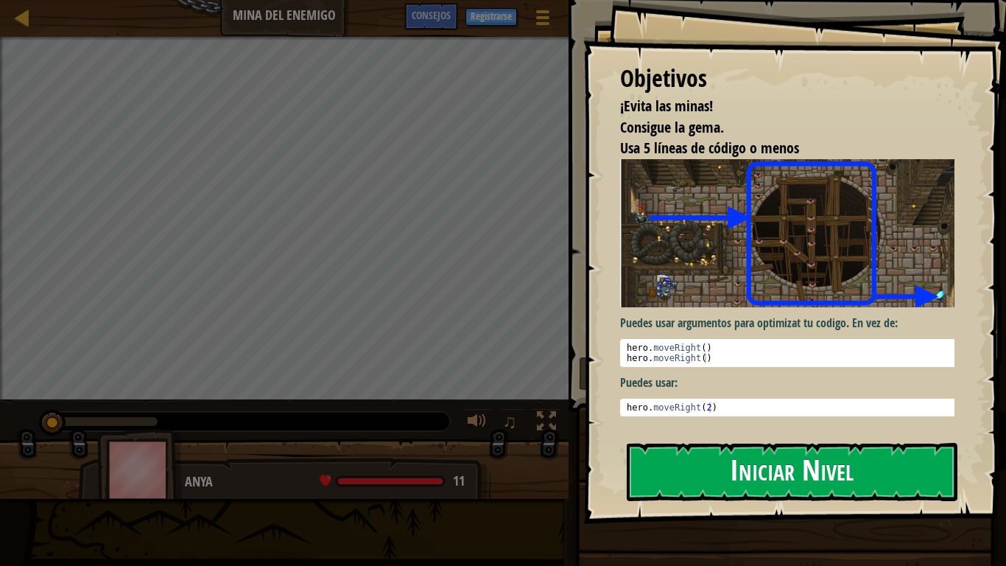
click at [816, 466] on button "Iniciar Nivel" at bounding box center [792, 472] width 331 height 58
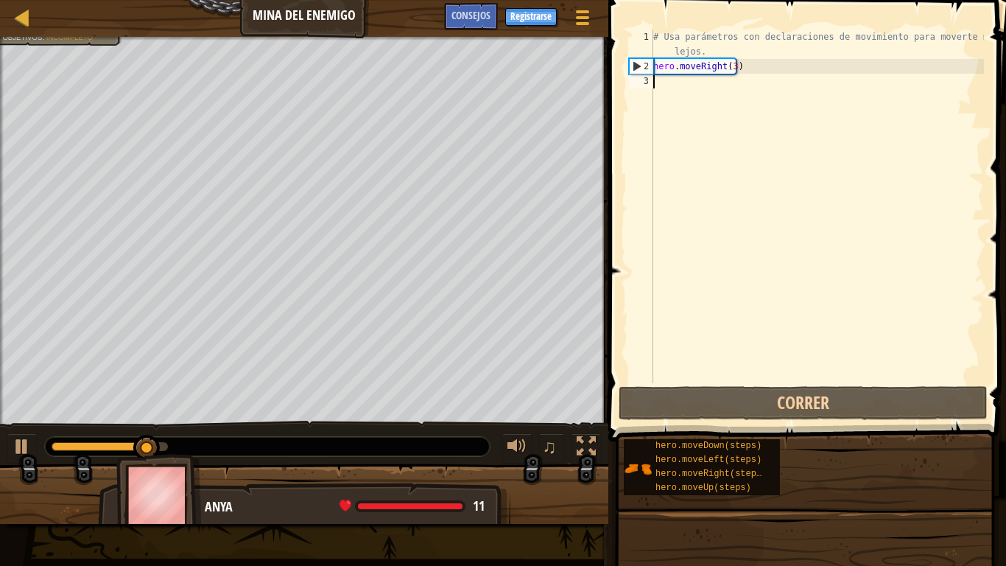
type textarea "h"
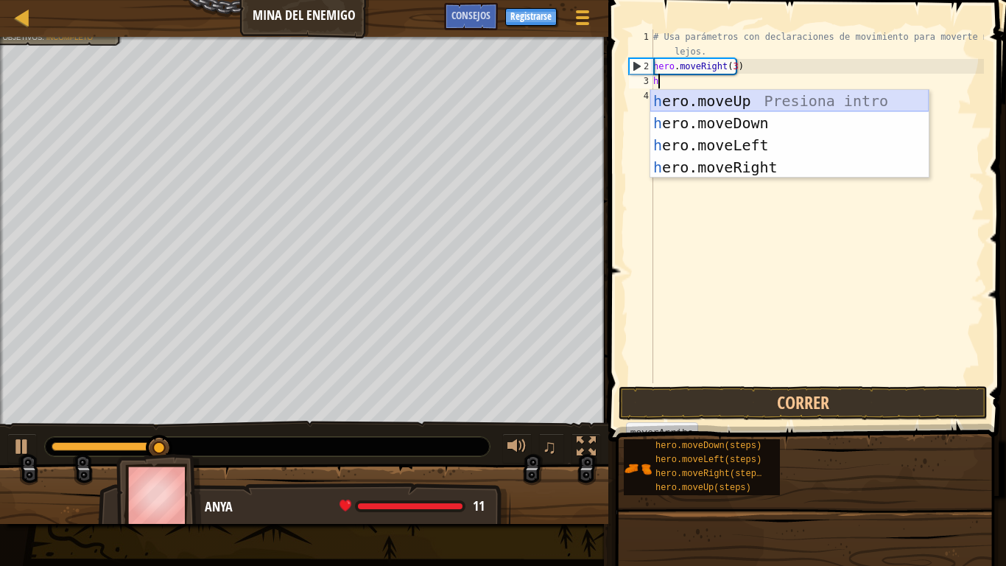
click at [702, 100] on div "h ero.moveUp Presiona intro h ero.moveDown Presiona intro h ero.moveLeft Presio…" at bounding box center [790, 156] width 278 height 133
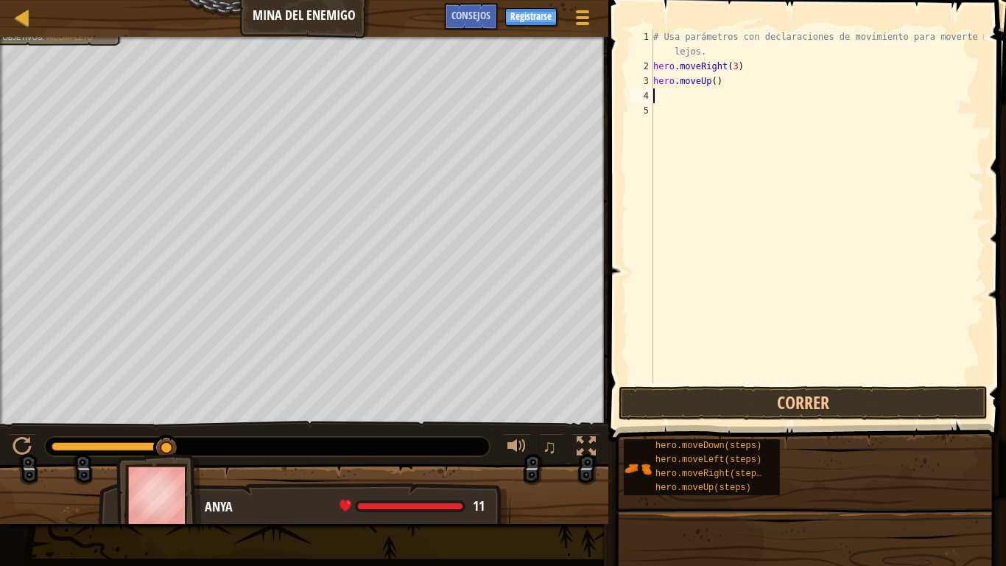
type textarea "h"
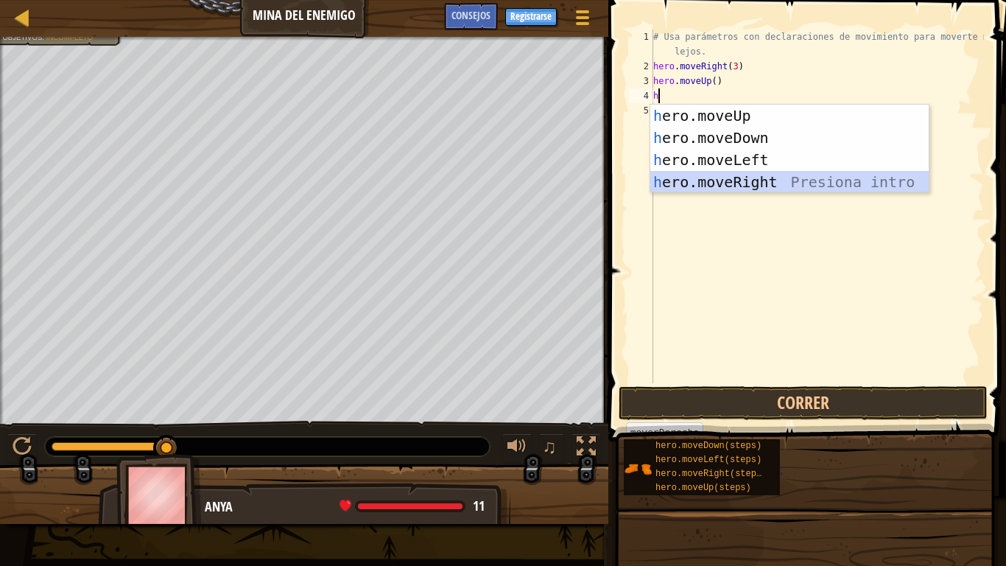
click at [735, 178] on div "h ero.moveUp Presiona intro h ero.moveDown Presiona intro h ero.moveLeft Presio…" at bounding box center [790, 171] width 278 height 133
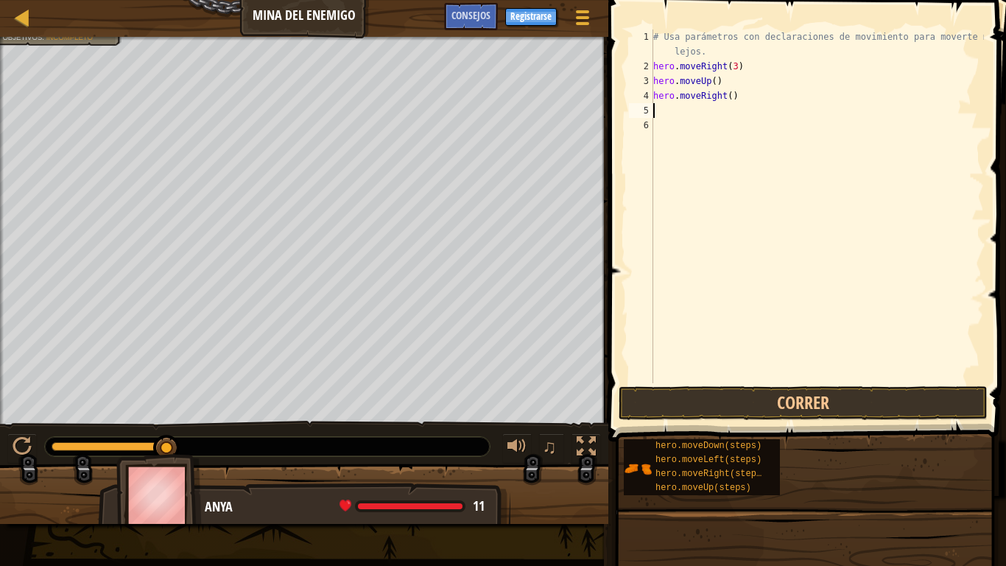
type textarea "h"
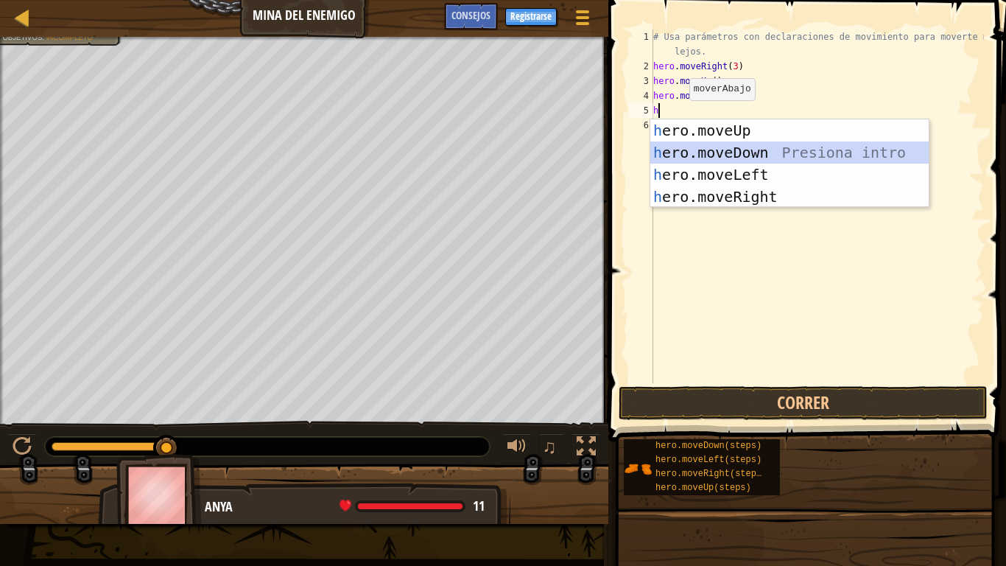
click at [738, 152] on div "h ero.moveUp Presiona intro h ero.moveDown Presiona intro h ero.moveLeft Presio…" at bounding box center [790, 185] width 278 height 133
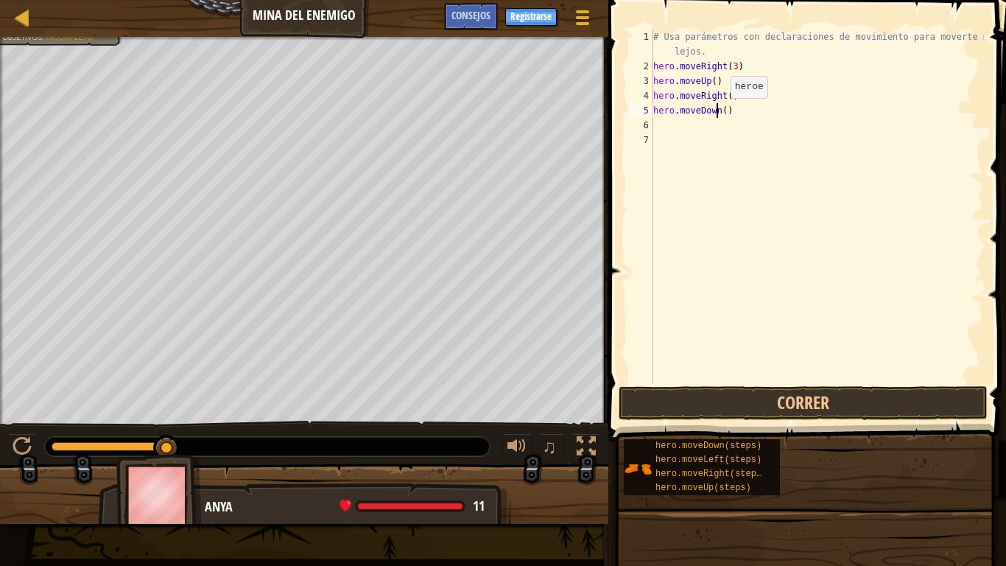
click at [718, 113] on div "# Usa parámetros con declaraciones de movimiento para moverte más lejos. hero .…" at bounding box center [818, 228] width 334 height 398
click at [724, 111] on div "# Usa parámetros con declaraciones de movimiento para moverte más lejos. hero .…" at bounding box center [818, 228] width 334 height 398
click at [717, 109] on div "# Usa parámetros con declaraciones de movimiento para moverte más lejos. hero .…" at bounding box center [818, 228] width 334 height 398
click at [721, 112] on div "# Usa parámetros con declaraciones de movimiento para moverte más lejos. hero .…" at bounding box center [818, 228] width 334 height 398
type textarea "hero.moveDown(2)"
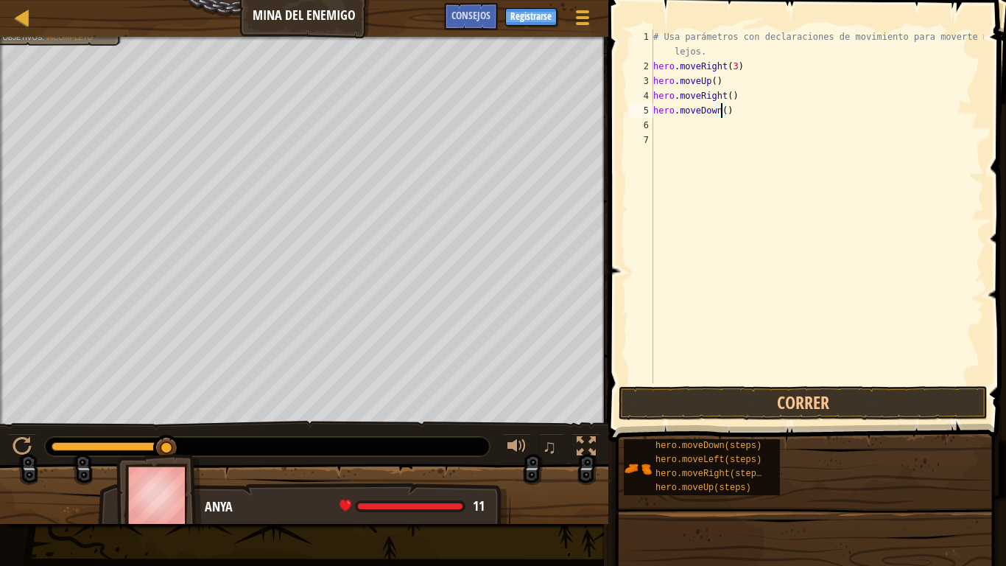
scroll to position [7, 5]
click at [790, 116] on div "# Usa parámetros con declaraciones de movimiento para moverte más lejos. hero .…" at bounding box center [818, 228] width 334 height 398
click at [724, 111] on div "# Usa parámetros con declaraciones de movimiento para moverte más lejos. hero .…" at bounding box center [818, 228] width 334 height 398
type textarea "hero.moveDown(3)"
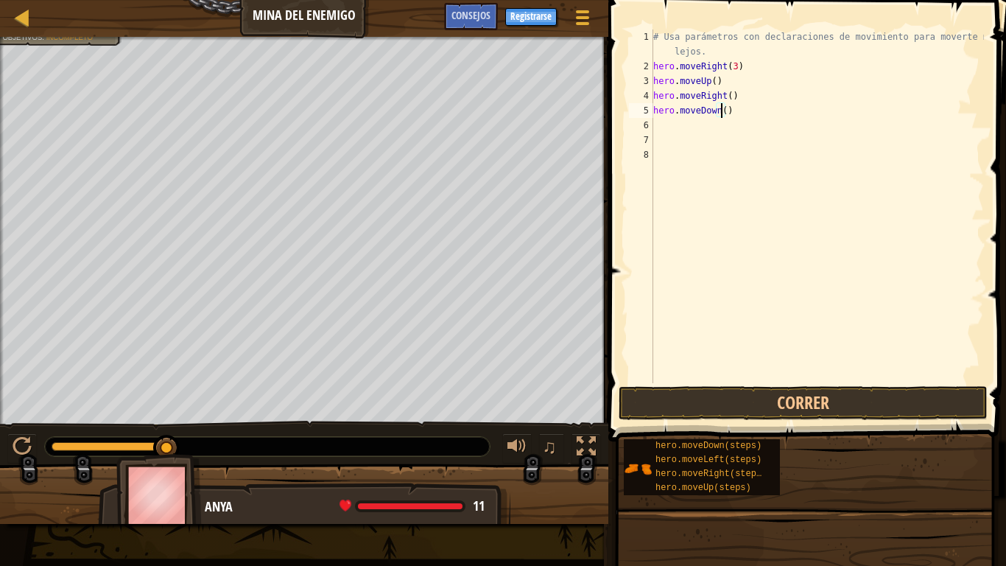
scroll to position [7, 5]
click at [698, 130] on div "# Usa parámetros con declaraciones de movimiento para moverte más lejos. hero .…" at bounding box center [818, 228] width 334 height 398
click at [750, 410] on button "Correr" at bounding box center [803, 403] width 369 height 34
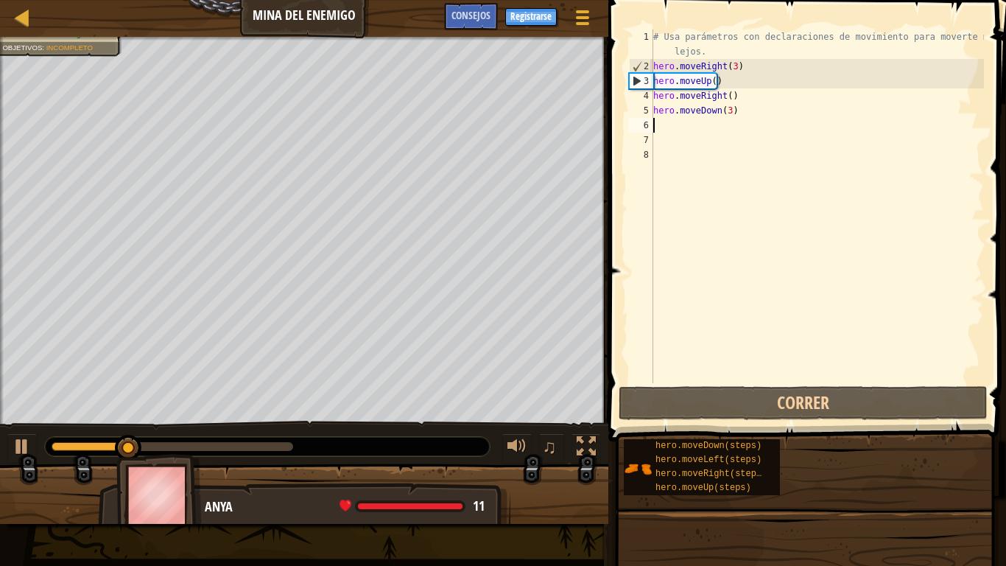
type textarea "v"
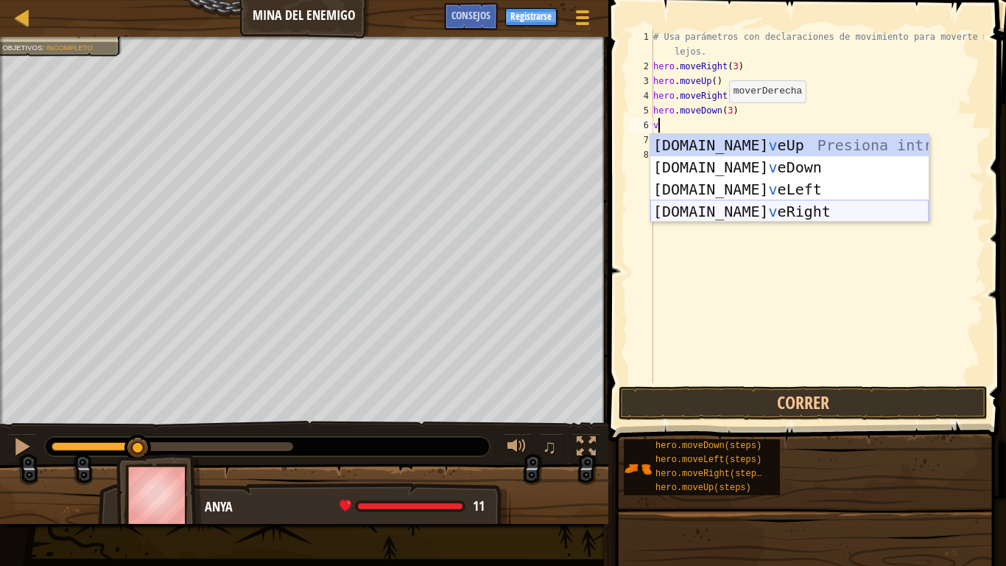
click at [767, 211] on div "hero.mo v eUp Presiona intro hero.mo v eDown Presiona intro hero.mo v eLeft Pre…" at bounding box center [790, 200] width 278 height 133
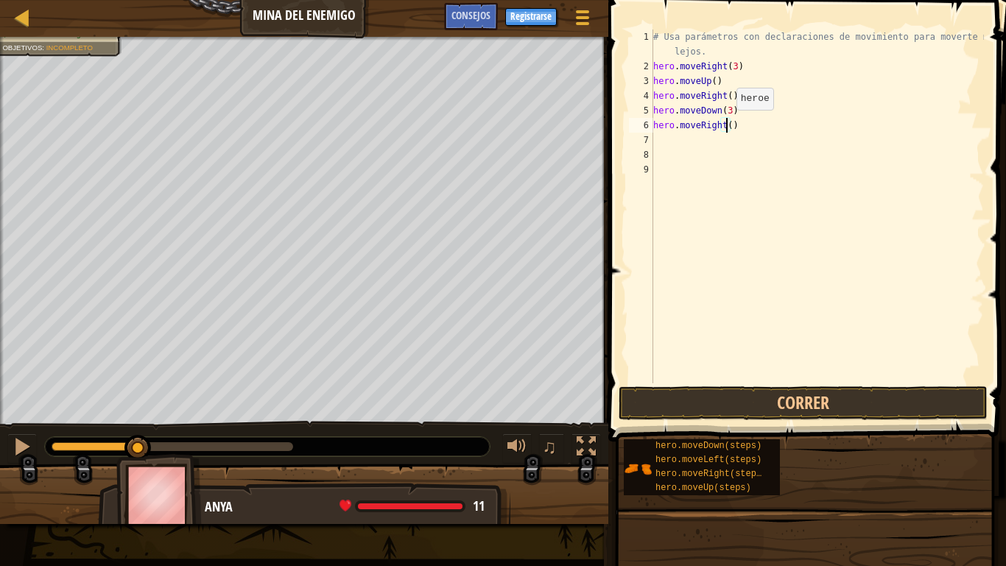
click at [724, 125] on div "# Usa parámetros con declaraciones de movimiento para moverte más lejos. hero .…" at bounding box center [818, 228] width 334 height 398
type textarea "hero.moveRight(2)"
click at [790, 392] on button "Correr" at bounding box center [803, 403] width 369 height 34
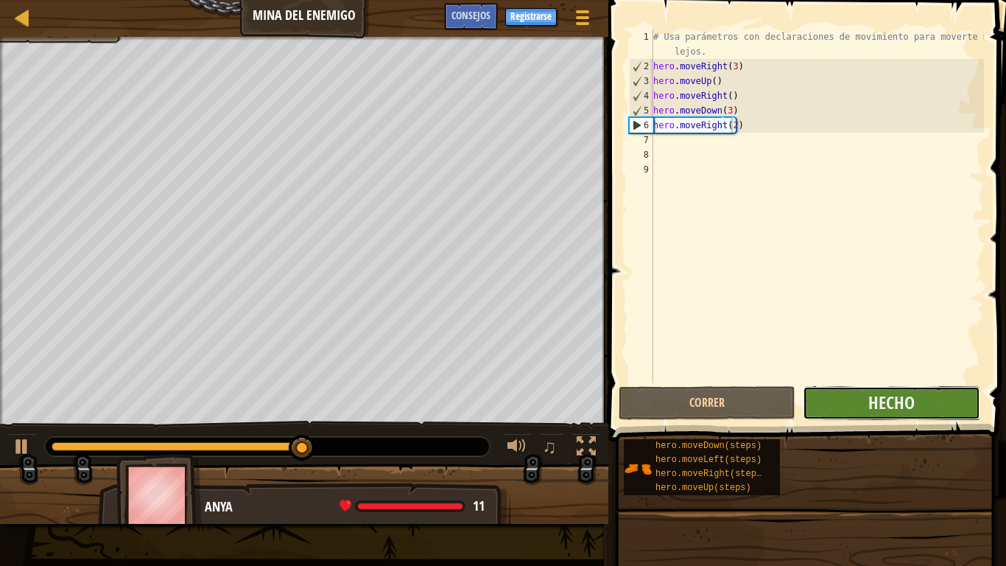
click at [925, 408] on button "Hecho" at bounding box center [891, 403] width 177 height 34
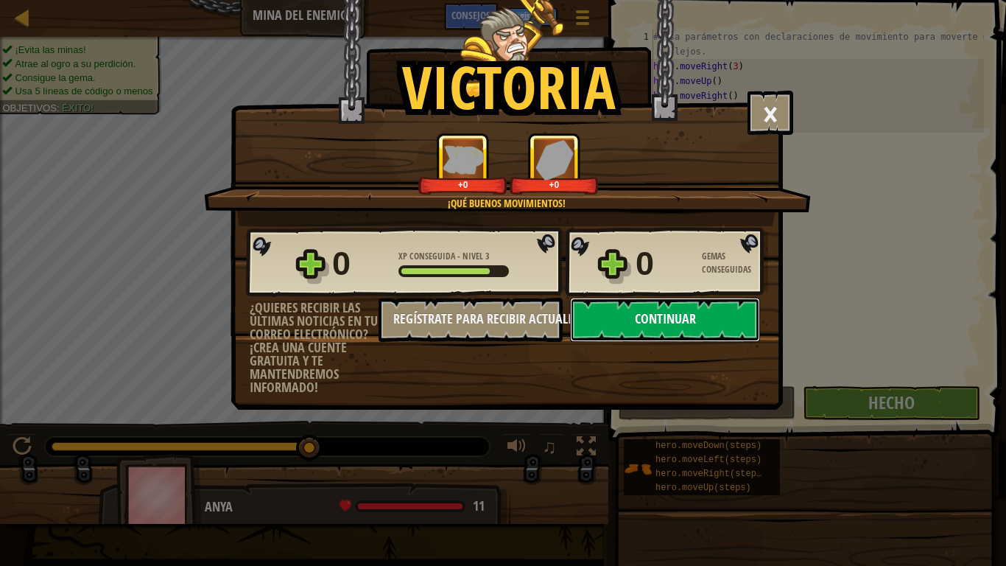
click at [631, 316] on button "Continuar" at bounding box center [665, 320] width 190 height 44
select select "es-ES"
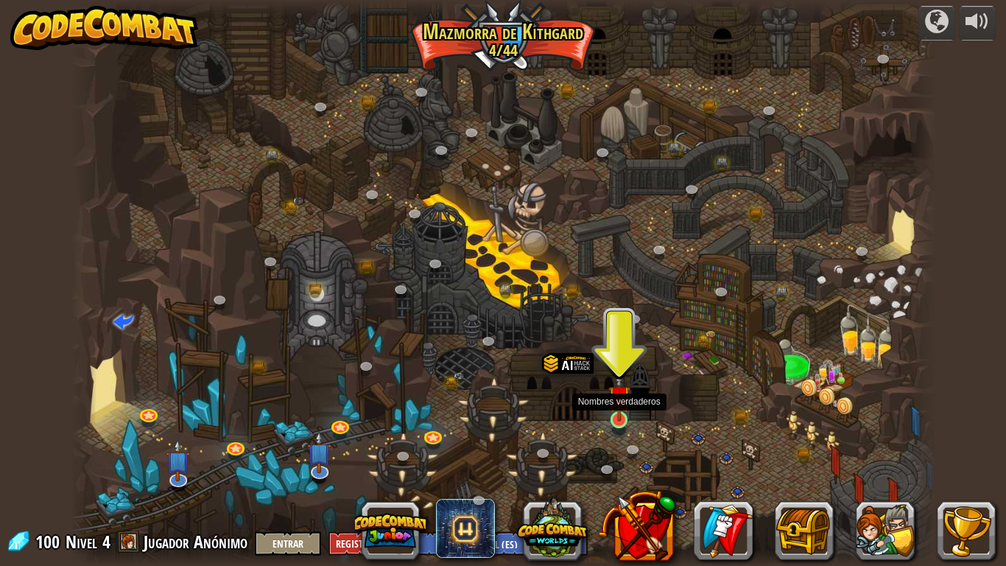
click at [627, 418] on img at bounding box center [620, 396] width 22 height 50
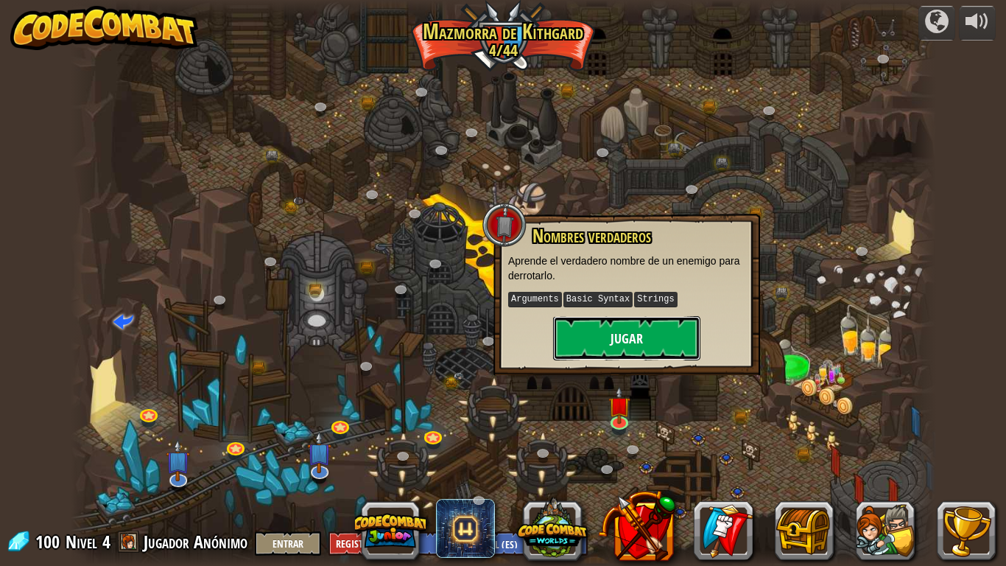
click at [612, 333] on button "Jugar" at bounding box center [626, 338] width 147 height 44
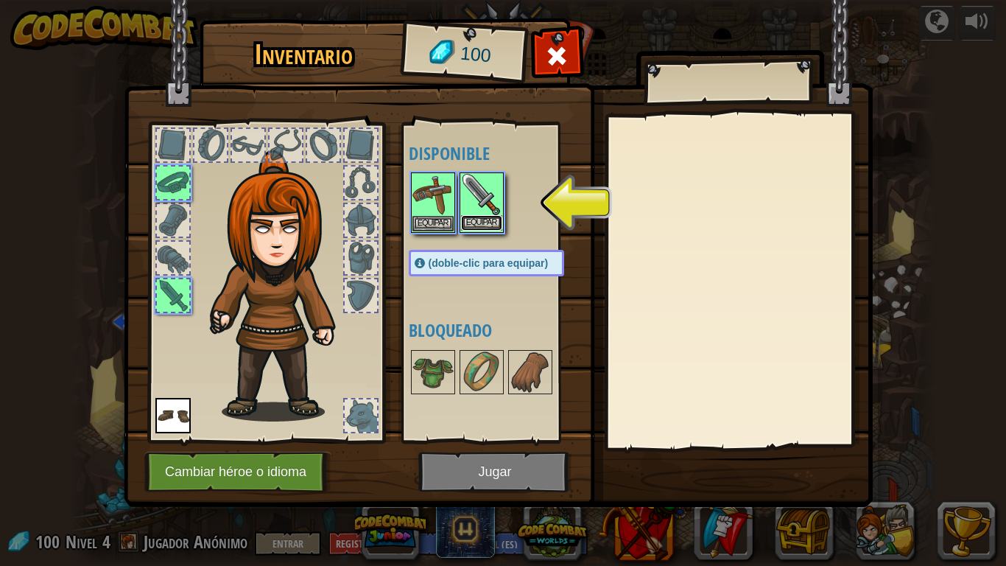
click at [462, 216] on button "Equipar" at bounding box center [481, 222] width 41 height 15
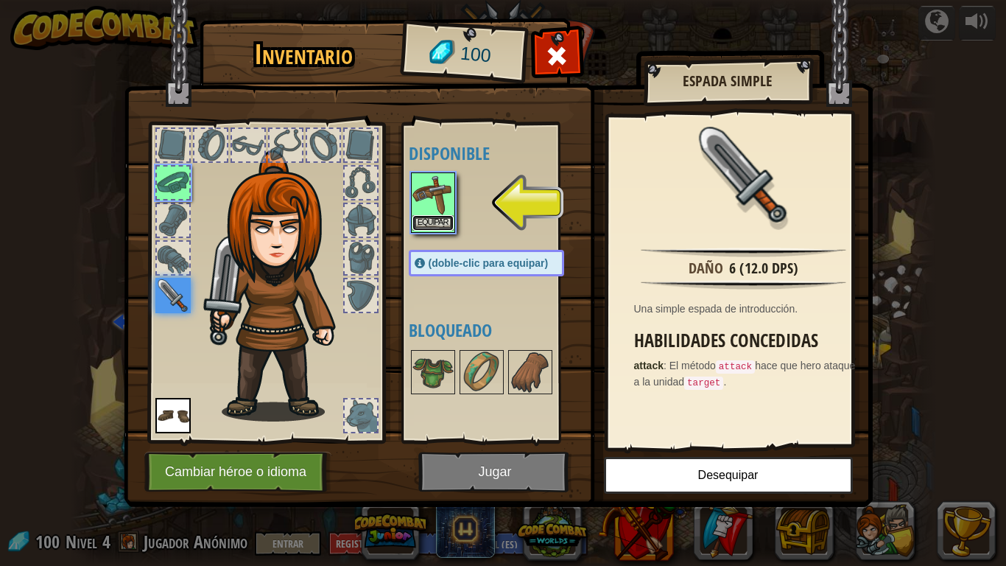
click at [434, 220] on button "Equipar" at bounding box center [433, 222] width 41 height 15
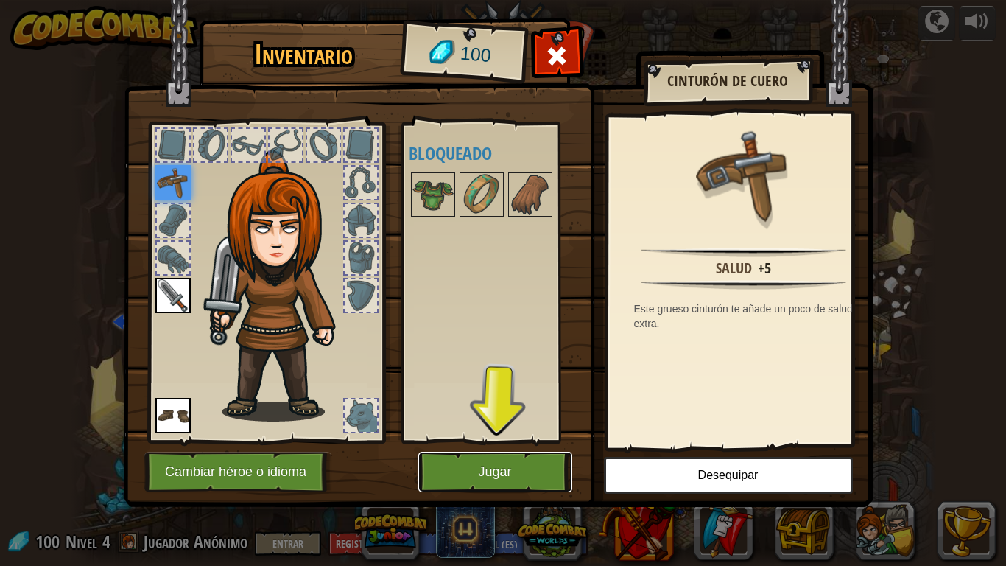
click at [497, 466] on button "Jugar" at bounding box center [495, 472] width 154 height 41
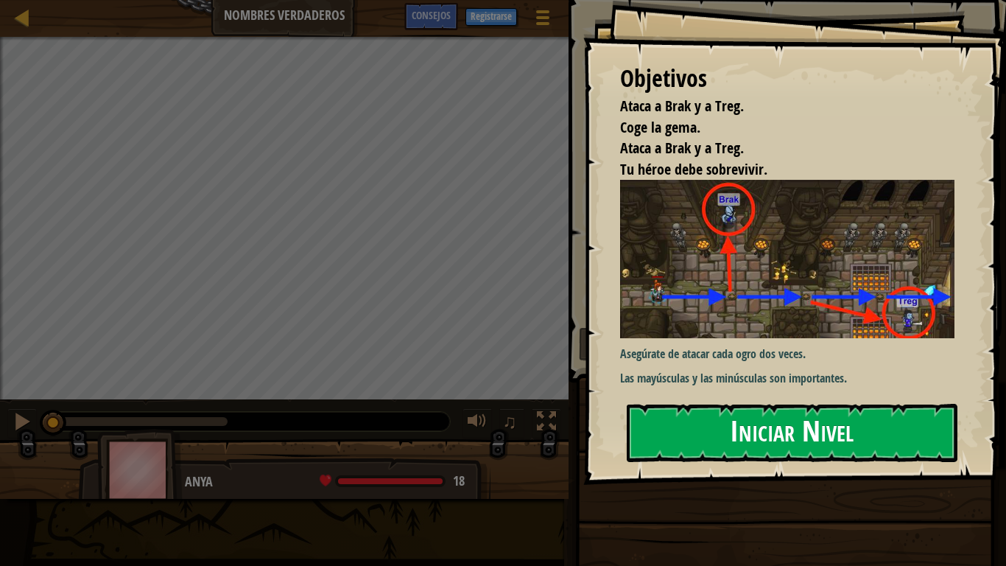
click at [666, 301] on div "Objetivos Ataca a Brak y a Treg. Coge la gema. Ataca a Brak y a Treg. Tu héroe …" at bounding box center [795, 242] width 423 height 485
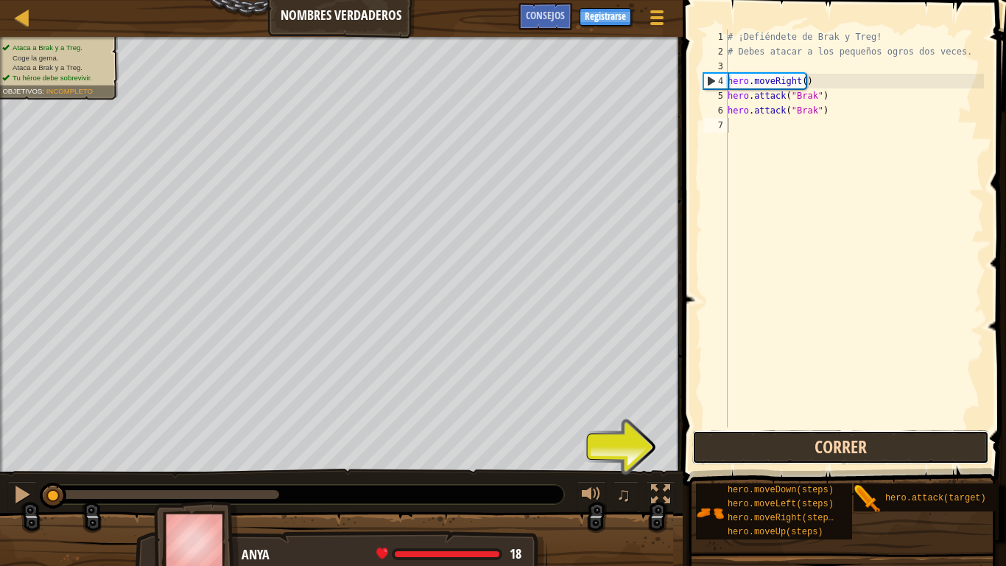
click at [835, 446] on button "Correr" at bounding box center [841, 447] width 297 height 34
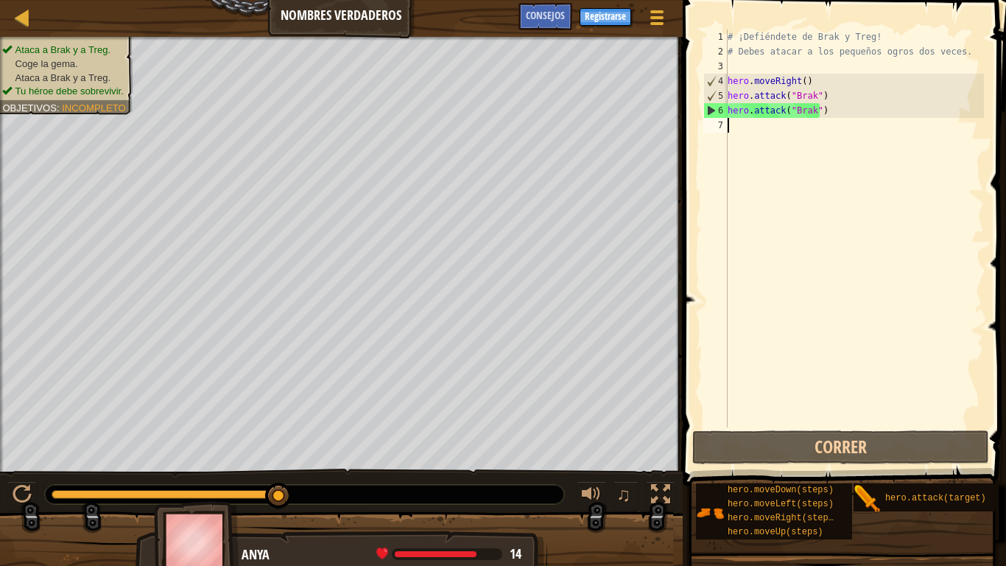
type textarea "g"
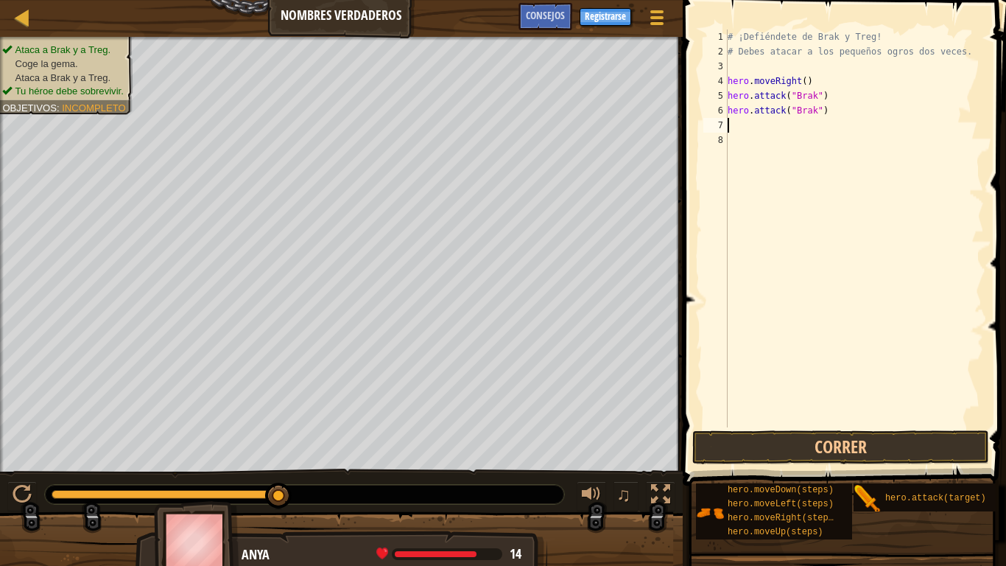
type textarea "h"
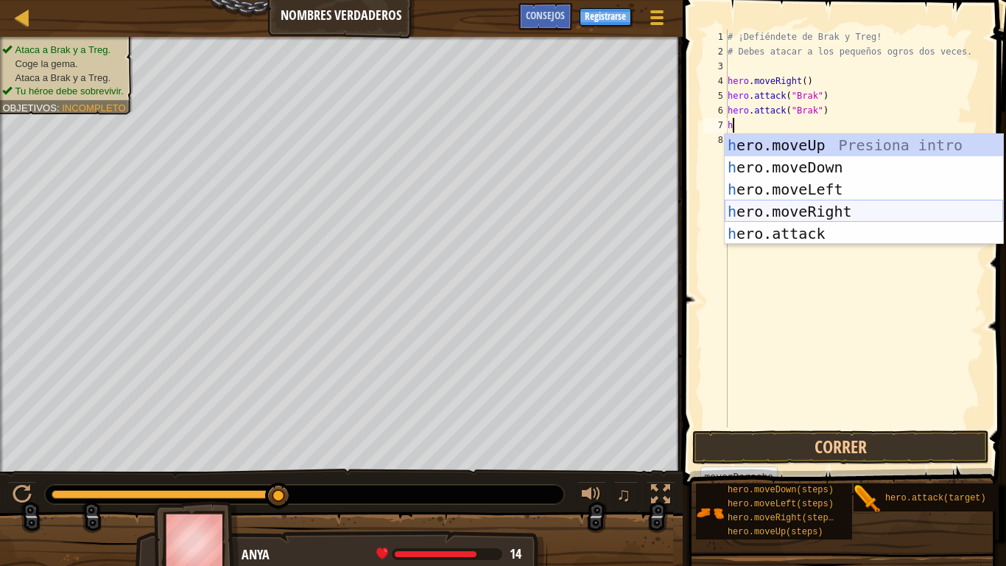
click at [825, 211] on div "h ero.moveUp Presiona intro h ero.moveDown Presiona intro h ero.moveLeft Presio…" at bounding box center [864, 211] width 278 height 155
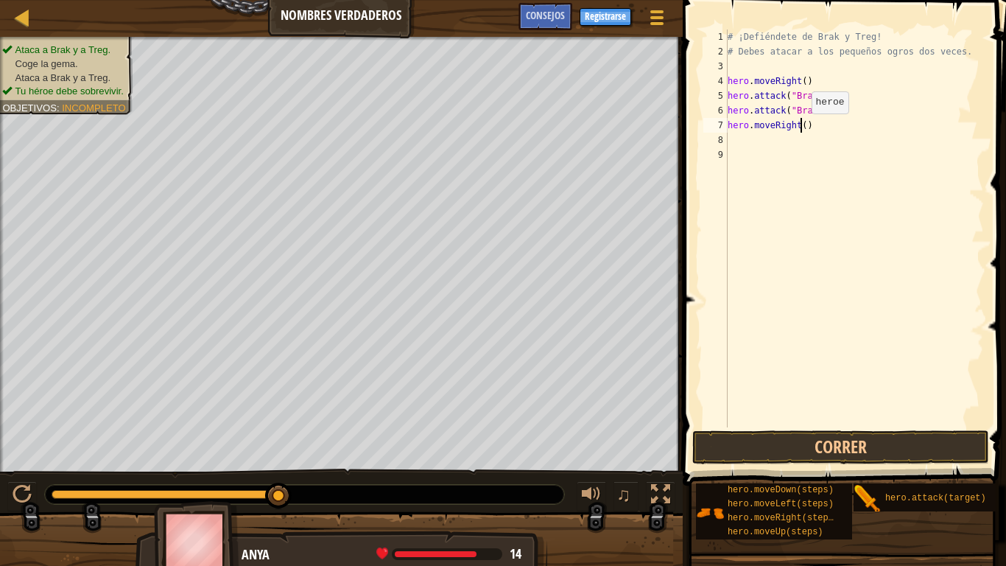
click at [799, 128] on div "# ¡Defiéndete de Brak y Treg! # Debes atacar a los pequeños ogros dos veces. he…" at bounding box center [854, 242] width 259 height 427
type textarea "hero.moveRight(2)"
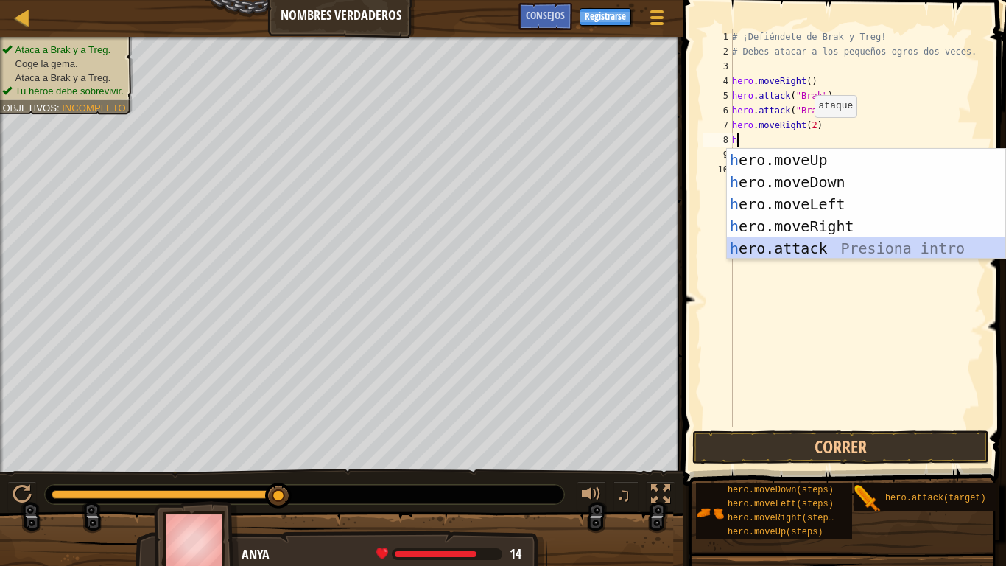
click at [809, 249] on div "h ero.moveUp Presiona intro h ero.moveDown Presiona intro h ero.moveLeft Presio…" at bounding box center [866, 226] width 278 height 155
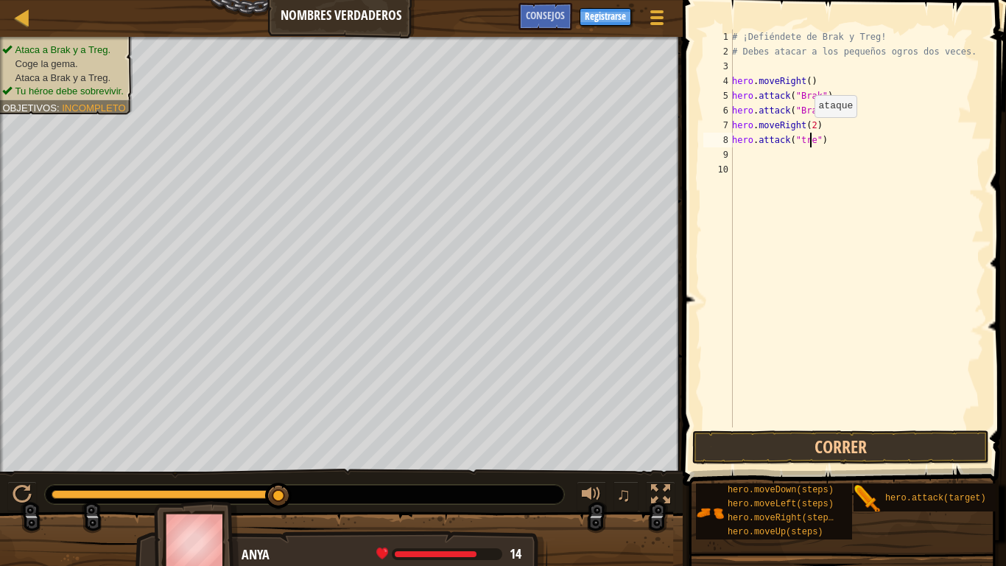
scroll to position [7, 7]
click at [715, 445] on button "Correr" at bounding box center [841, 447] width 297 height 34
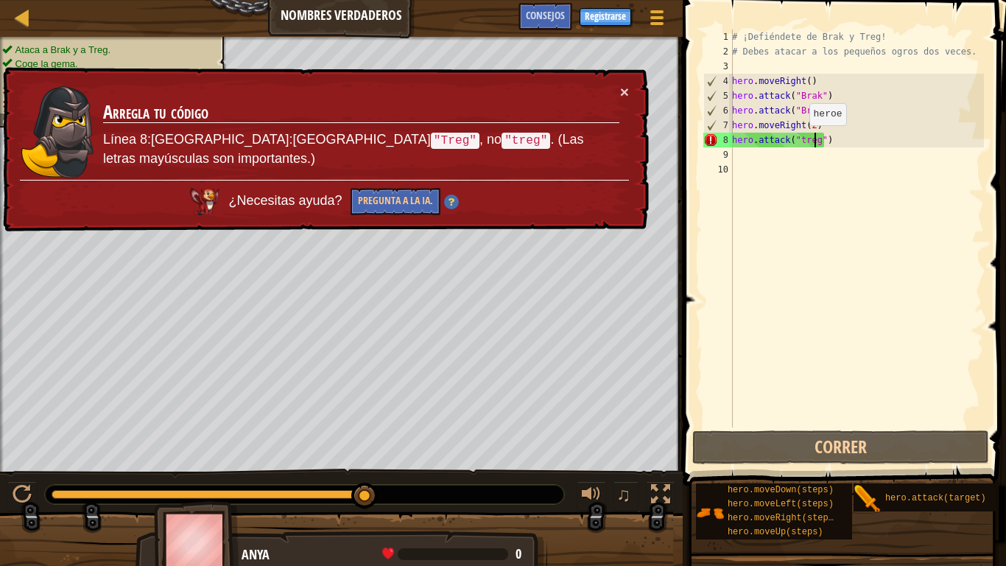
click at [802, 140] on div "# ¡Defiéndete de Brak y Treg! # Debes atacar a los pequeños ogros dos veces. he…" at bounding box center [856, 242] width 255 height 427
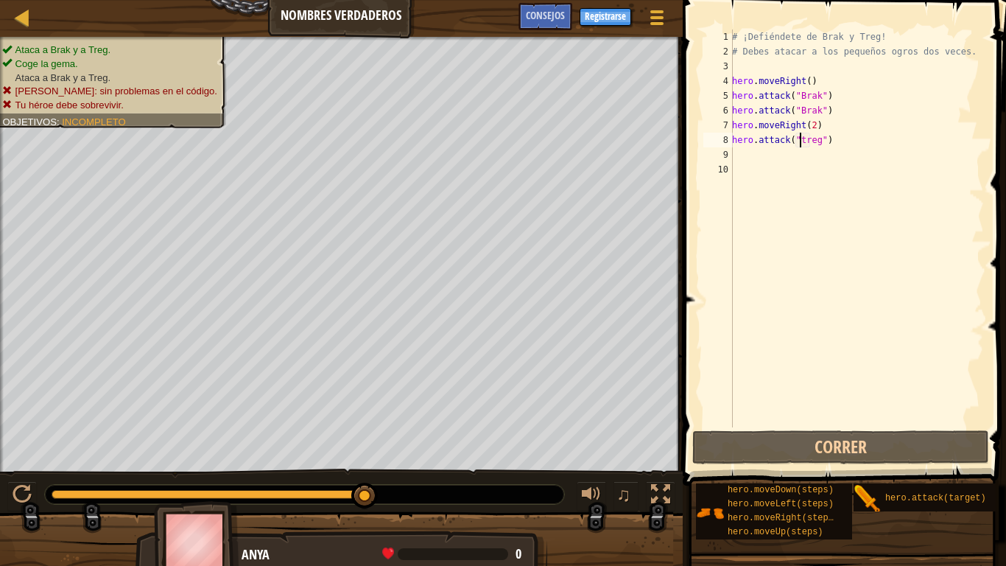
scroll to position [7, 5]
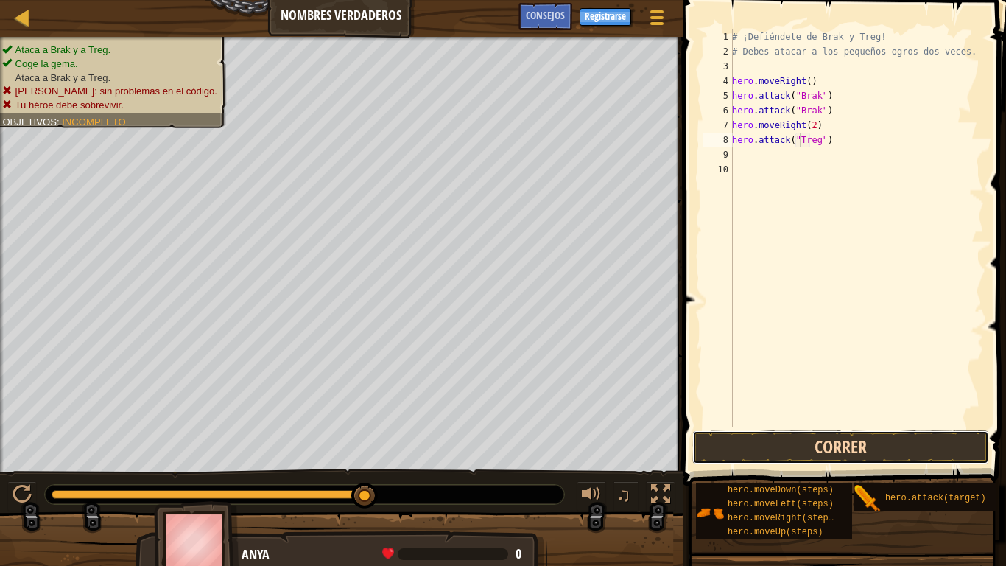
click at [806, 460] on button "Correr" at bounding box center [841, 447] width 297 height 34
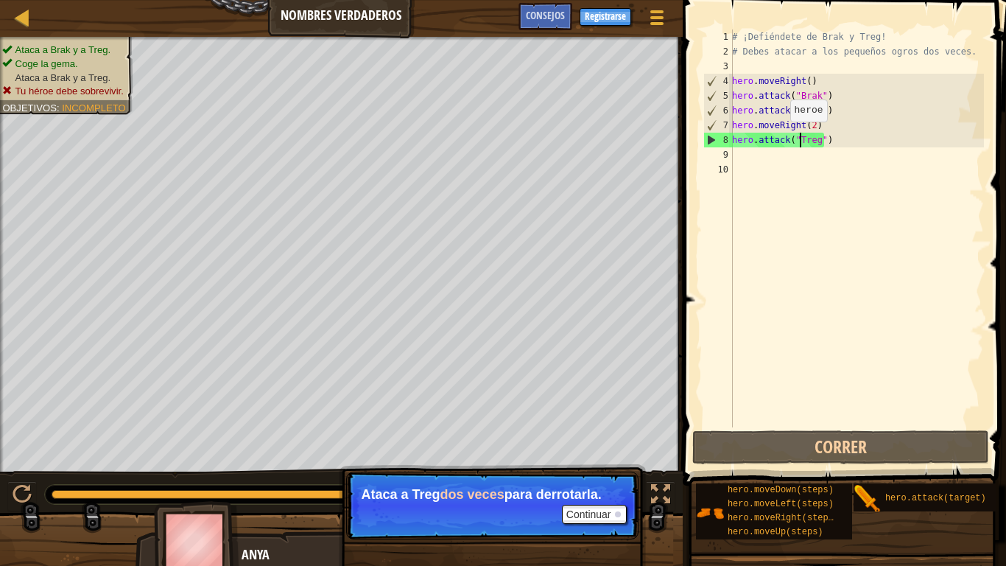
click at [783, 136] on div "# ¡Defiéndete de Brak y Treg! # Debes atacar a los pequeños ogros dos veces. he…" at bounding box center [856, 242] width 255 height 427
click at [788, 136] on div "# ¡Defiéndete de Brak y Treg! # Debes atacar a los pequeños ogros dos veces. he…" at bounding box center [856, 242] width 255 height 427
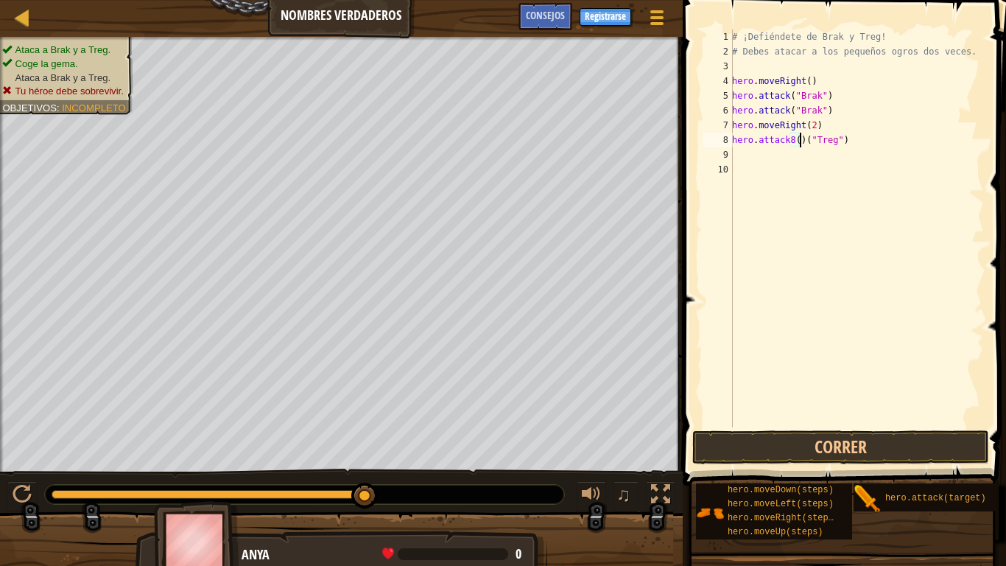
click at [790, 134] on div "# ¡Defiéndete de Brak y Treg! # Debes atacar a los pequeños ogros dos veces. he…" at bounding box center [856, 242] width 255 height 427
click at [794, 136] on div "# ¡Defiéndete de Brak y Treg! # Debes atacar a los pequeños ogros dos veces. he…" at bounding box center [856, 242] width 255 height 427
click at [789, 141] on div "# ¡Defiéndete de Brak y Treg! # Debes atacar a los pequeños ogros dos veces. he…" at bounding box center [856, 242] width 255 height 427
click at [795, 141] on div "# ¡Defiéndete de Brak y Treg! # Debes atacar a los pequeños ogros dos veces. he…" at bounding box center [856, 242] width 255 height 427
type textarea "hero.attack("Treg")"
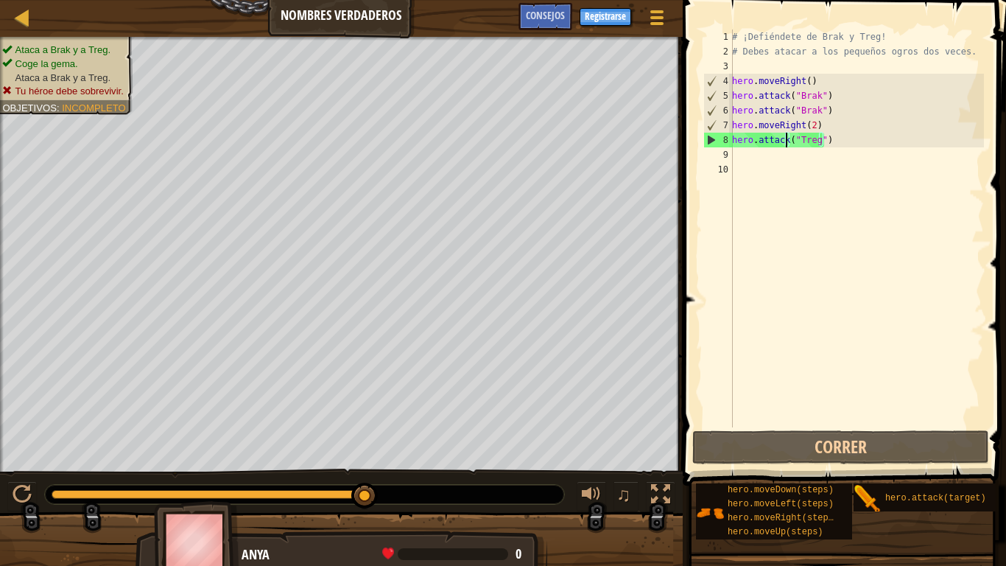
click at [878, 164] on div "# ¡Defiéndete de Brak y Treg! # Debes atacar a los pequeños ogros dos veces. he…" at bounding box center [856, 242] width 255 height 427
click at [820, 140] on div "# ¡Defiéndete de Brak y Treg! # Debes atacar a los pequeños ogros dos veces. he…" at bounding box center [856, 242] width 255 height 427
click at [826, 143] on div "# ¡Defiéndete de Brak y Treg! # Debes atacar a los pequeños ogros dos veces. he…" at bounding box center [856, 242] width 255 height 427
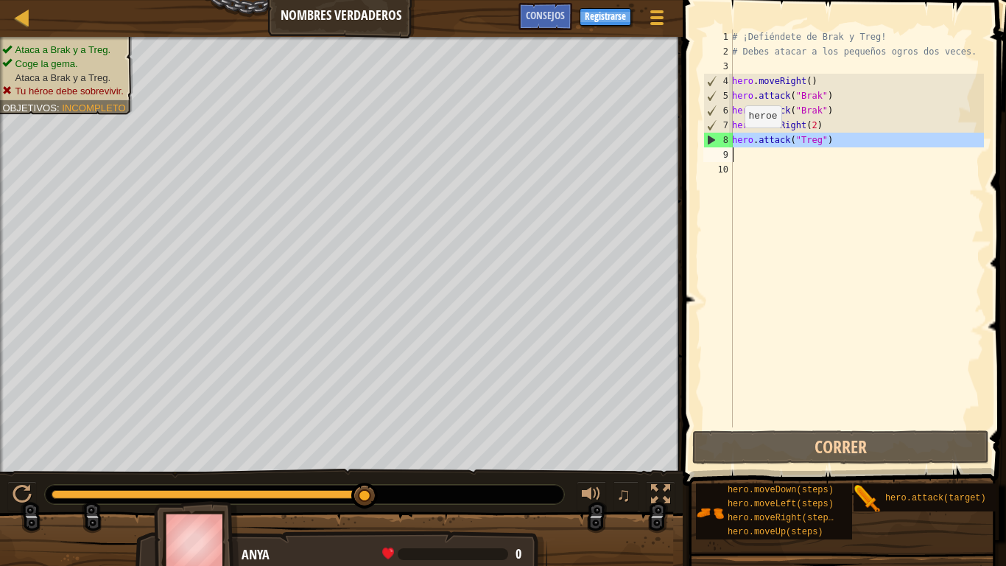
drag, startPoint x: 711, startPoint y: 143, endPoint x: 714, endPoint y: 158, distance: 15.0
type textarea "hero.attack("Treg")"
drag, startPoint x: 849, startPoint y: 133, endPoint x: 731, endPoint y: 143, distance: 118.3
click at [731, 143] on div "1 2 3 4 5 6 7 8 9 10 # ¡Defiéndete de Brak y Treg! # Debes atacar a los pequeño…" at bounding box center [843, 228] width 284 height 398
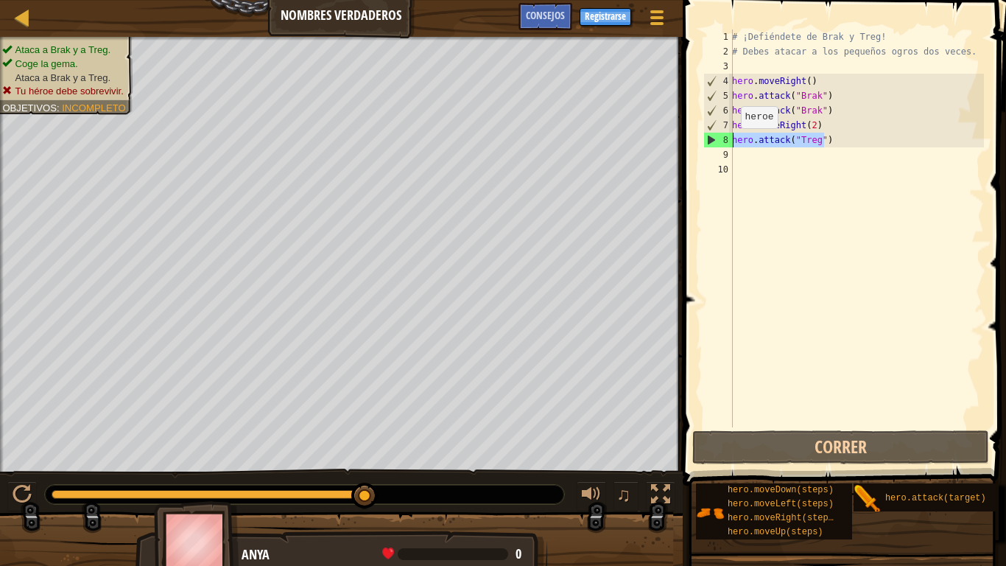
type textarea "hero.attack("Treg")"
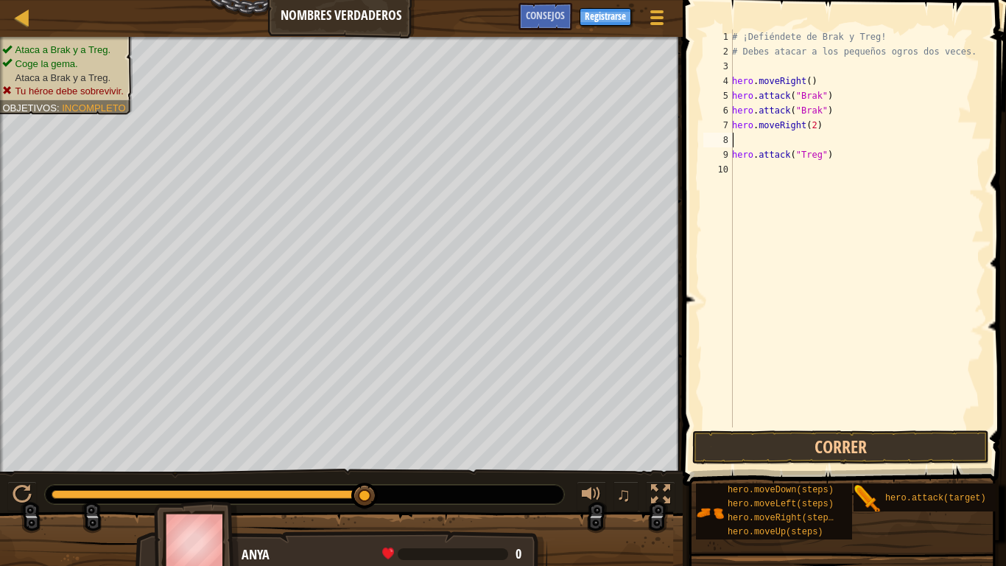
click at [743, 141] on div "# ¡Defiéndete de Brak y Treg! # Debes atacar a los pequeños ogros dos veces. he…" at bounding box center [856, 242] width 255 height 427
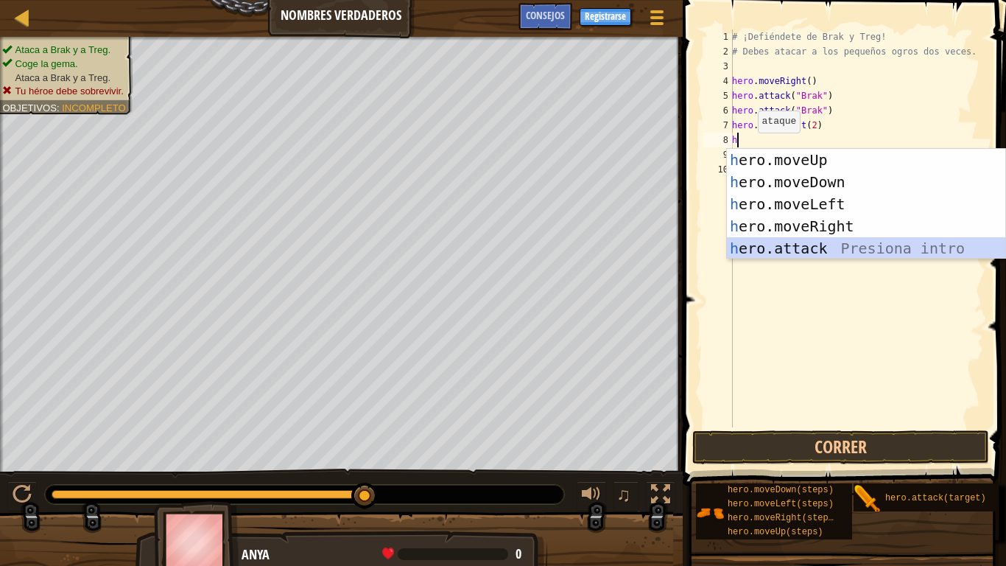
click at [807, 250] on div "h ero.moveUp Presiona intro h ero.moveDown Presiona intro h ero.moveLeft Presio…" at bounding box center [866, 226] width 278 height 155
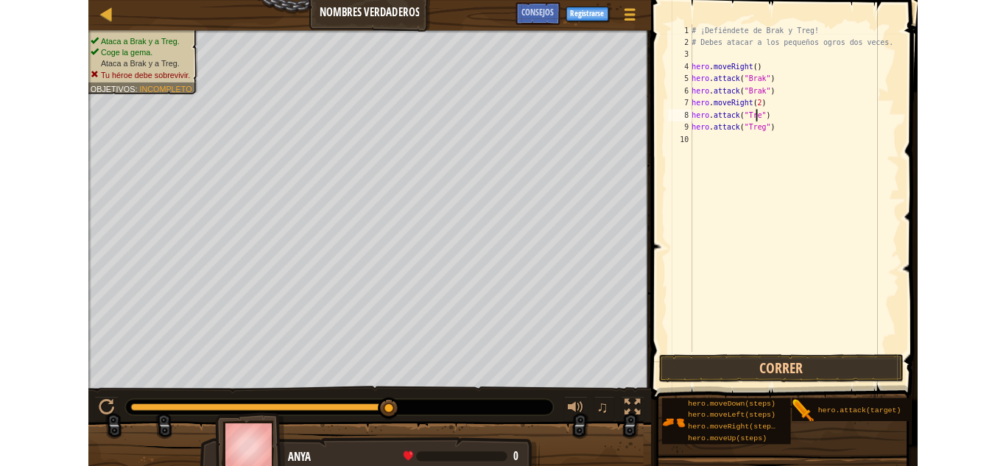
scroll to position [7, 7]
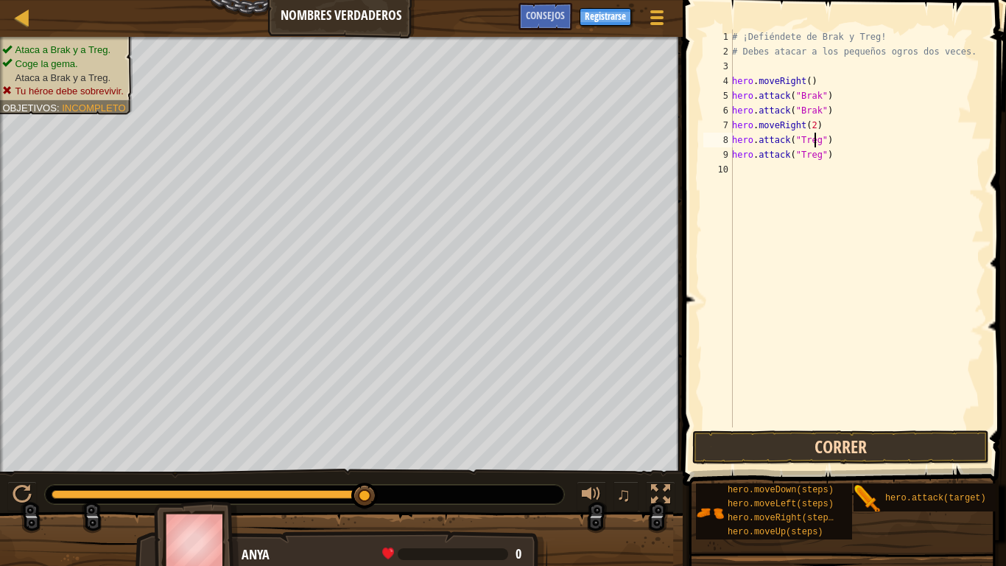
type textarea "hero.attack("Treg")"
click at [840, 443] on button "Correr" at bounding box center [841, 447] width 297 height 34
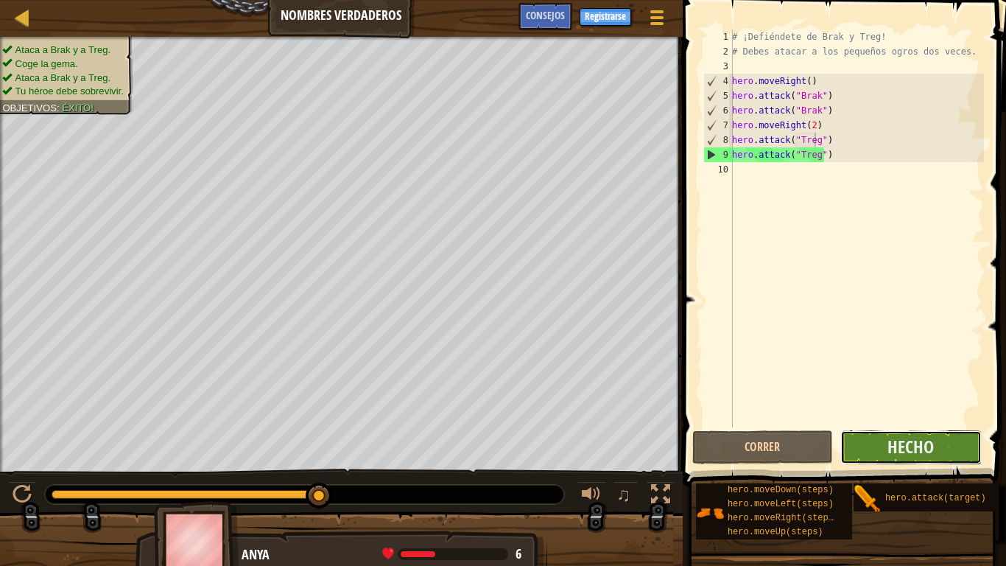
click at [923, 433] on button "Hecho" at bounding box center [911, 447] width 141 height 34
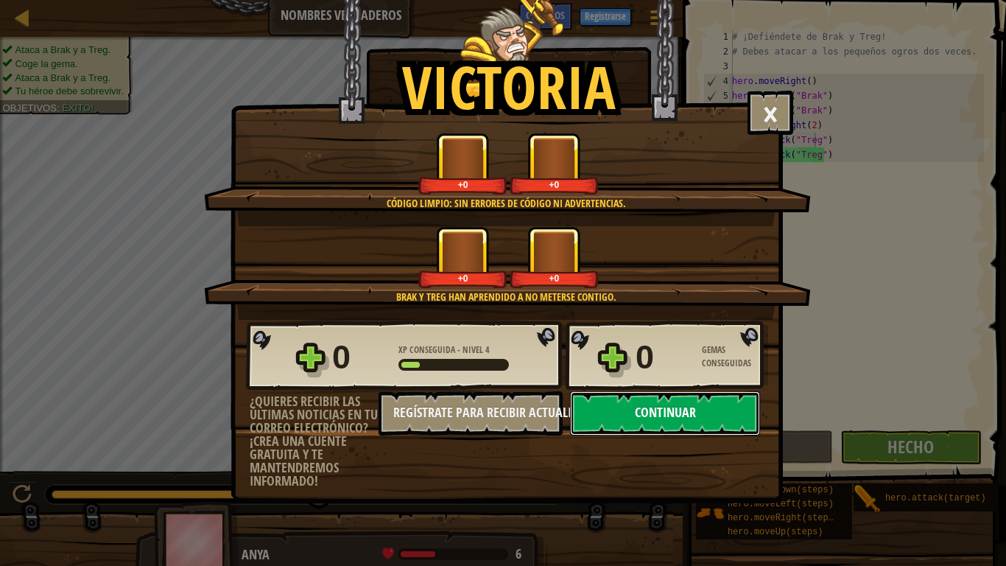
click at [622, 413] on button "Continuar" at bounding box center [665, 413] width 190 height 44
select select "es-ES"
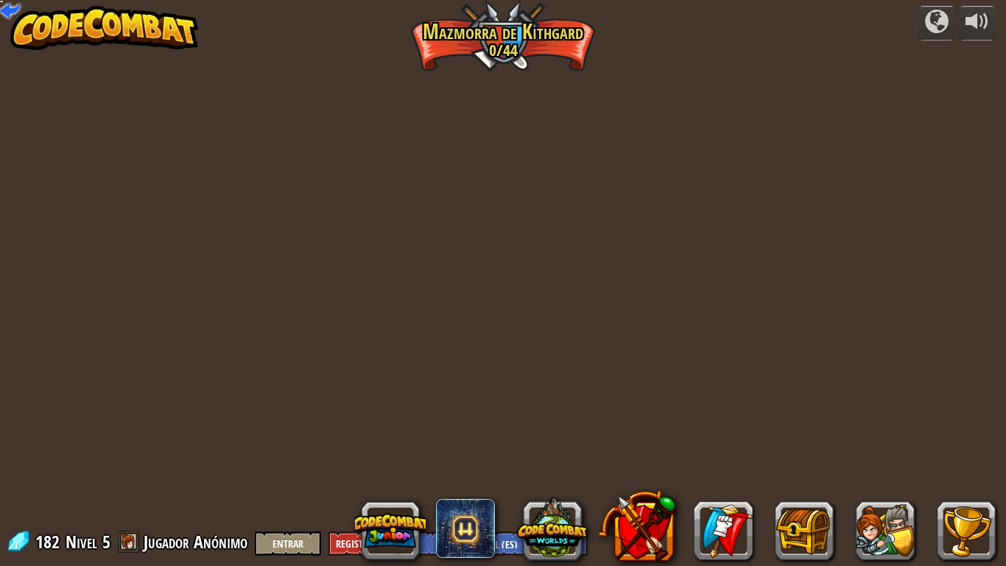
select select "es-ES"
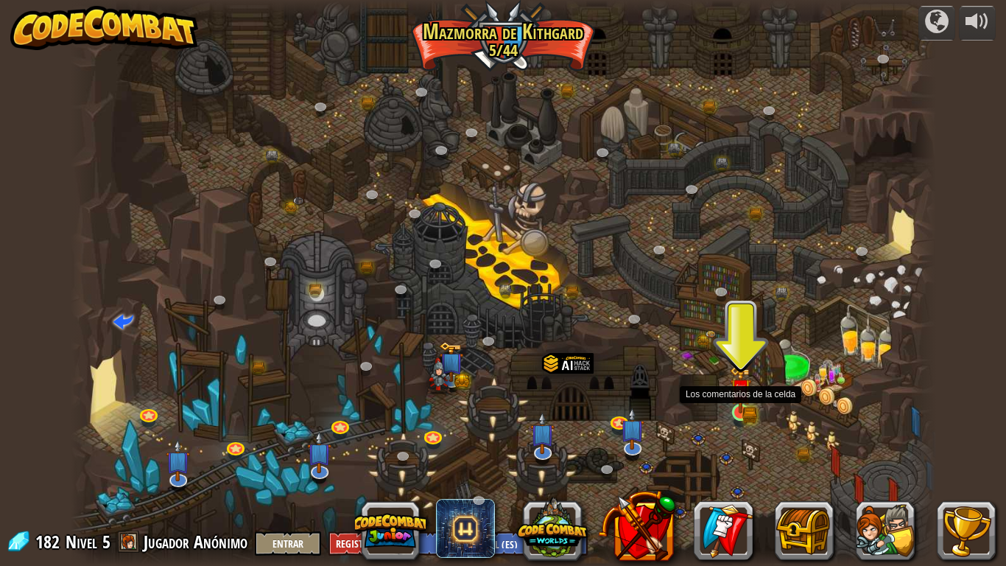
click at [750, 414] on div at bounding box center [741, 413] width 18 height 18
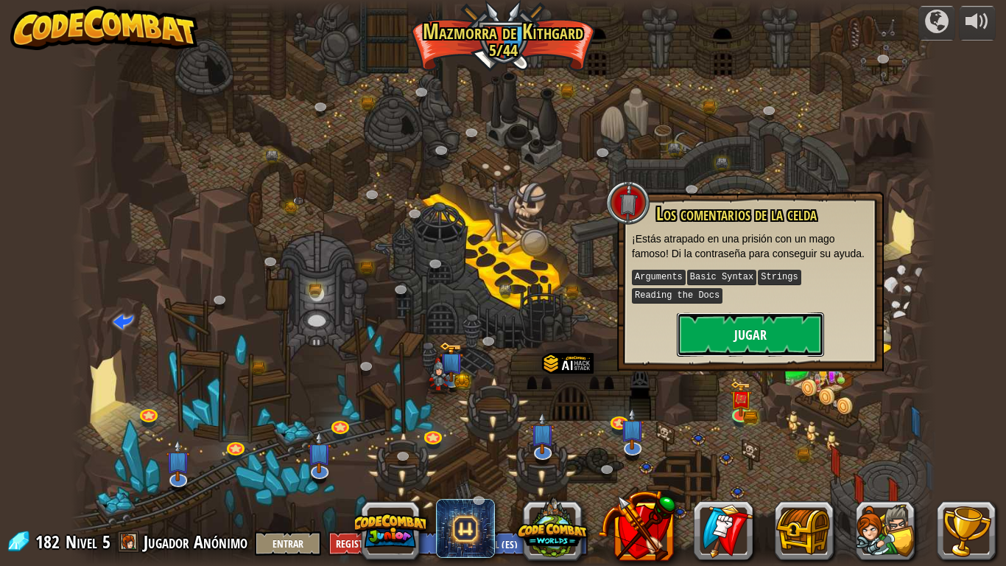
click at [697, 332] on button "Jugar" at bounding box center [750, 334] width 147 height 44
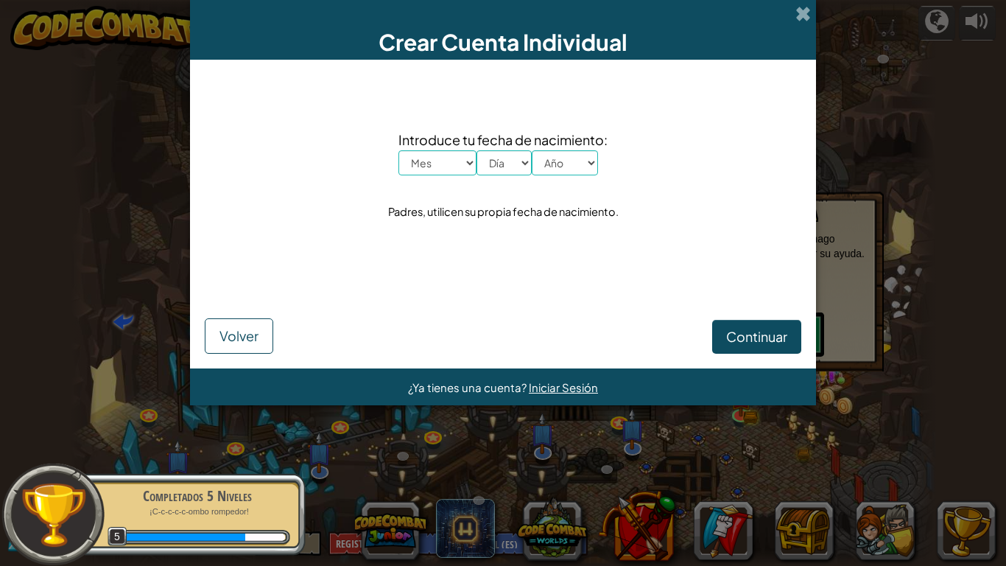
click at [455, 165] on select "Mes Enero Febrero Órdenes de marcha Abril Mayo Junio Julio Agosto Septiembre Oc…" at bounding box center [438, 162] width 78 height 25
select select "11"
click at [399, 150] on select "Mes Enero Febrero Órdenes de marcha Abril Mayo Junio Julio Agosto Septiembre Oc…" at bounding box center [438, 162] width 78 height 25
click at [518, 158] on select "Día 1 2 3 4 5 6 7 8 9 10 11 12 13 14 15 16 17 18 19 20 21 22 23 24 25 26 27 28 …" at bounding box center [504, 162] width 55 height 25
select select "24"
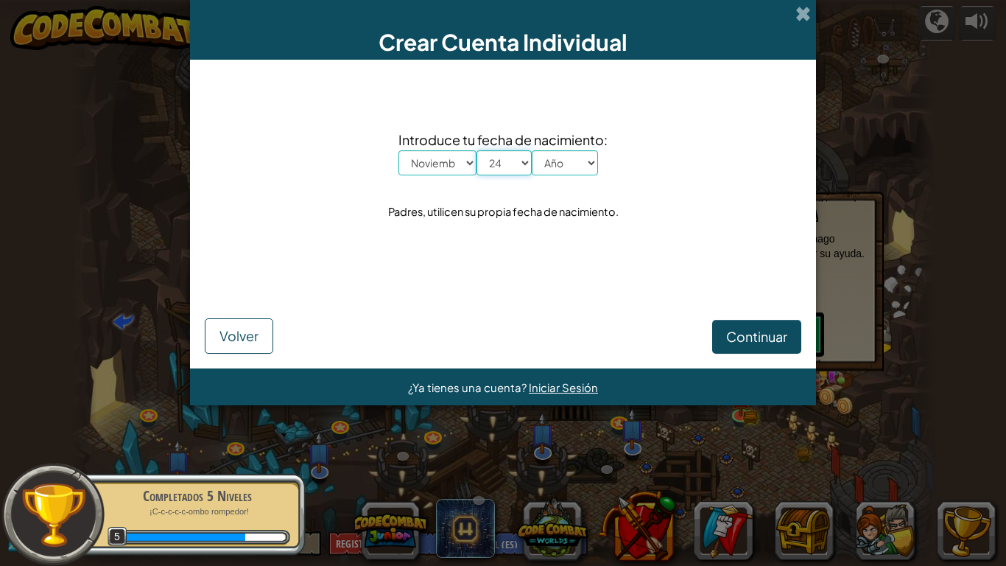
click at [477, 150] on select "Día 1 2 3 4 5 6 7 8 9 10 11 12 13 14 15 16 17 18 19 20 21 22 23 24 25 26 27 28 …" at bounding box center [504, 162] width 55 height 25
click at [575, 163] on select "Año 2025 2024 2023 2022 2021 2020 2019 2018 2017 2016 2015 2014 2013 2012 2011 …" at bounding box center [565, 162] width 66 height 25
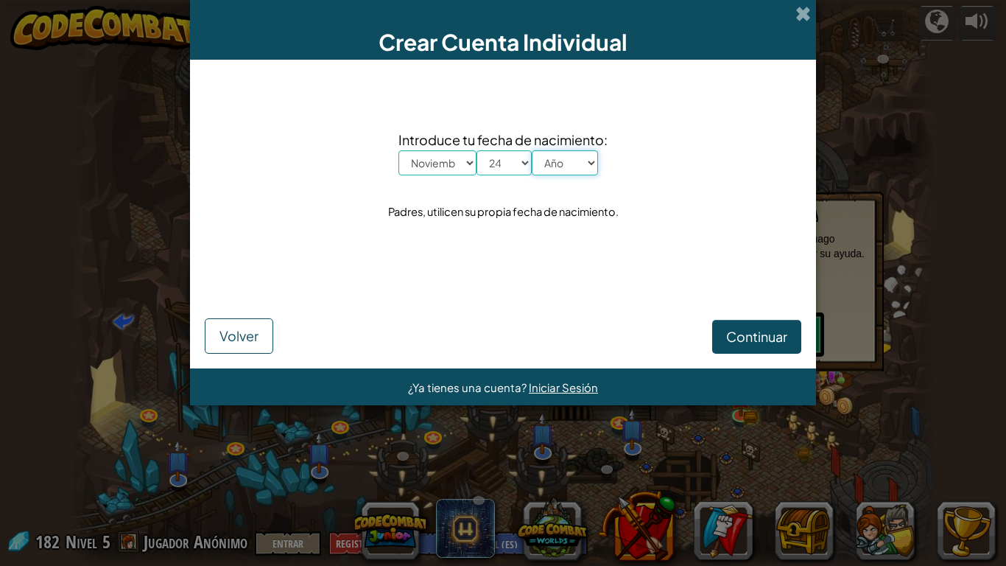
click at [532, 150] on select "Año 2025 2024 2023 2022 2021 2020 2019 2018 2017 2016 2015 2014 2013 2012 2011 …" at bounding box center [565, 162] width 66 height 25
click at [580, 161] on select "Año 2025 2024 2023 2022 2021 2020 2019 2018 2017 2016 2015 2014 2013 2012 2011 …" at bounding box center [565, 162] width 66 height 25
select select "2002"
click at [532, 150] on select "Año 2025 2024 2023 2022 2021 2020 2019 2018 2017 2016 2015 2014 2013 2012 2011 …" at bounding box center [565, 162] width 66 height 25
click at [806, 13] on span at bounding box center [803, 13] width 15 height 15
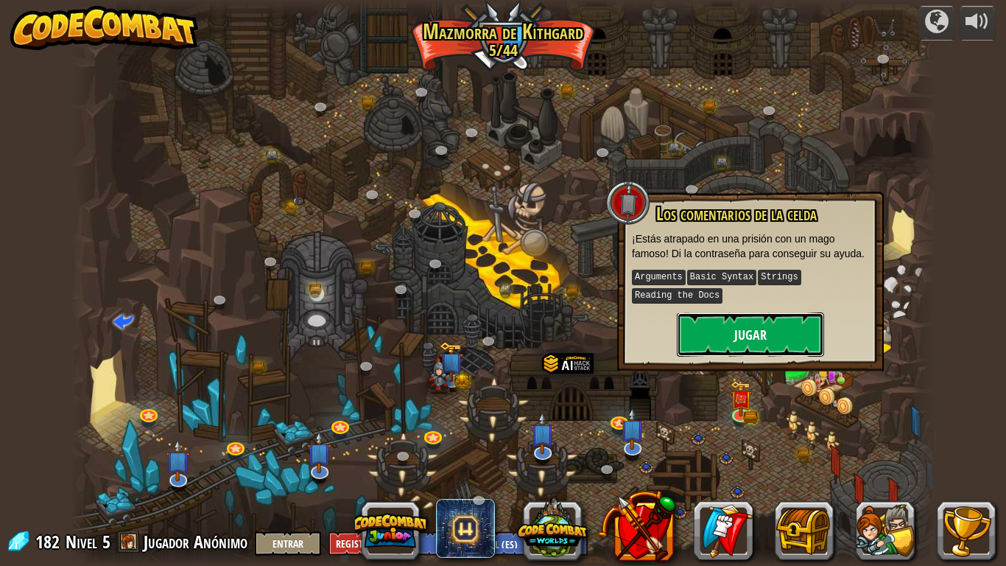
click at [740, 329] on button "Jugar" at bounding box center [750, 334] width 147 height 44
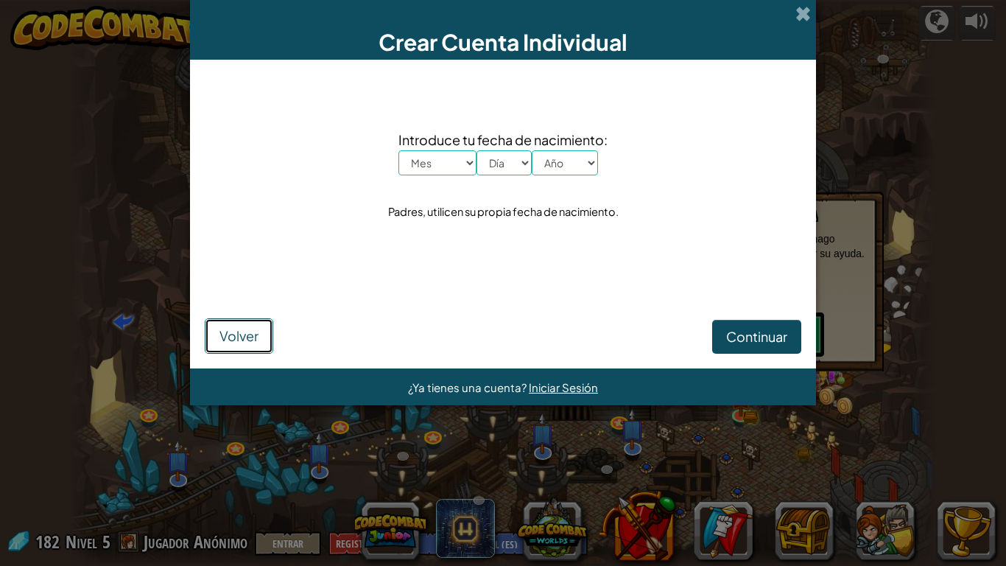
click at [253, 346] on button "Volver" at bounding box center [239, 335] width 69 height 35
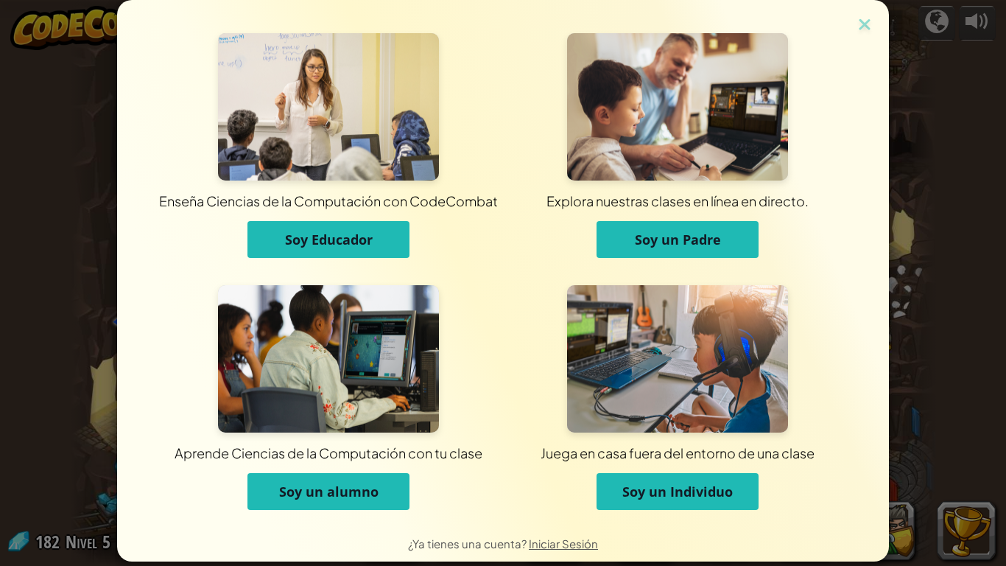
click at [951, 80] on div "Enseña Ciencias de la Computación con CodeCombat Soy Educador Explora nuestras …" at bounding box center [503, 283] width 1006 height 566
click at [866, 7] on div "Enseña Ciencias de la Computación con CodeCombat Soy Educador Explora nuestras …" at bounding box center [503, 262] width 772 height 525
click at [333, 466] on span "Soy un alumno" at bounding box center [328, 492] width 99 height 18
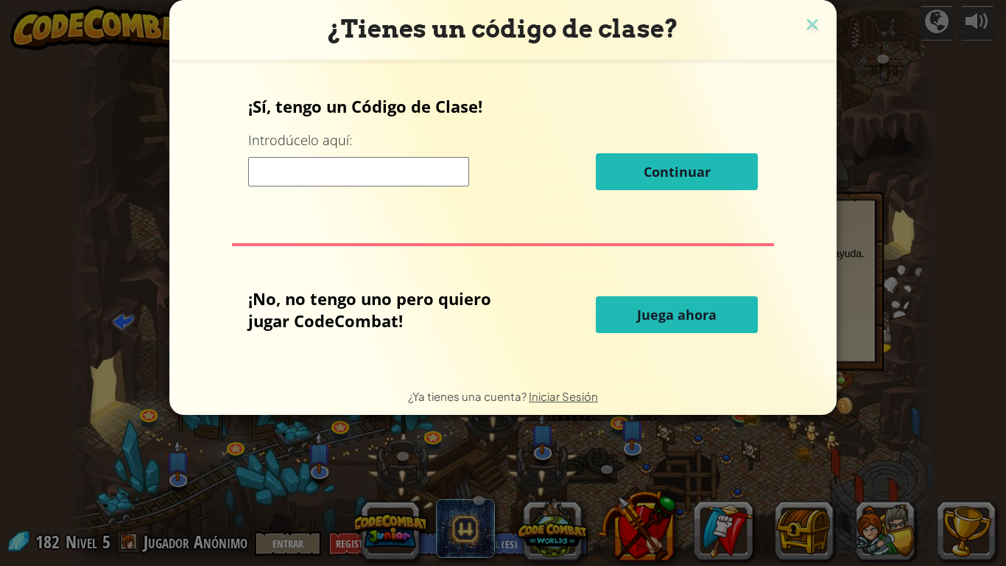
click at [799, 32] on h3 "¿Tienes un código de clase?" at bounding box center [503, 29] width 645 height 30
click at [809, 29] on img at bounding box center [812, 26] width 19 height 22
